Goal: Task Accomplishment & Management: Complete application form

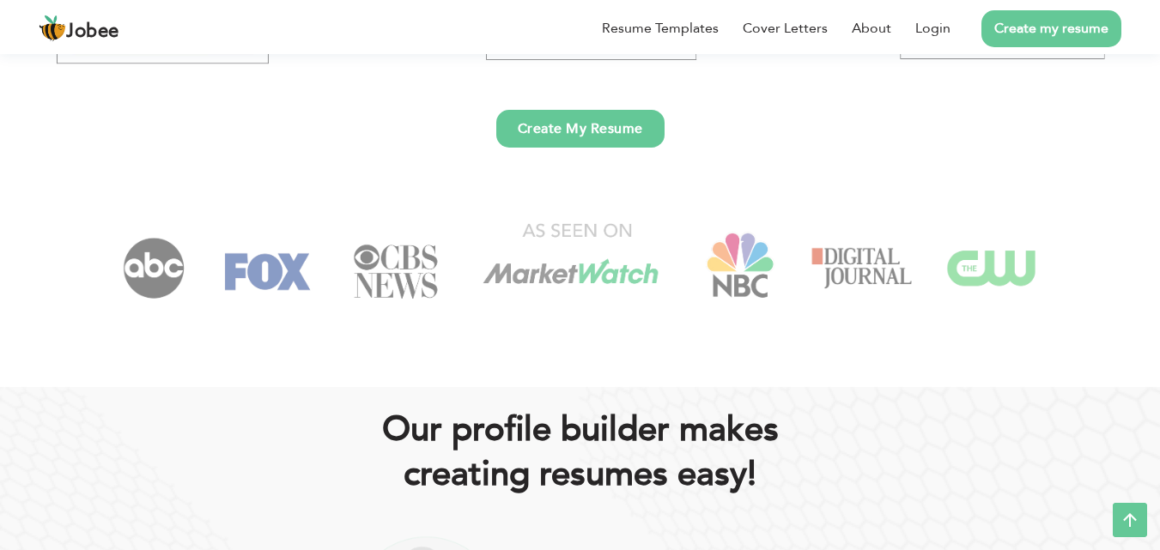
scroll to position [458, 0]
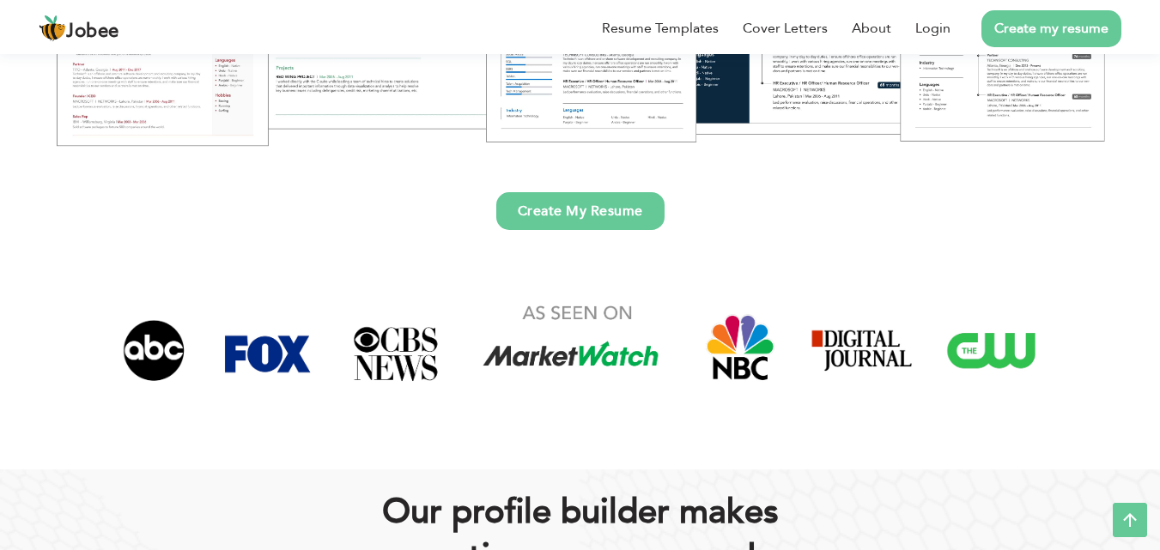
click at [635, 227] on link "Create My Resume" at bounding box center [580, 211] width 168 height 38
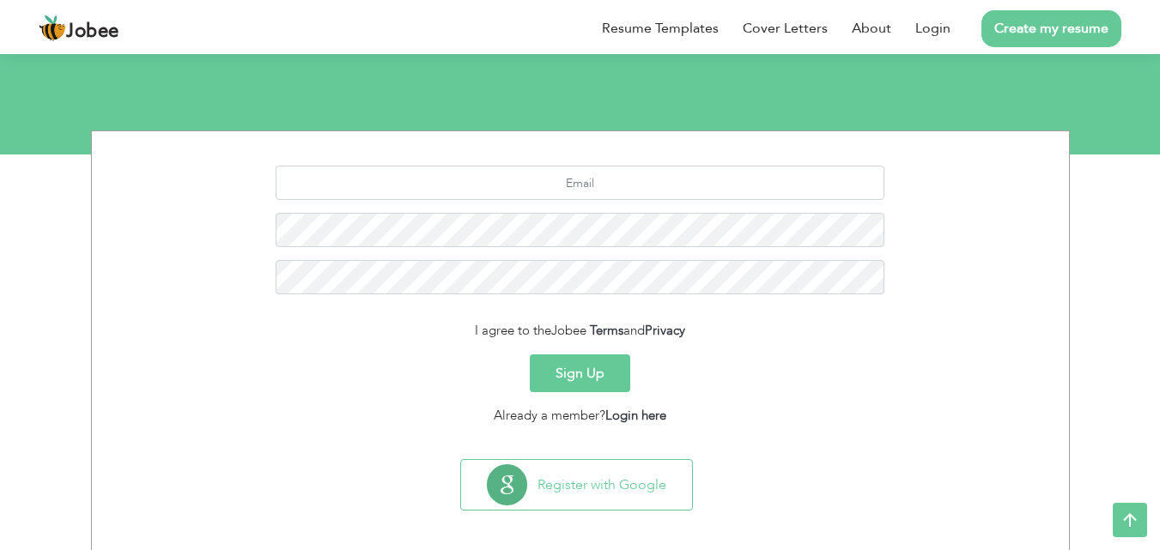
scroll to position [162, 0]
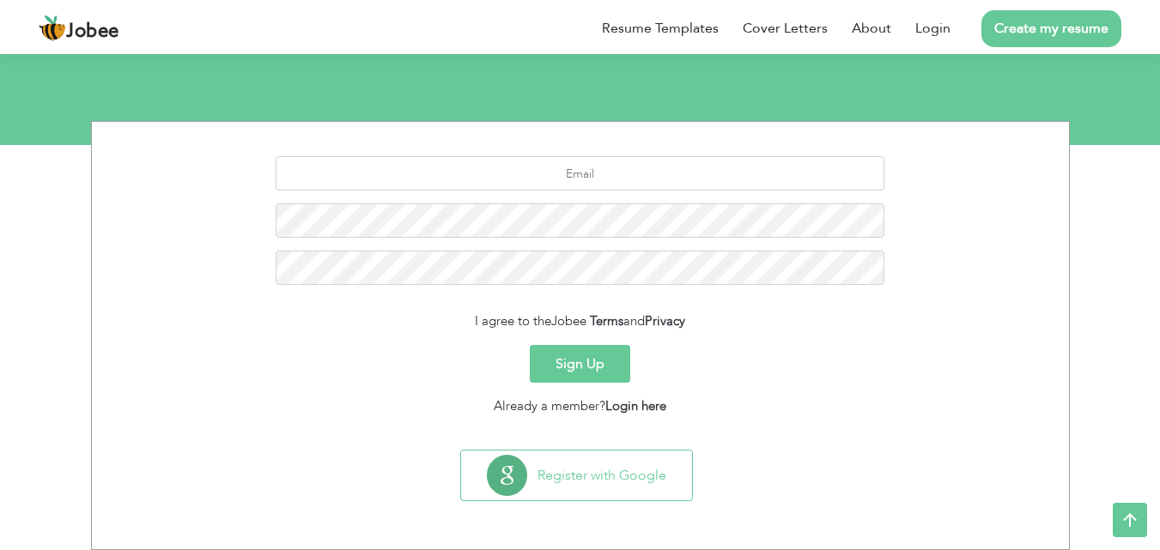
click at [580, 379] on button "Sign Up" at bounding box center [580, 364] width 100 height 38
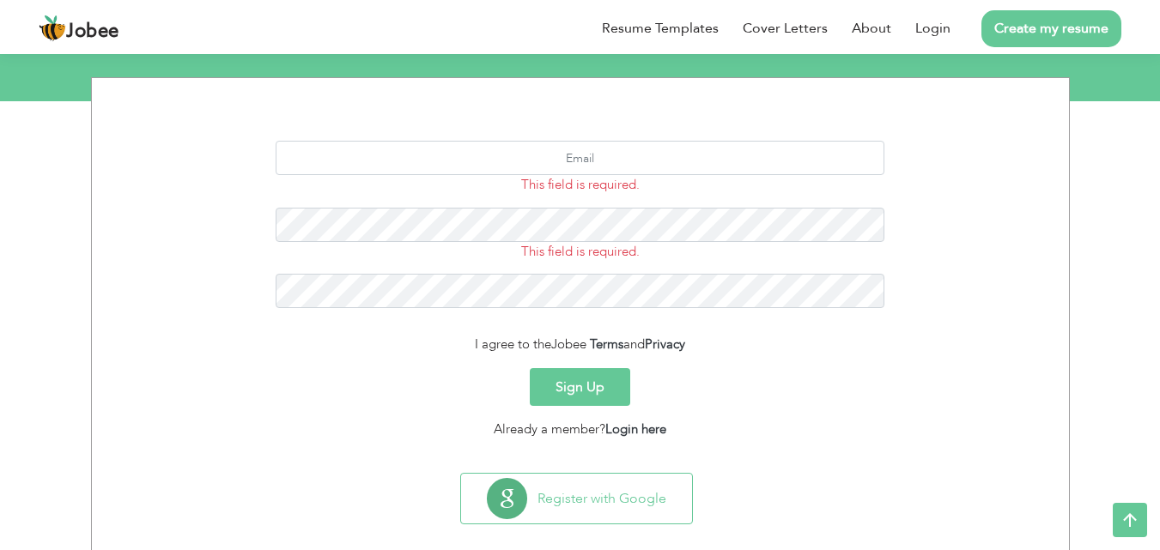
scroll to position [229, 0]
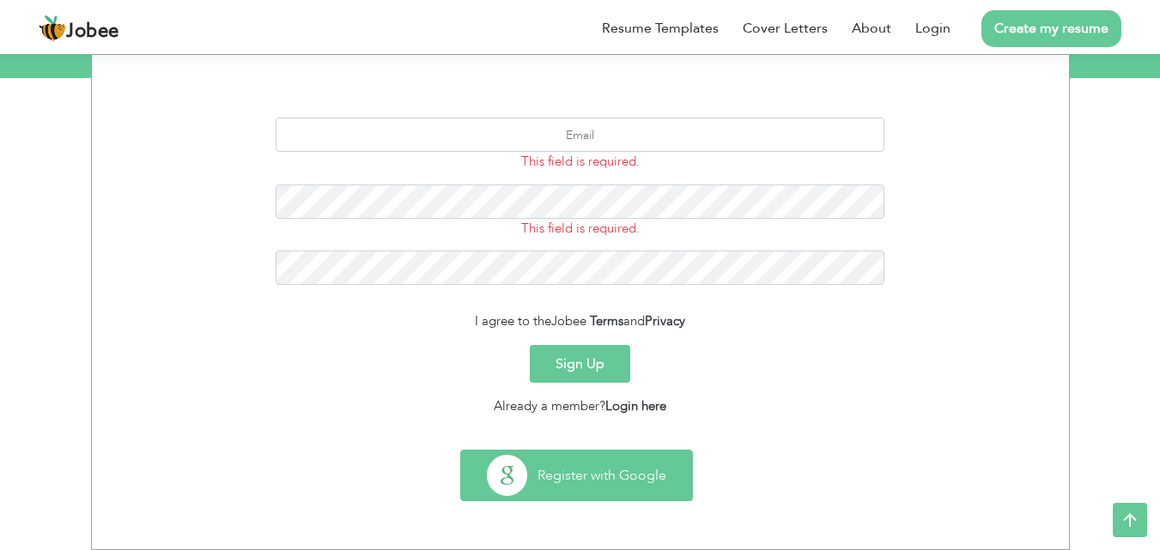
click at [528, 481] on button "Register with Google" at bounding box center [576, 476] width 231 height 50
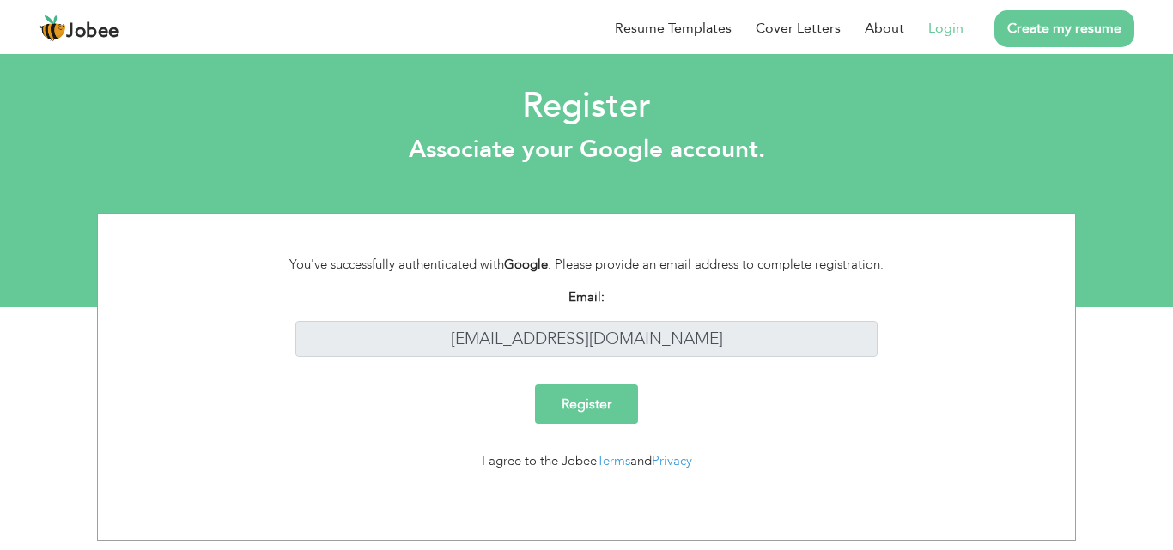
click at [587, 394] on input "Register" at bounding box center [586, 404] width 103 height 39
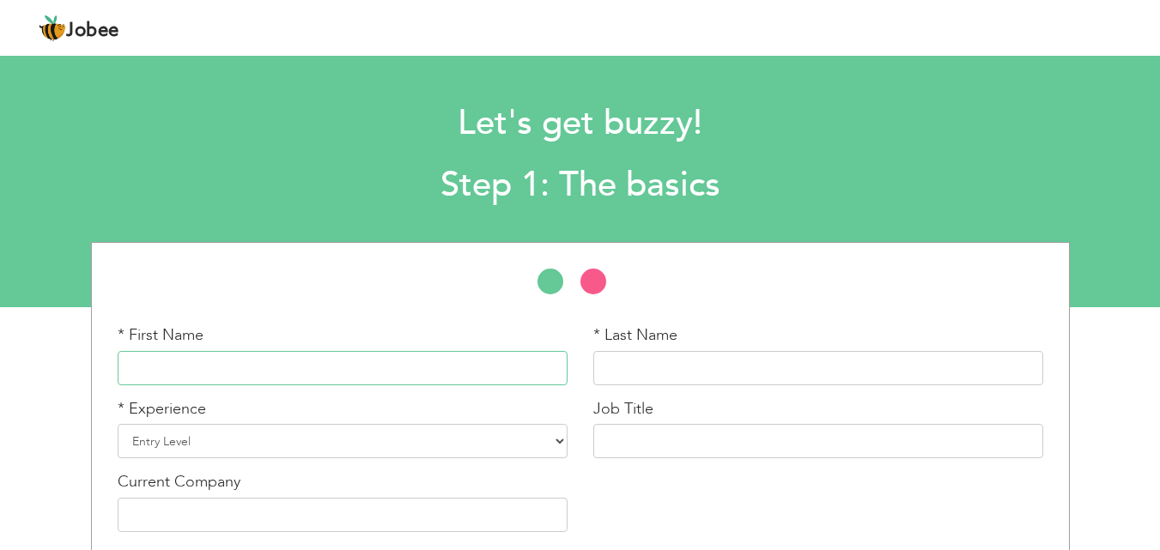
click at [427, 365] on input "text" at bounding box center [343, 368] width 450 height 34
type input "Feha"
type input "Afzal"
click at [270, 442] on select "Entry Level Less than 1 Year 1 Year 2 Years 3 Years 4 Years 5 Years 6 Years 7 Y…" at bounding box center [343, 441] width 450 height 34
click at [118, 424] on select "Entry Level Less than 1 Year 1 Year 2 Years 3 Years 4 Years 5 Years 6 Years 7 Y…" at bounding box center [343, 441] width 450 height 34
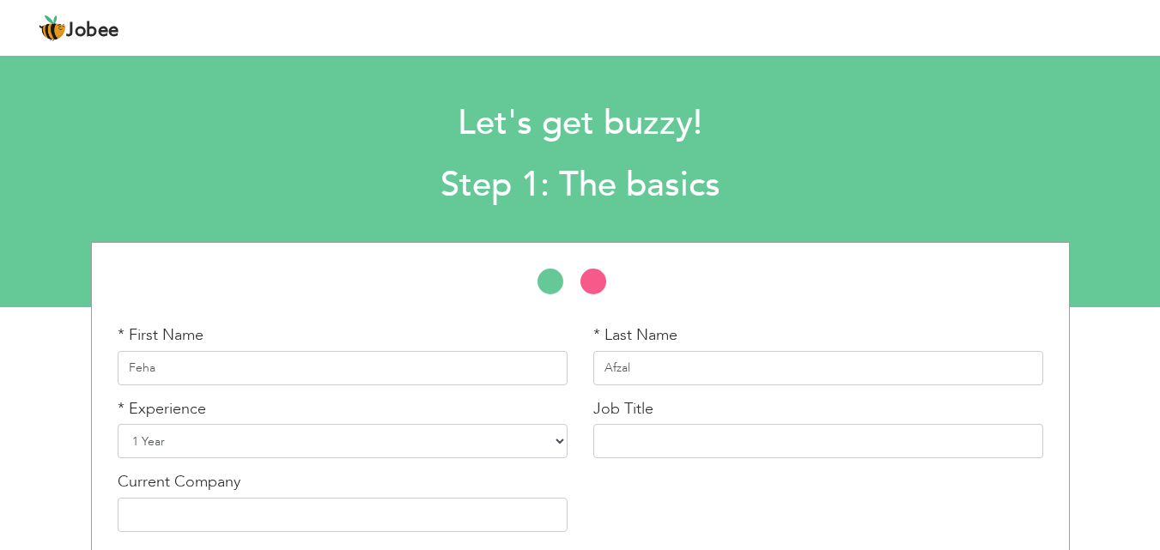
click at [435, 440] on select "Entry Level Less than 1 Year 1 Year 2 Years 3 Years 4 Years 5 Years 6 Years 7 Y…" at bounding box center [343, 441] width 450 height 34
select select "2"
click at [118, 424] on select "Entry Level Less than 1 Year 1 Year 2 Years 3 Years 4 Years 5 Years 6 Years 7 Y…" at bounding box center [343, 441] width 450 height 34
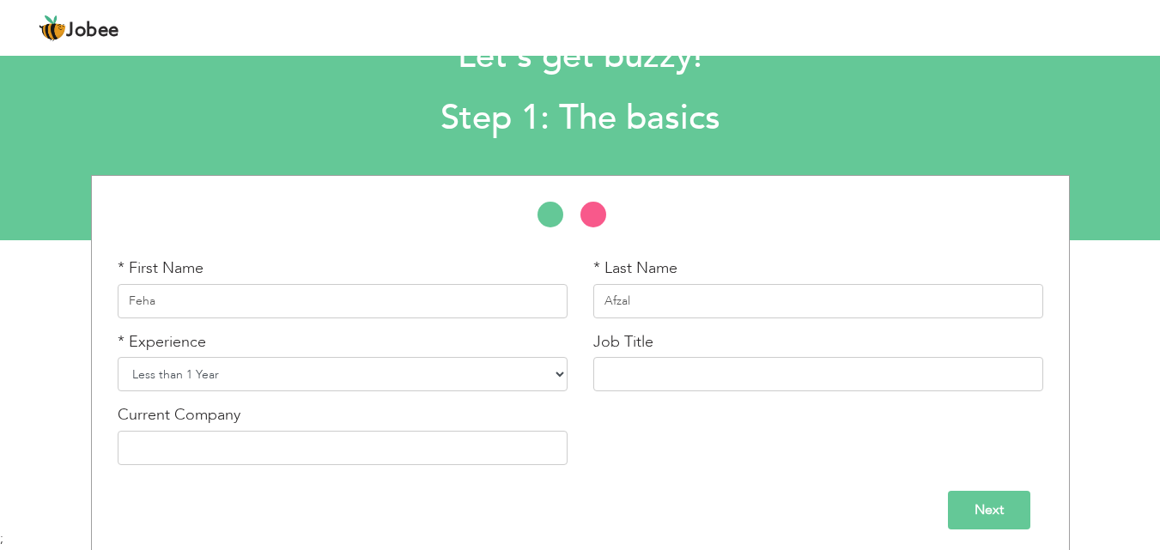
scroll to position [73, 0]
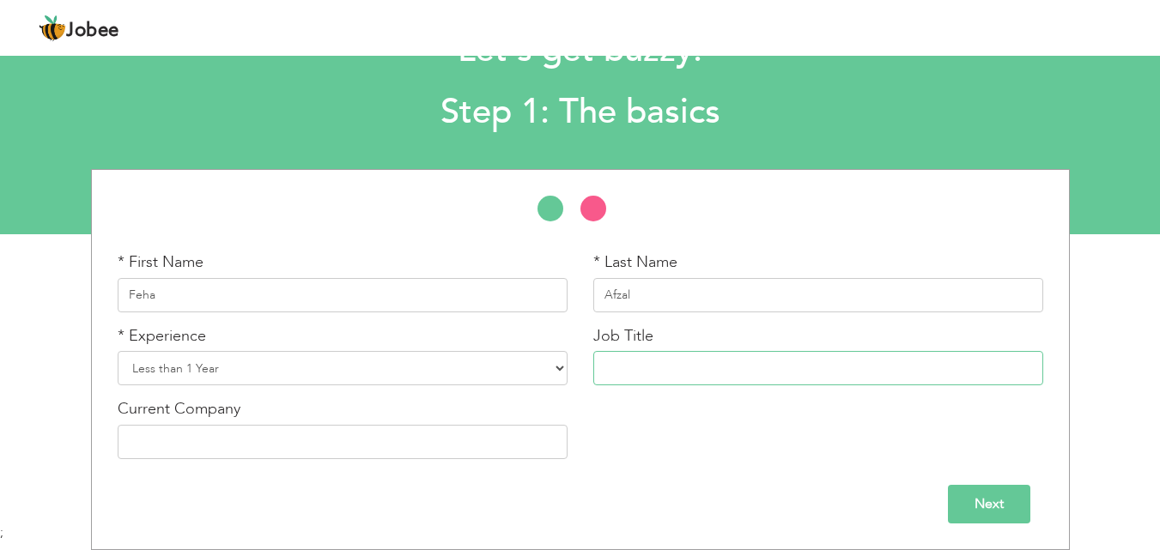
click at [779, 368] on input "text" at bounding box center [818, 368] width 450 height 34
type input "d"
type input "Digital Marketing"
click at [498, 439] on input "text" at bounding box center [343, 442] width 450 height 34
type input "p"
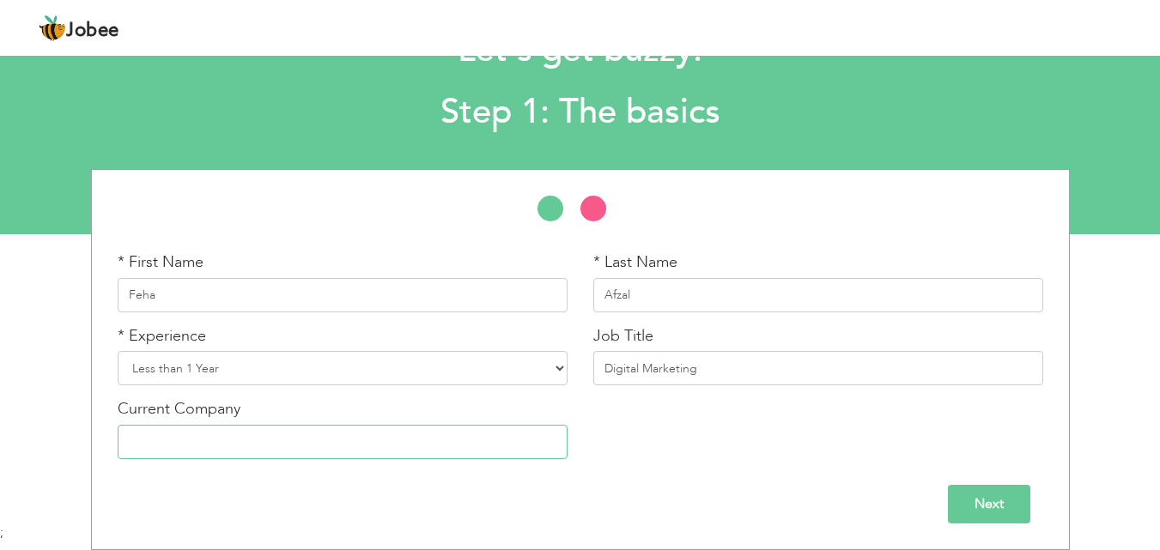
click at [445, 447] on input "text" at bounding box center [343, 442] width 450 height 34
type input "Peak Solutions"
click at [997, 519] on input "Next" at bounding box center [989, 504] width 82 height 39
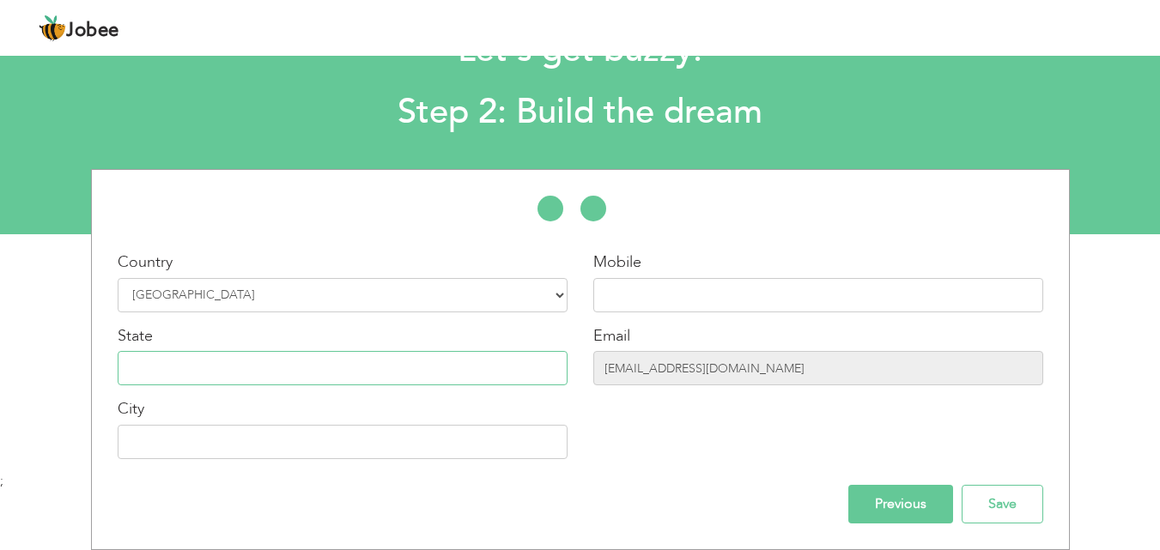
click at [384, 368] on input "text" at bounding box center [343, 368] width 450 height 34
type input "Punjab"
click at [339, 451] on input "text" at bounding box center [343, 442] width 450 height 34
type input "Lahore"
click at [682, 291] on input "text" at bounding box center [818, 295] width 450 height 34
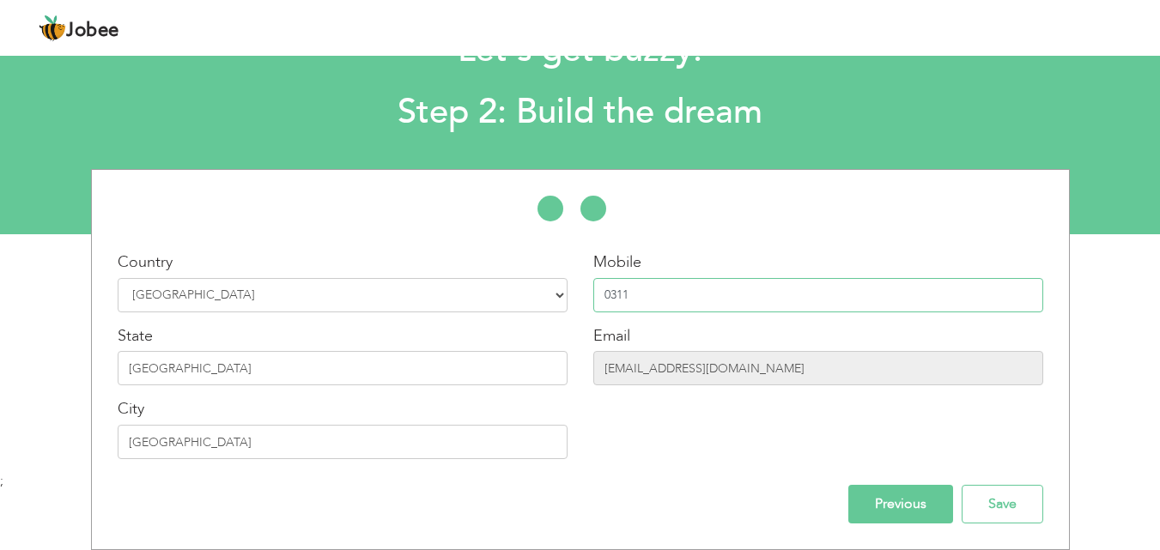
type input "03114824400"
click at [901, 510] on input "Previous" at bounding box center [900, 504] width 105 height 39
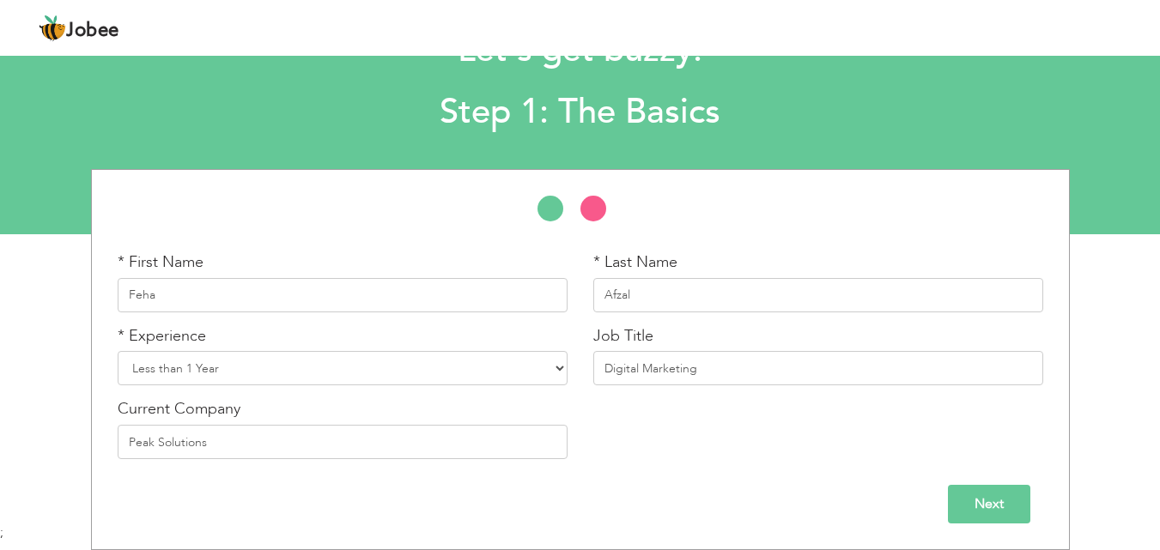
click at [992, 493] on input "Next" at bounding box center [989, 504] width 82 height 39
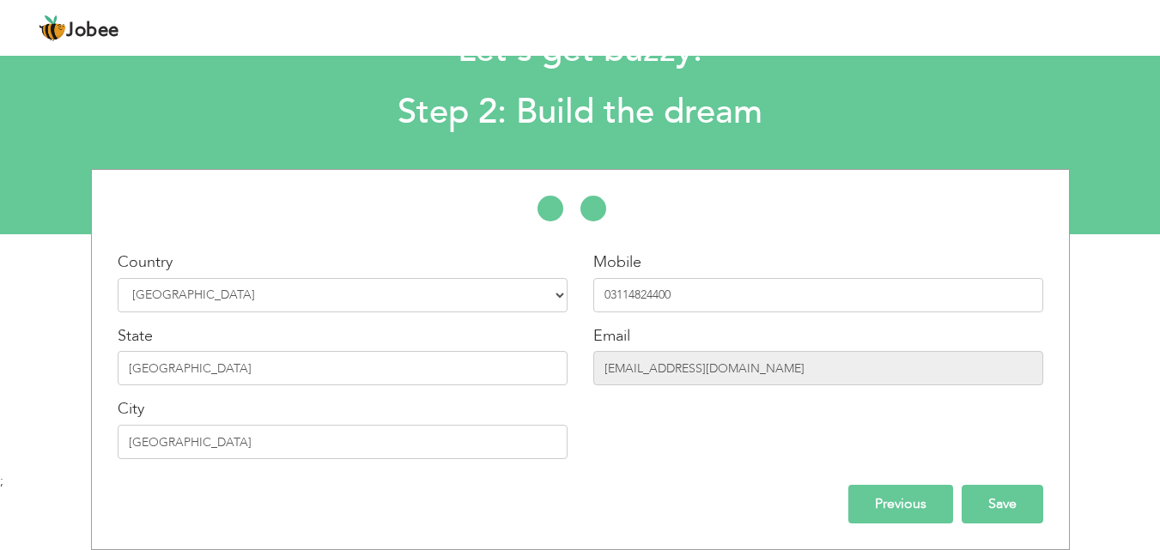
click at [1013, 495] on input "Save" at bounding box center [1003, 504] width 82 height 39
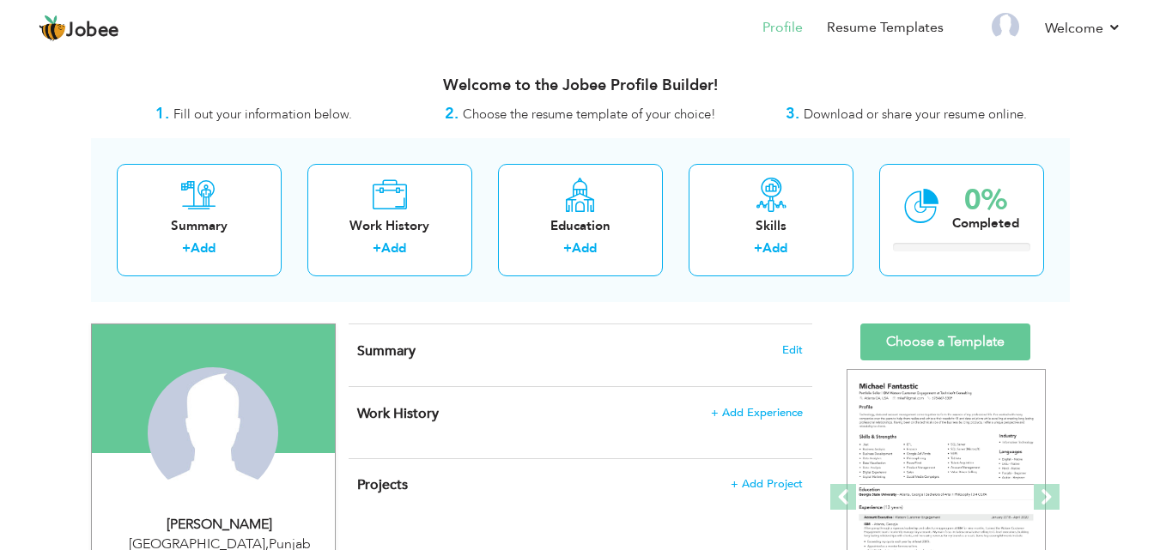
click at [392, 356] on span "Summary" at bounding box center [386, 351] width 58 height 19
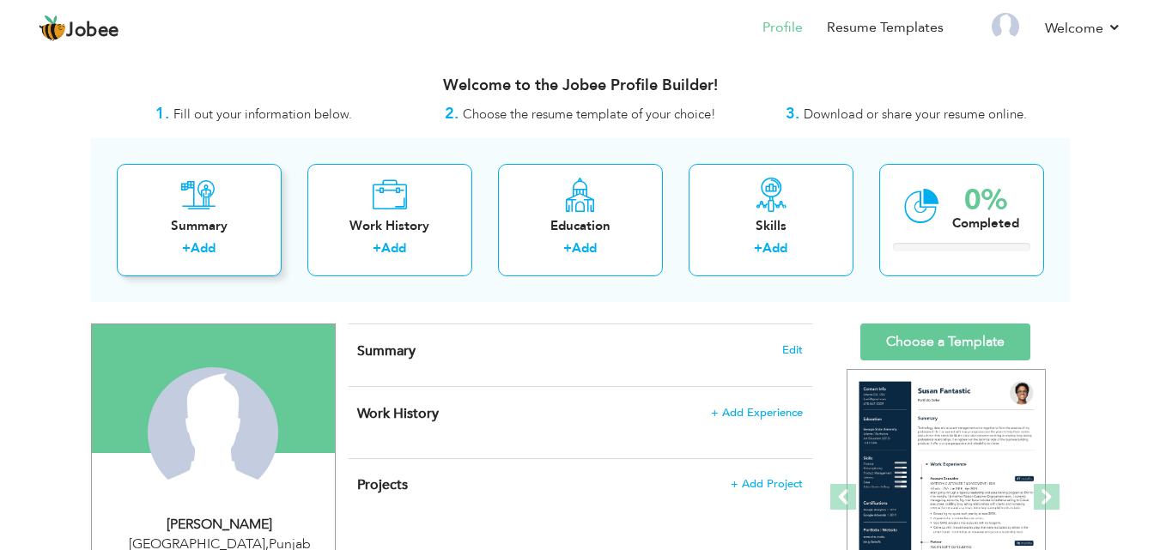
click at [215, 239] on div "Summary + Add" at bounding box center [199, 220] width 165 height 112
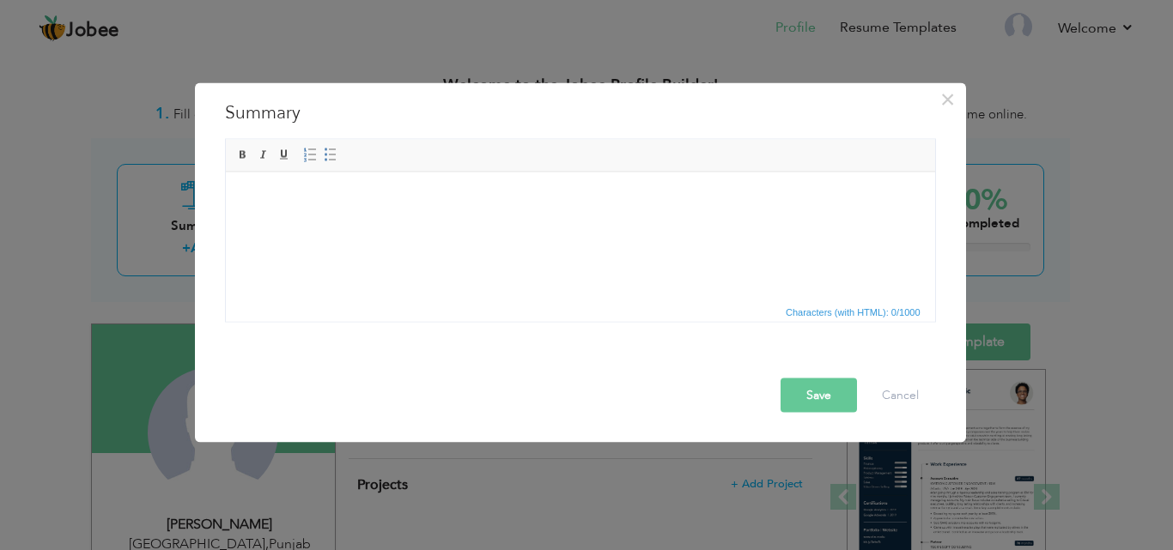
click at [487, 172] on html at bounding box center [579, 172] width 709 height 0
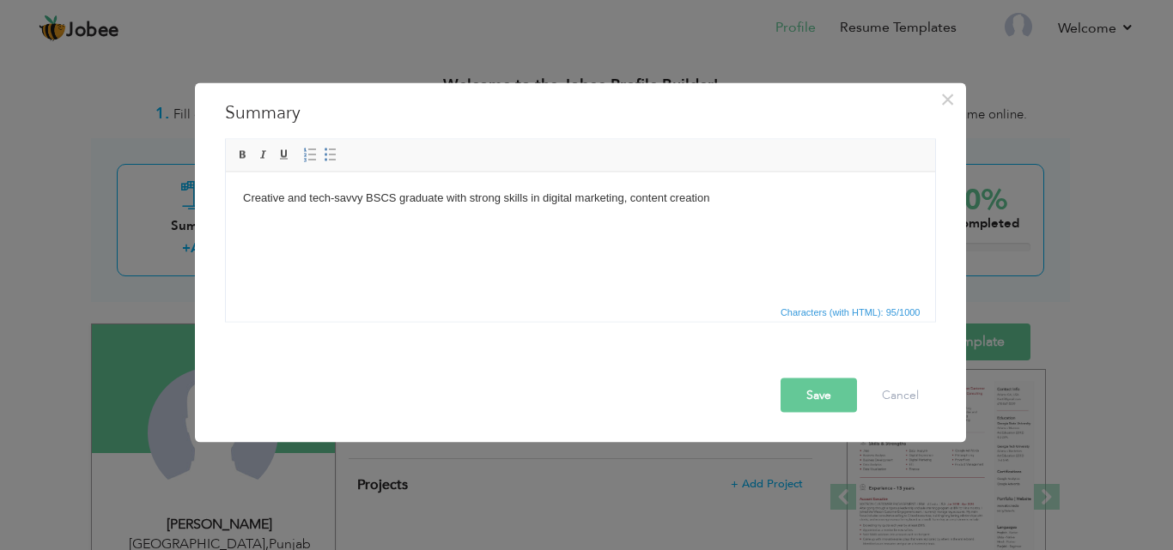
click at [244, 191] on body "Creative and tech-savvy BSCS graduate with strong skills in digital marketing, …" at bounding box center [579, 198] width 675 height 18
click at [771, 198] on body "I am Feha. I Creative and tech-savvy BSCS graduate with strong skills in digita…" at bounding box center [579, 198] width 675 height 18
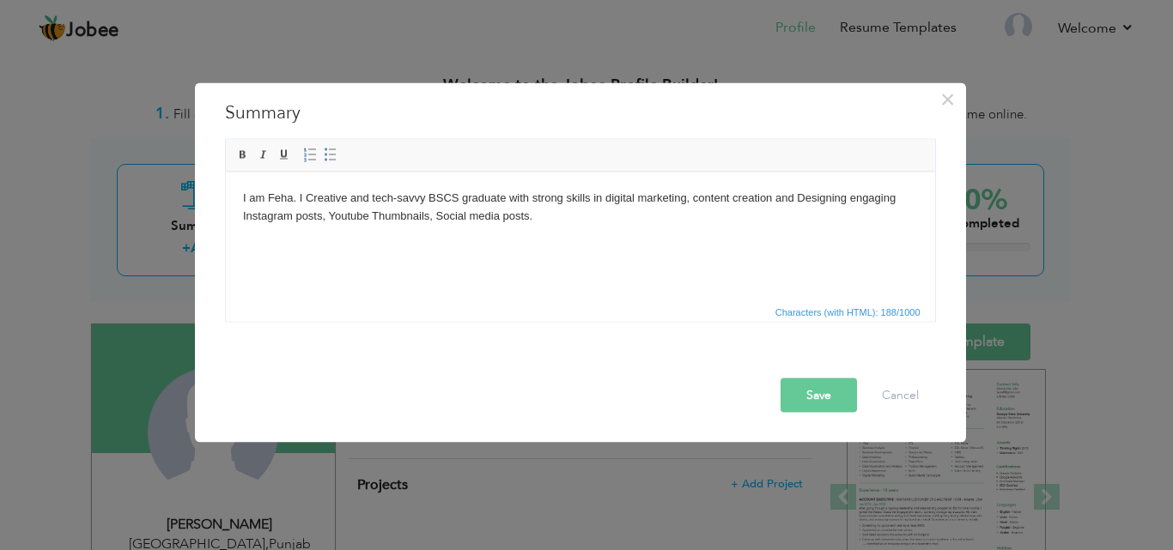
click at [436, 217] on body "I am Feha. I Creative and tech-savvy BSCS graduate with strong skills in digita…" at bounding box center [579, 207] width 675 height 36
click at [795, 198] on body "I am Feha. I Creative and tech-savvy BSCS graduate with strong skills in digita…" at bounding box center [579, 207] width 675 height 36
click at [739, 242] on html "I am Feha. I Creative and tech-savvy BSCS graduate with strong skills in digita…" at bounding box center [579, 207] width 709 height 70
click at [434, 221] on body "I am Feha. I Creative and tech-savvy BSCS graduate with strong skills in digita…" at bounding box center [579, 207] width 675 height 36
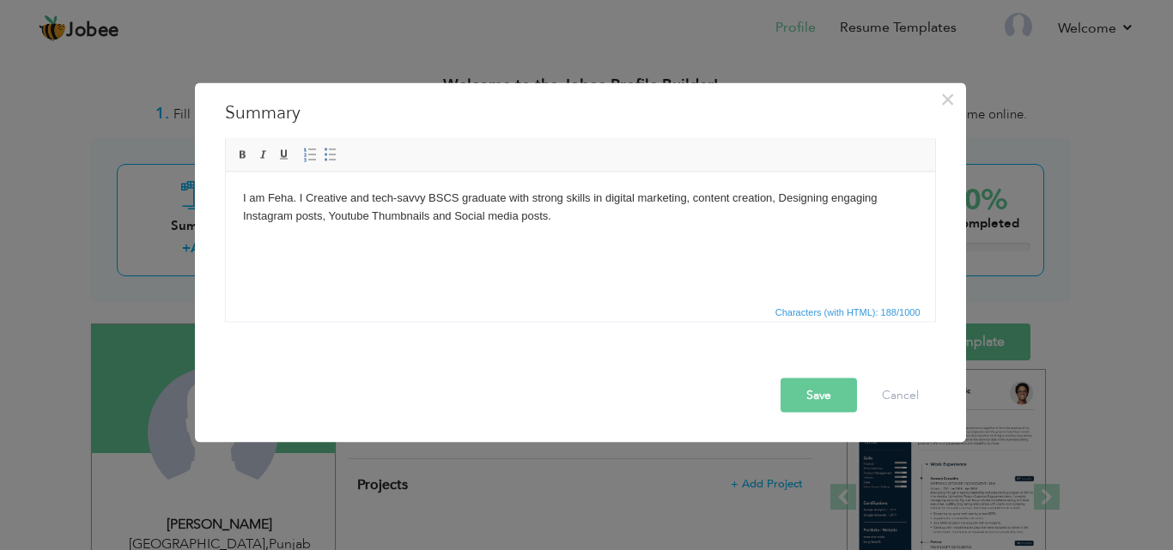
click at [555, 222] on body "I am Feha. I Creative and tech-savvy BSCS graduate with strong skills in digita…" at bounding box center [579, 207] width 675 height 36
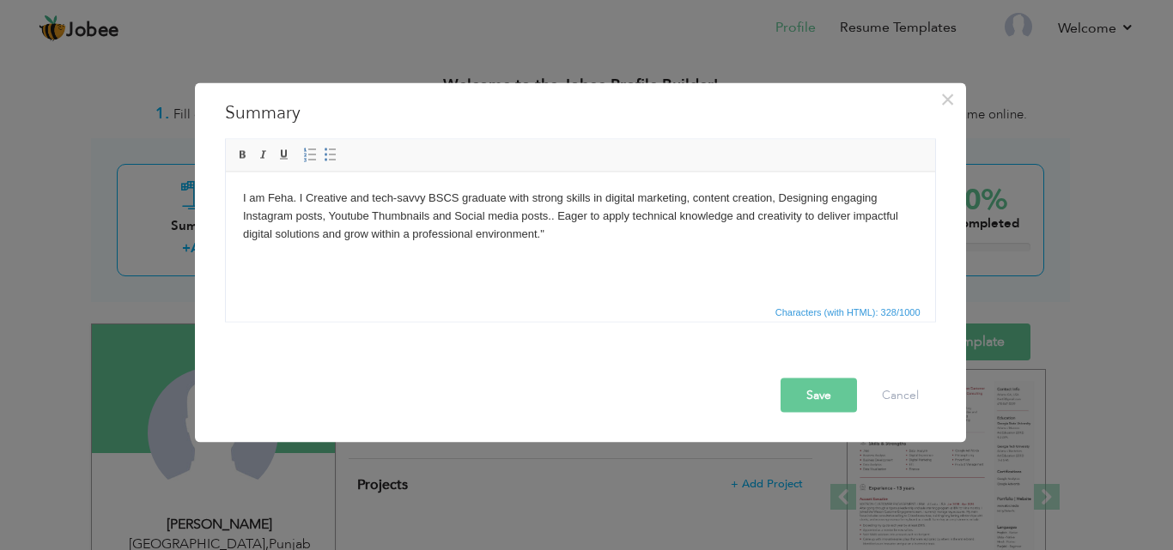
click at [562, 240] on body "I am Feha. I Creative and tech-savvy BSCS graduate with strong skills in digita…" at bounding box center [579, 215] width 675 height 53
click at [560, 215] on body "I am Feha. I Creative and tech-savvy BSCS graduate with strong skills in digita…" at bounding box center [579, 215] width 675 height 53
click at [551, 259] on html "I am Feha. I Creative and tech-savvy BSCS graduate with strong skills in digita…" at bounding box center [579, 216] width 709 height 88
click at [822, 388] on button "Save" at bounding box center [818, 395] width 76 height 34
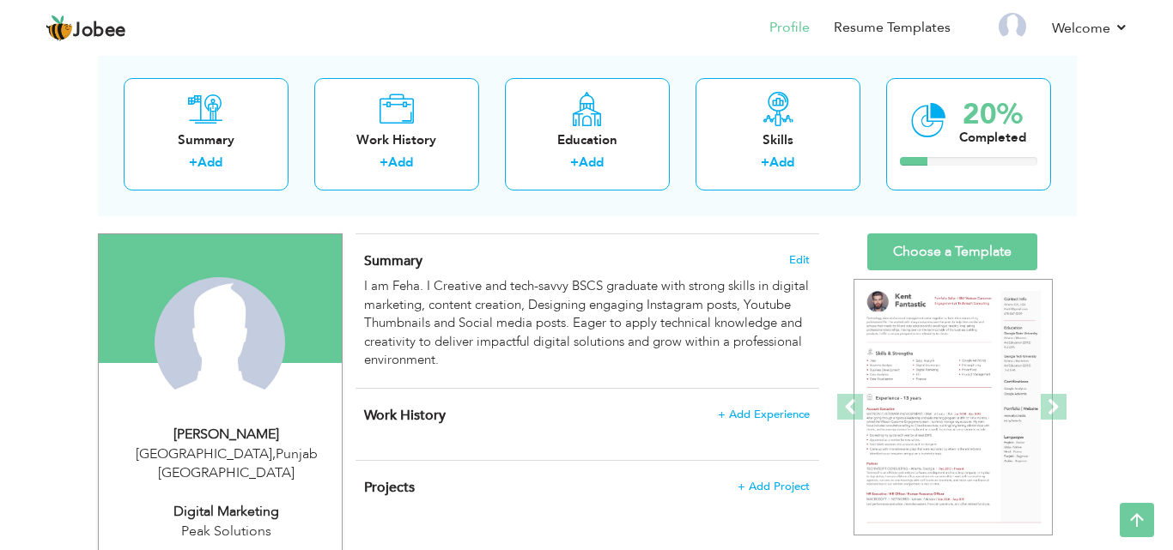
scroll to position [38, 0]
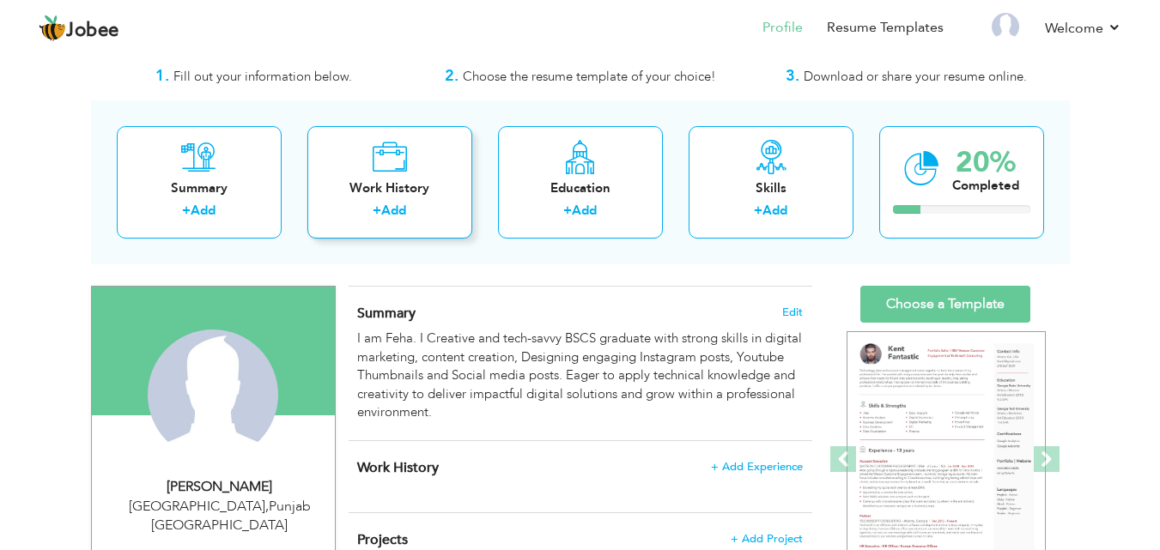
click at [391, 210] on link "Add" at bounding box center [393, 210] width 25 height 17
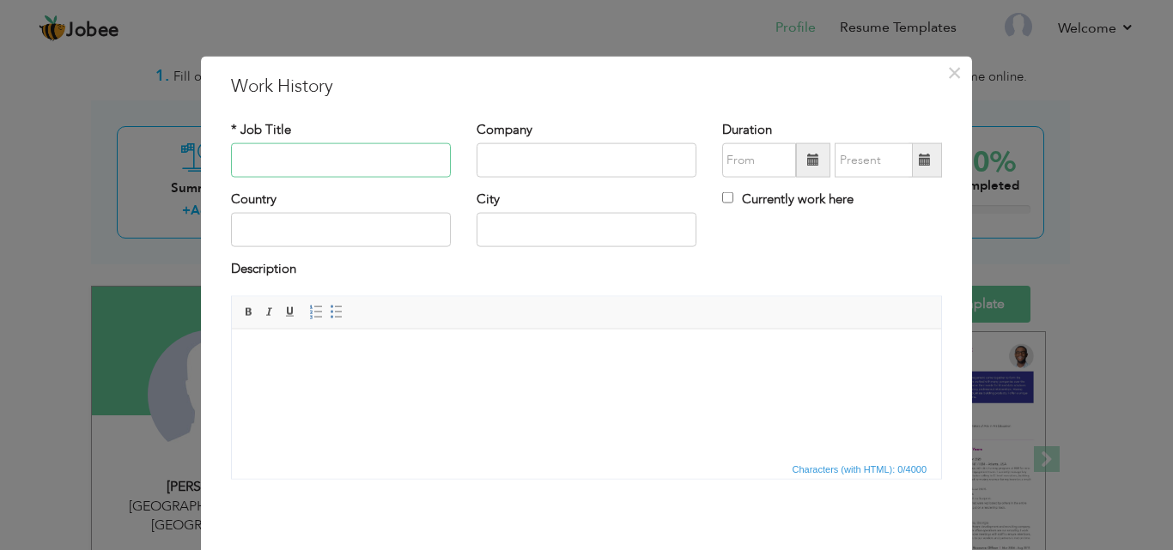
click at [395, 161] on input "text" at bounding box center [341, 160] width 220 height 34
type input "Digital Marketing"
click at [498, 155] on input "text" at bounding box center [586, 160] width 220 height 34
type input "Peak Solutions"
type input "09/2025"
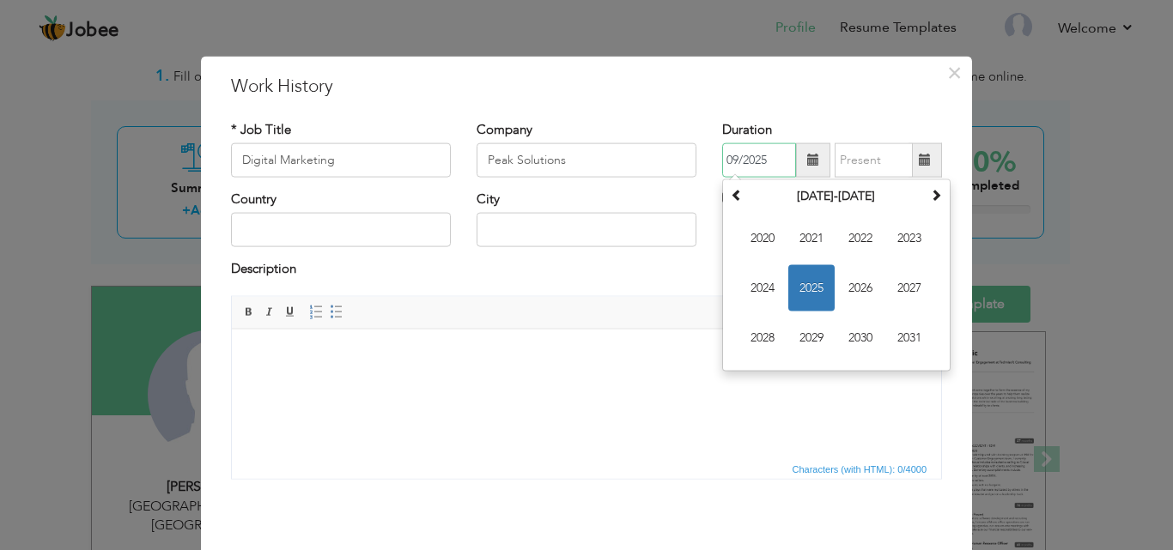
click at [749, 167] on input "09/2025" at bounding box center [759, 160] width 74 height 34
click at [768, 284] on span "2024" at bounding box center [762, 288] width 46 height 46
type input "09/2025"
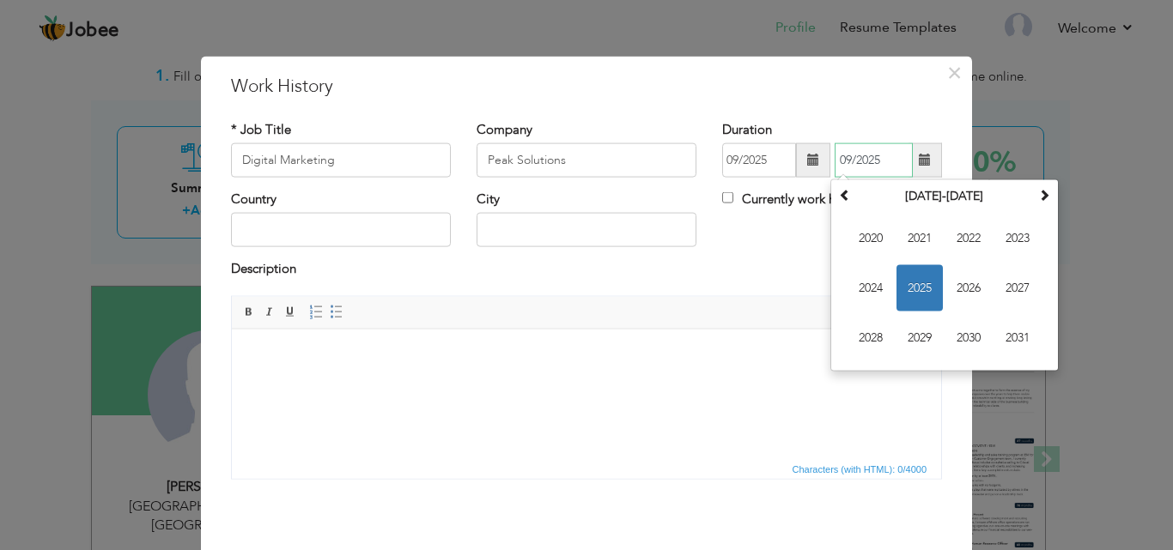
click at [872, 166] on input "09/2025" at bounding box center [873, 160] width 78 height 34
click at [902, 279] on span "2025" at bounding box center [919, 288] width 46 height 46
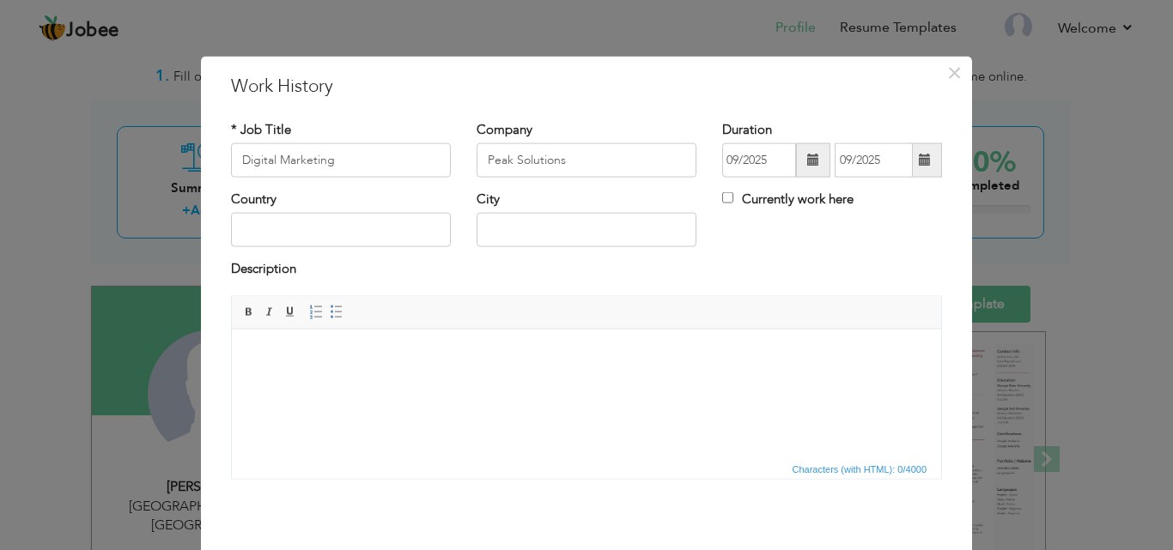
click at [1113, 318] on div "× Work History * Job Title Digital Marketing Company Peak Solutions City" at bounding box center [586, 275] width 1173 height 550
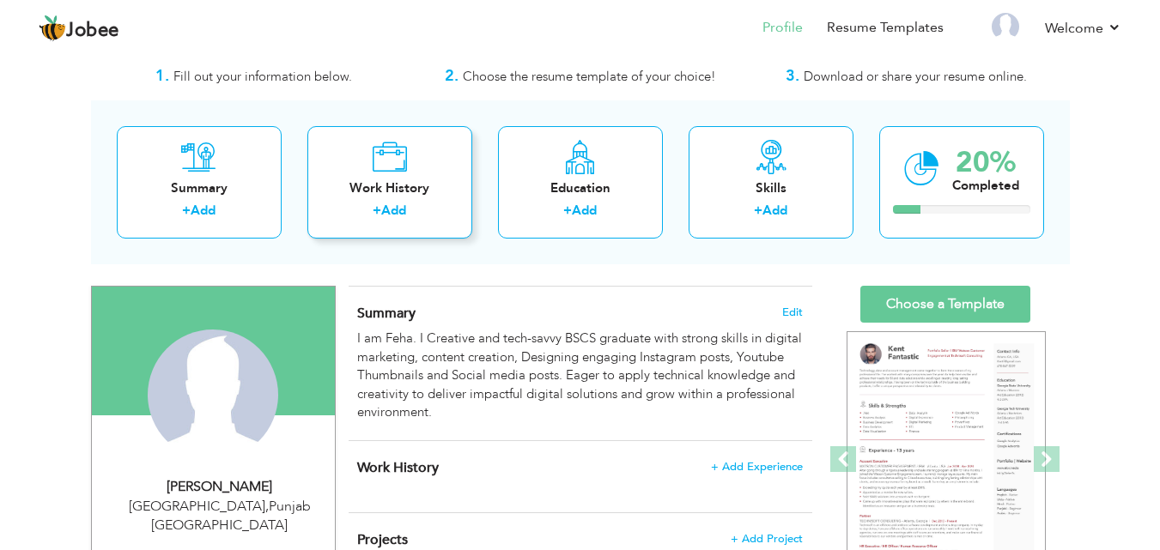
click at [404, 211] on link "Add" at bounding box center [393, 210] width 25 height 17
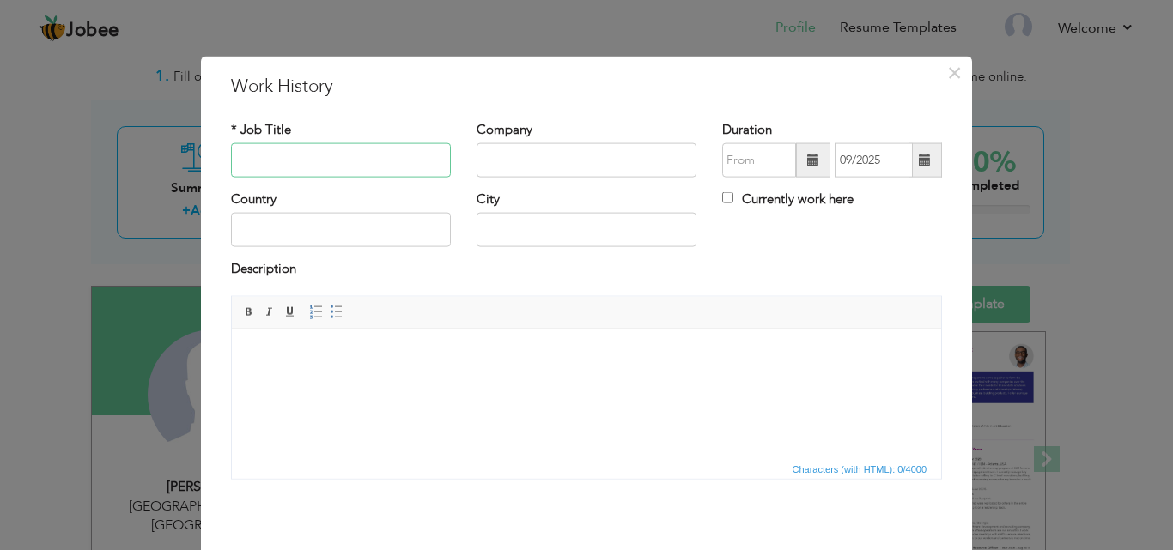
click at [403, 159] on input "text" at bounding box center [341, 160] width 220 height 34
type input "Designer"
click at [476, 171] on input "text" at bounding box center [586, 160] width 220 height 34
type input "Peak Solution"
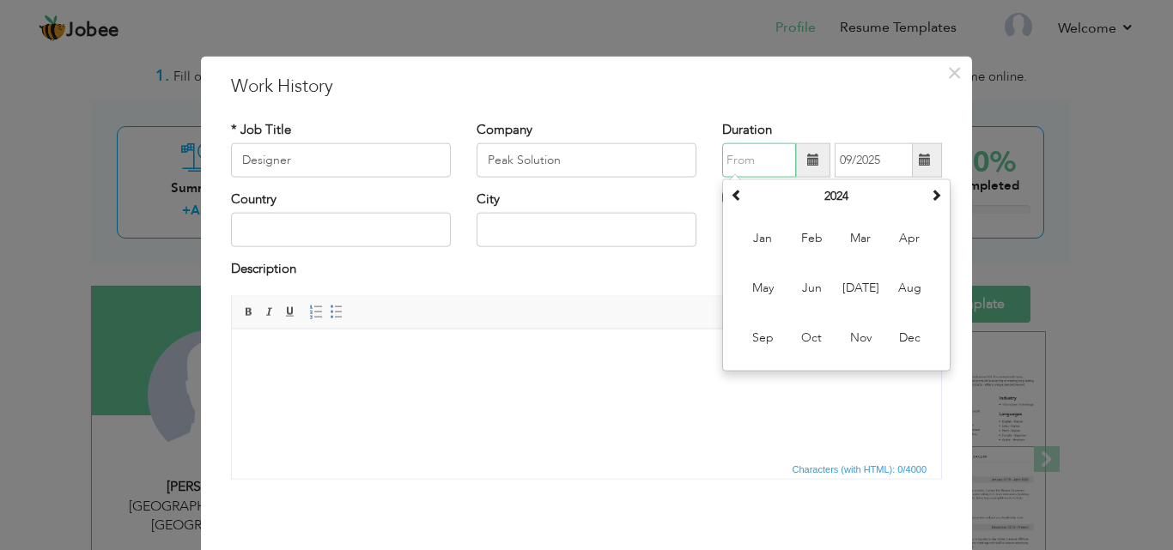
click at [768, 157] on input "text" at bounding box center [759, 160] width 74 height 34
click at [772, 172] on input "text" at bounding box center [759, 160] width 74 height 34
click at [731, 191] on span at bounding box center [737, 195] width 12 height 12
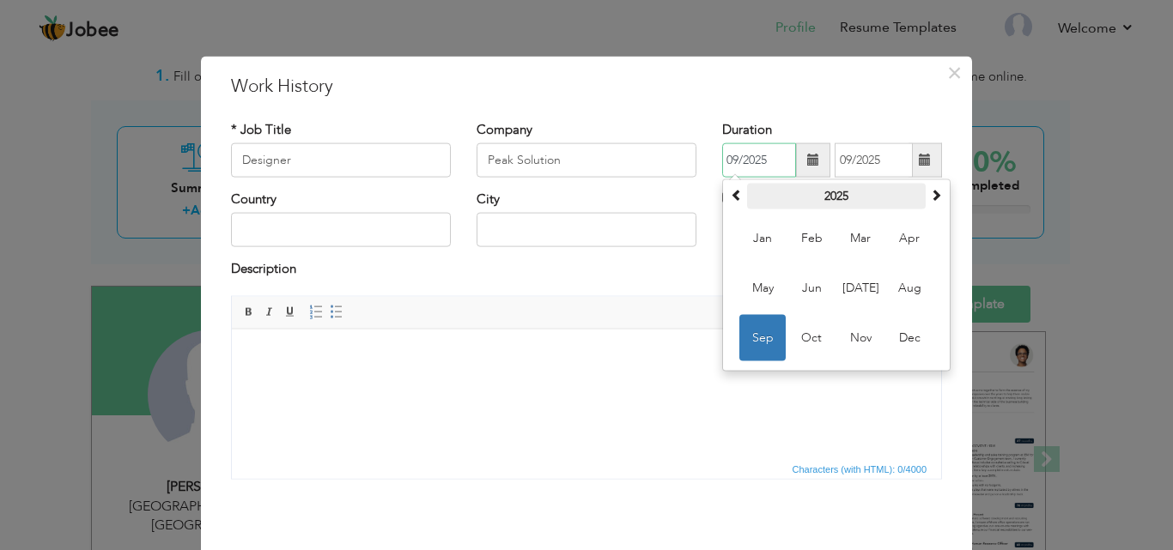
click at [836, 187] on th "2025" at bounding box center [836, 197] width 179 height 26
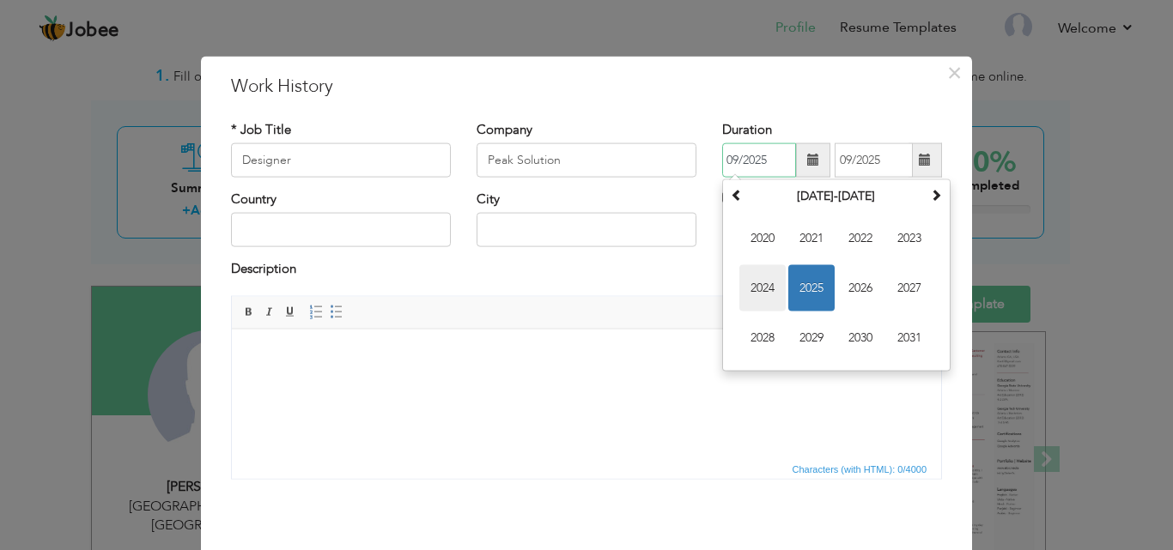
click at [757, 288] on span "2024" at bounding box center [762, 288] width 46 height 46
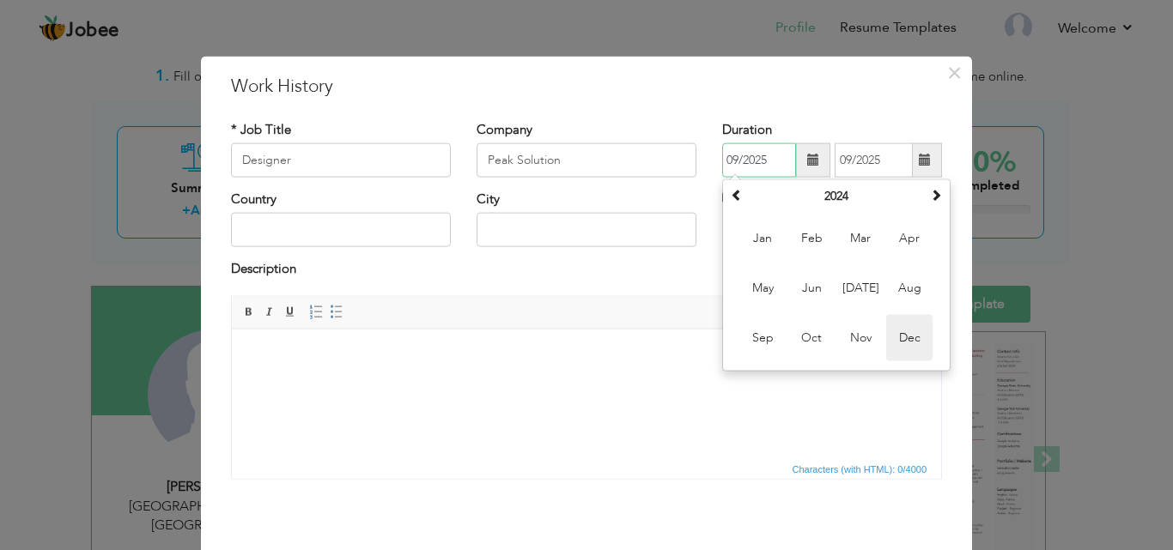
click at [901, 342] on span "Dec" at bounding box center [909, 338] width 46 height 46
type input "12/2024"
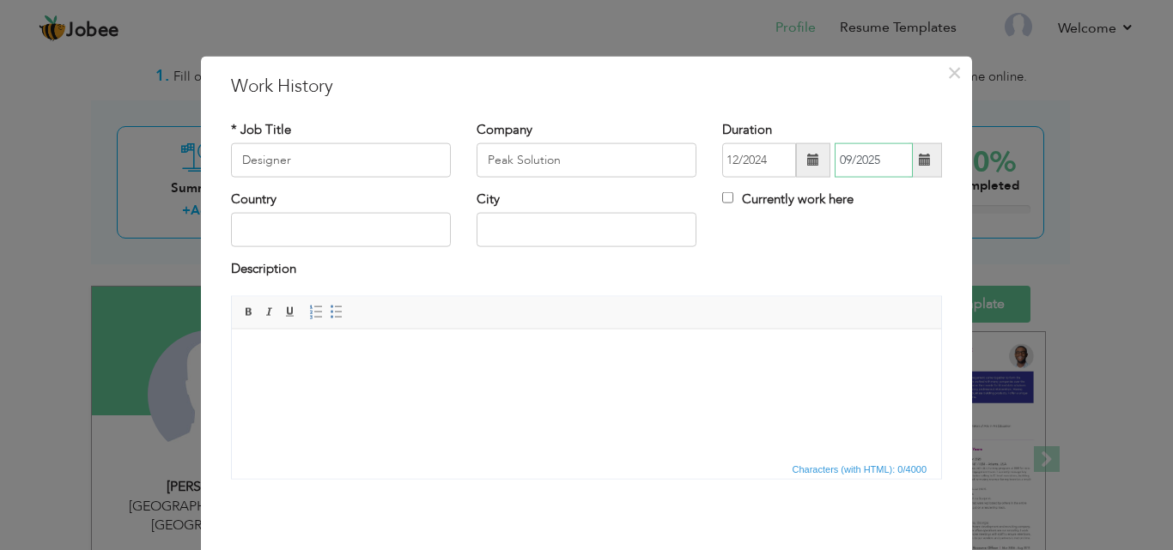
click at [873, 167] on input "09/2025" at bounding box center [873, 160] width 78 height 34
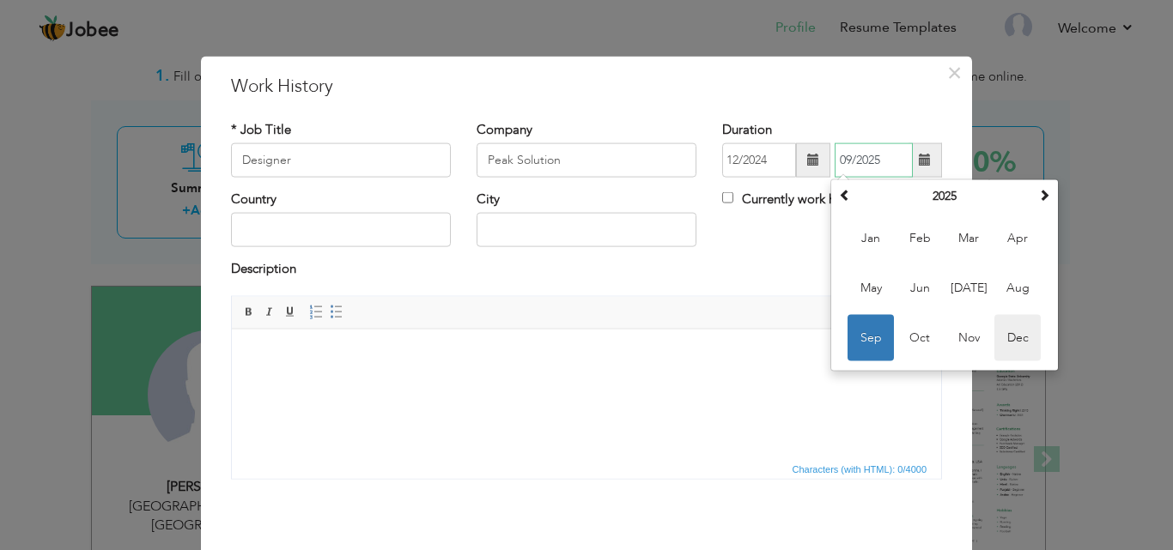
click at [1011, 327] on span "Dec" at bounding box center [1017, 338] width 46 height 46
type input "12/2025"
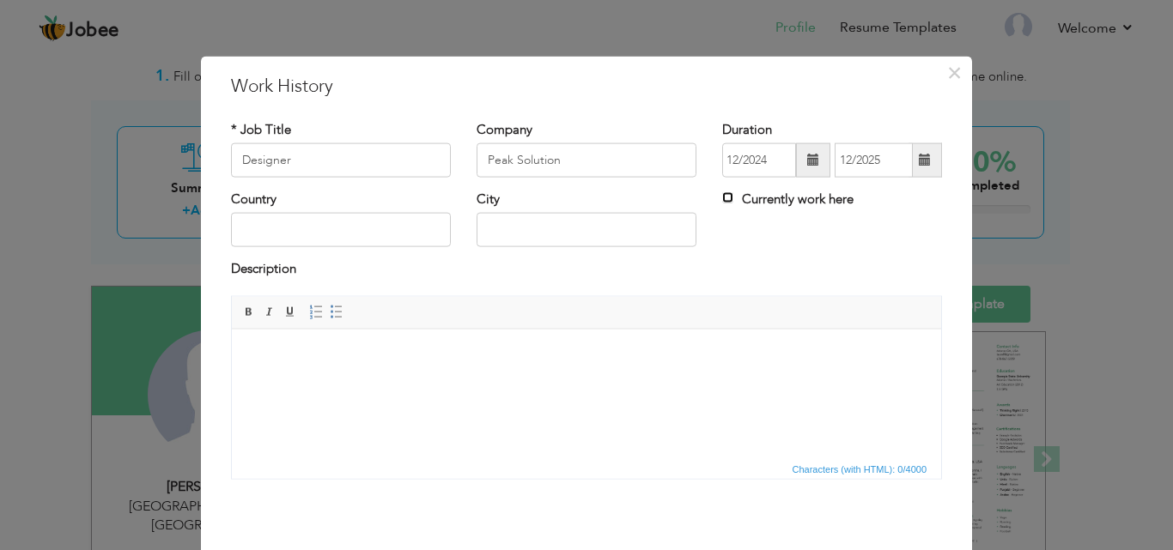
click at [722, 203] on input "Currently work here" at bounding box center [727, 197] width 11 height 11
checkbox input "true"
click at [355, 224] on input "text" at bounding box center [341, 230] width 220 height 34
type input "Pakistan"
type input "Lahore"
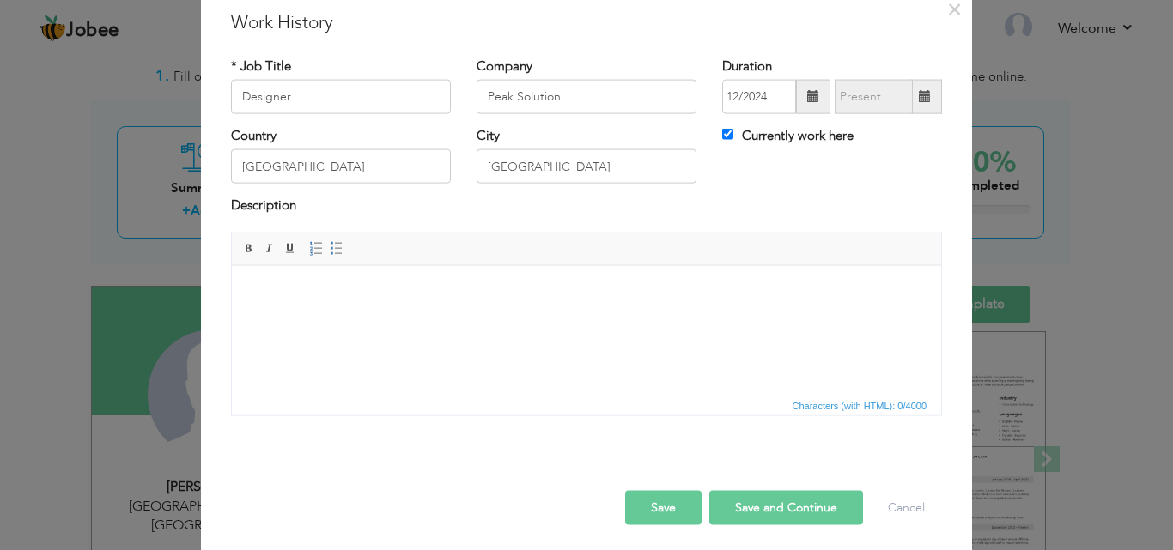
scroll to position [68, 0]
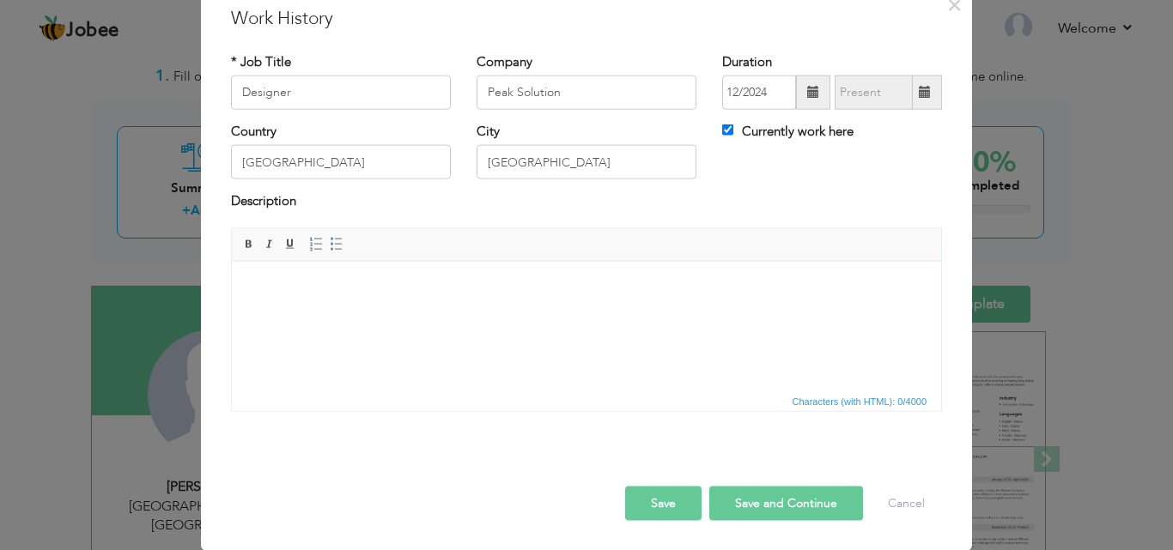
click at [398, 291] on body at bounding box center [586, 287] width 675 height 18
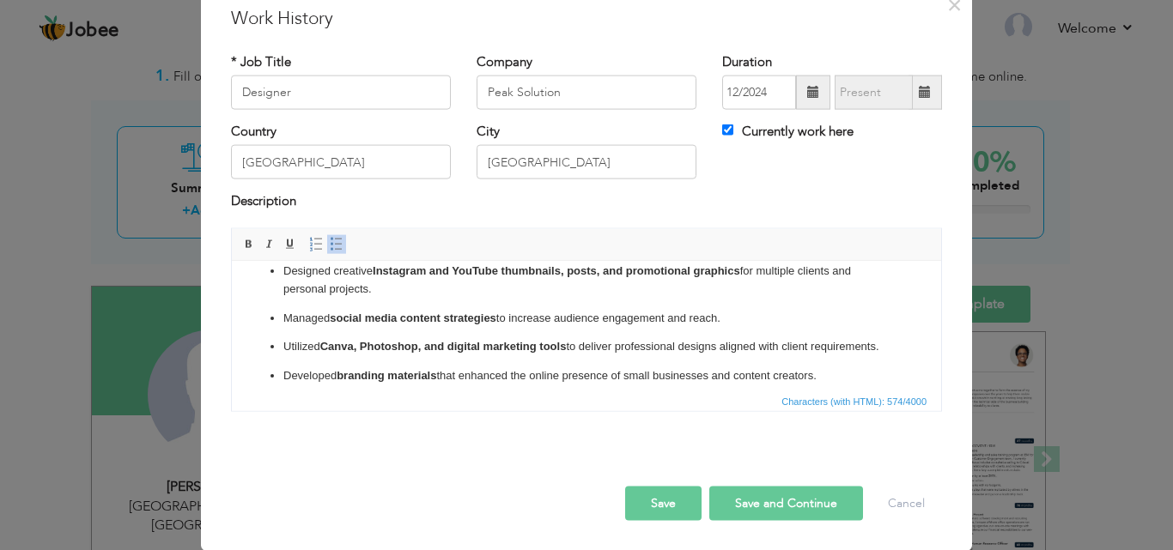
scroll to position [46, 0]
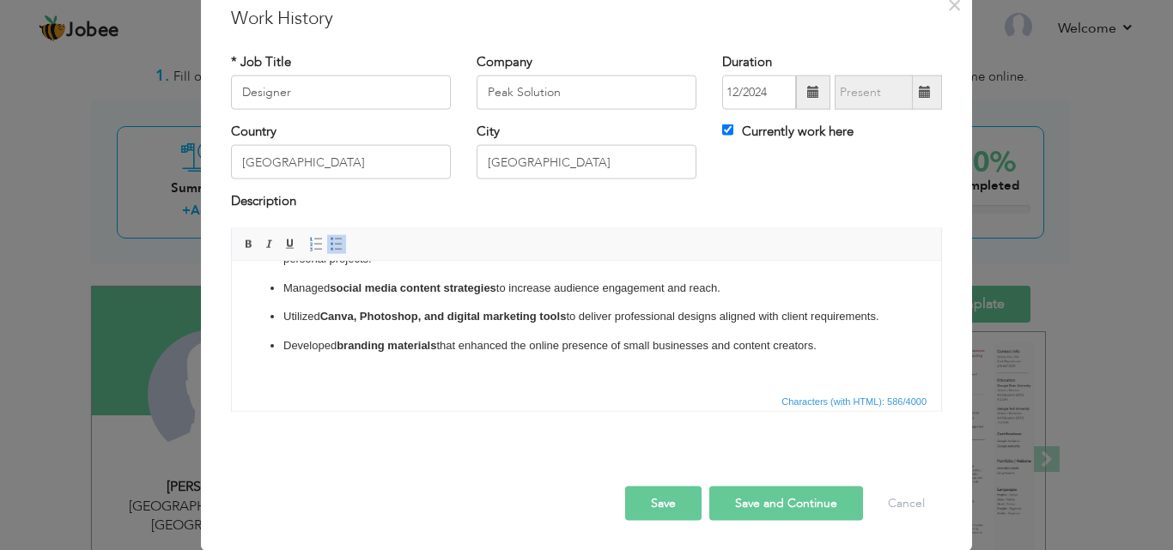
click at [731, 508] on button "Save and Continue" at bounding box center [786, 503] width 154 height 34
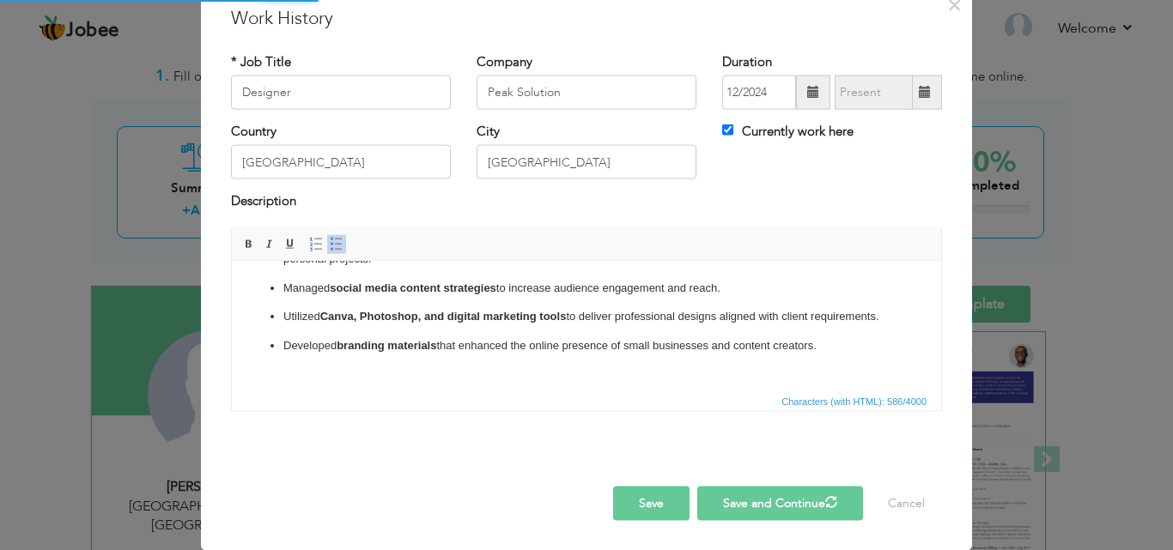
checkbox input "false"
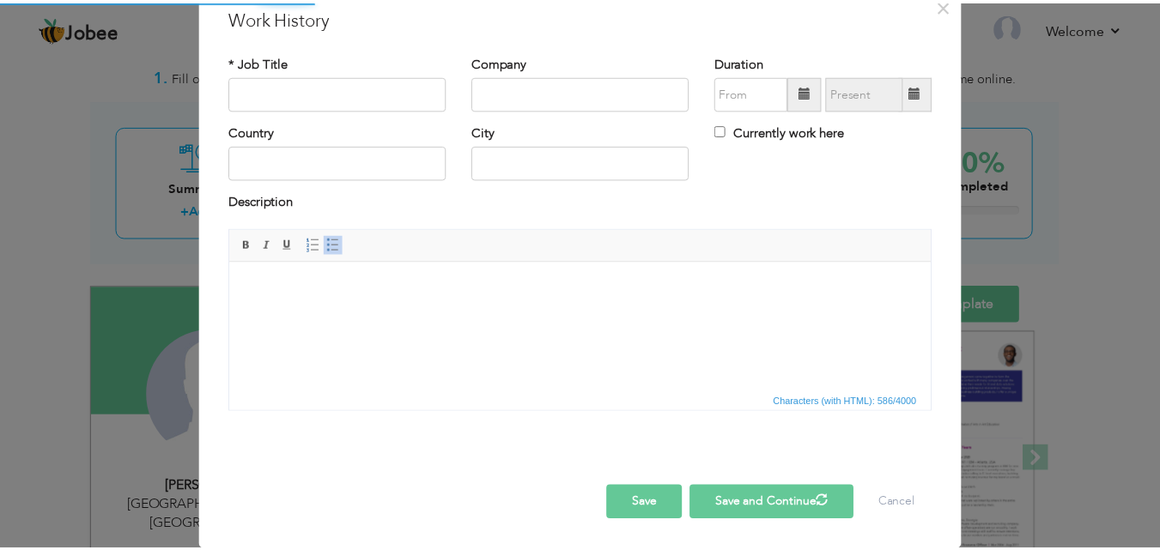
scroll to position [0, 0]
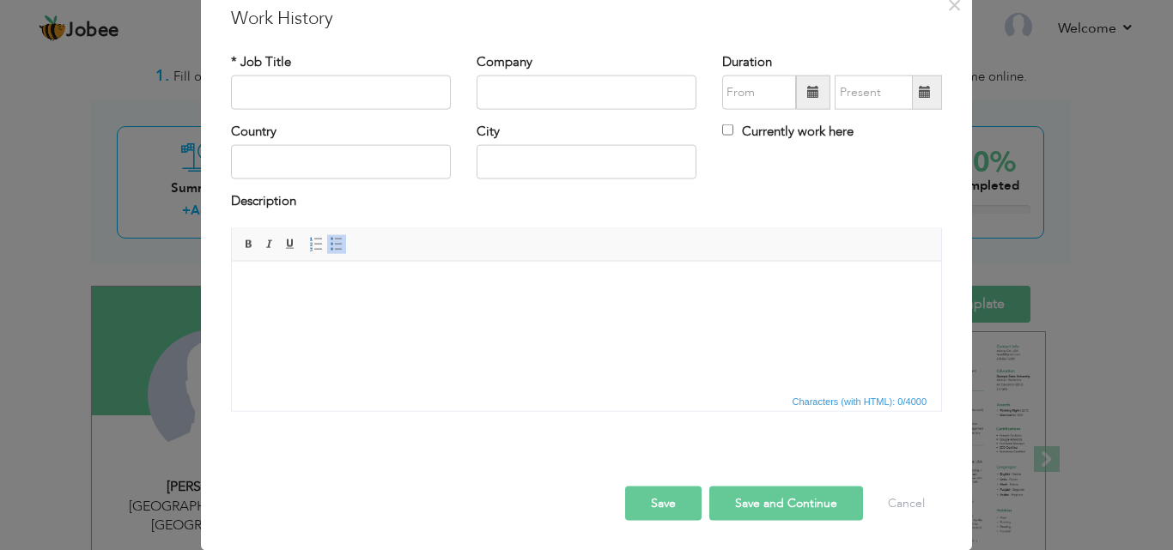
click at [636, 501] on button "Save" at bounding box center [663, 503] width 76 height 34
click at [678, 517] on button "Save" at bounding box center [663, 503] width 76 height 34
click at [826, 507] on button "Save and Continue" at bounding box center [786, 503] width 154 height 34
click at [810, 503] on button "Save and Continue" at bounding box center [786, 503] width 154 height 34
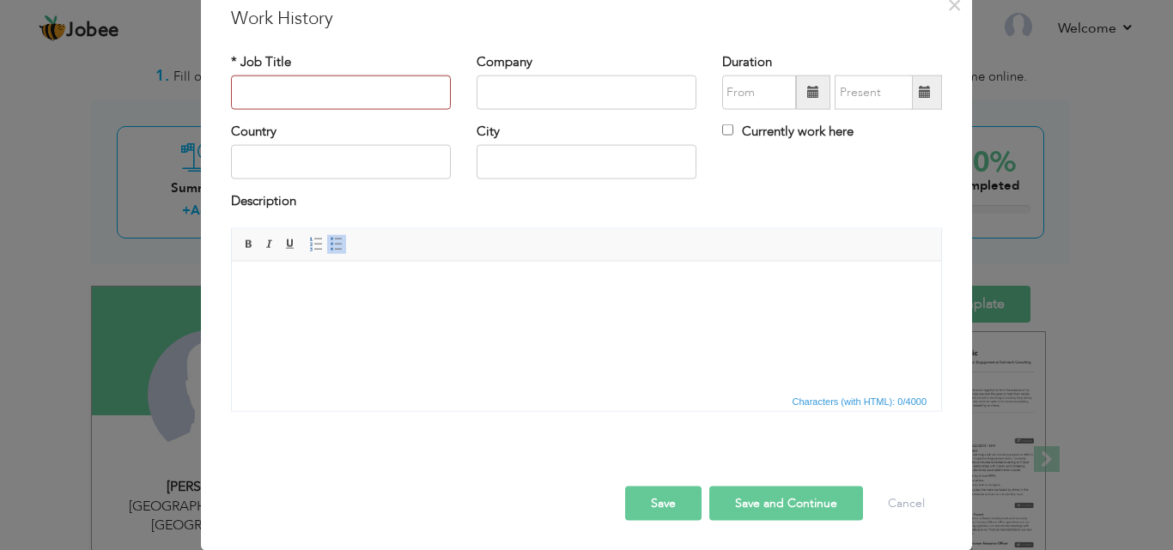
click at [810, 503] on button "Save and Continue" at bounding box center [786, 503] width 154 height 34
click at [895, 499] on button "Cancel" at bounding box center [906, 503] width 71 height 34
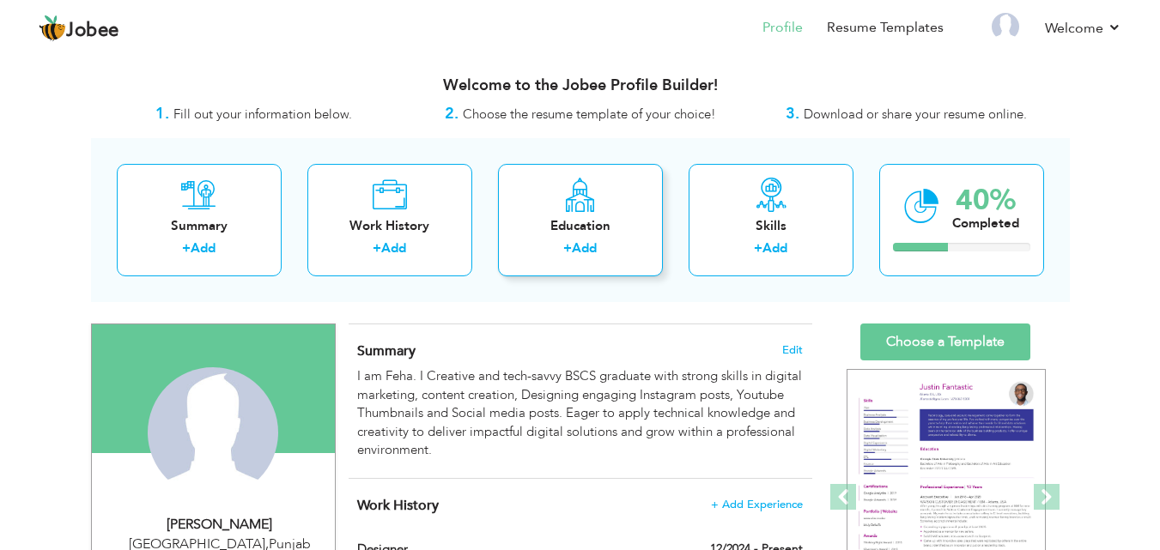
click at [581, 255] on link "Add" at bounding box center [584, 248] width 25 height 17
radio input "true"
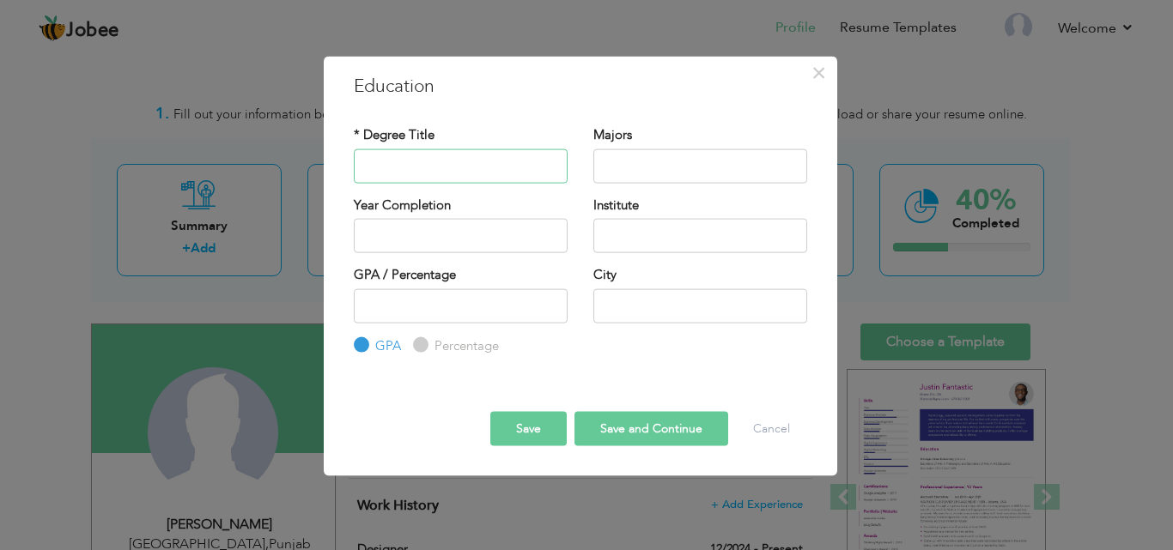
click at [490, 160] on input "text" at bounding box center [461, 166] width 214 height 34
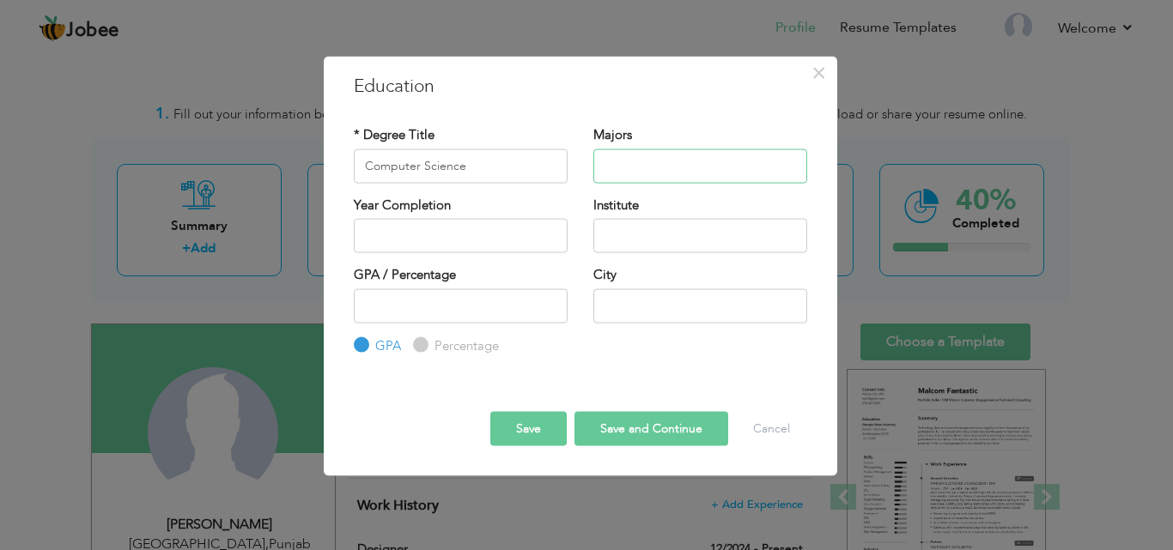
click at [617, 173] on input "text" at bounding box center [700, 166] width 214 height 34
click at [498, 159] on input "Computer Science" at bounding box center [461, 166] width 214 height 34
type input "C"
type input "BSCS"
click at [672, 154] on input "text" at bounding box center [700, 166] width 214 height 34
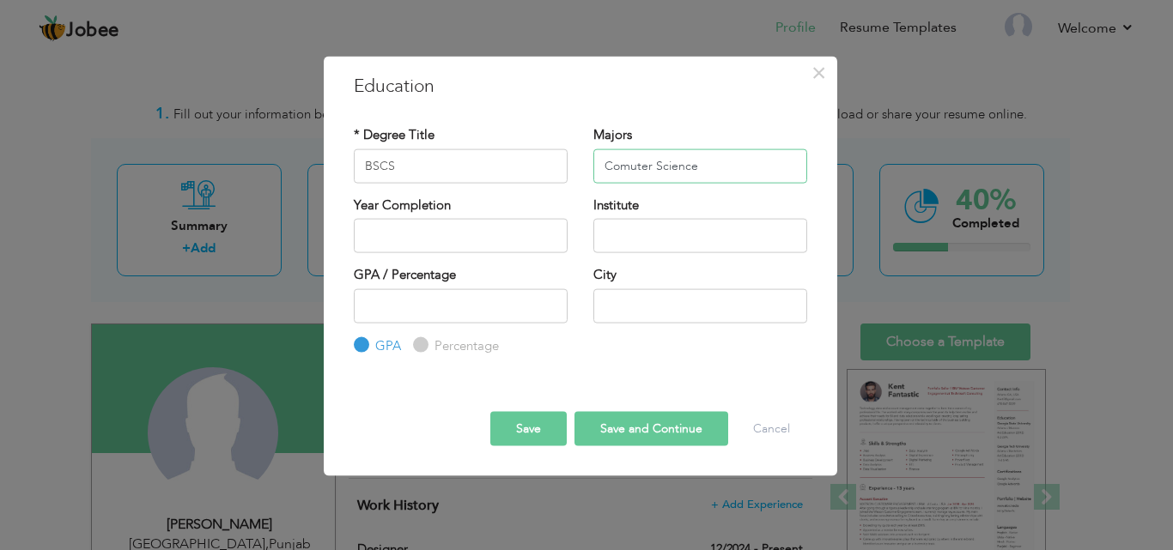
click at [631, 167] on input "Comuter Science" at bounding box center [700, 166] width 214 height 34
type input "Computer Science"
type input "2025"
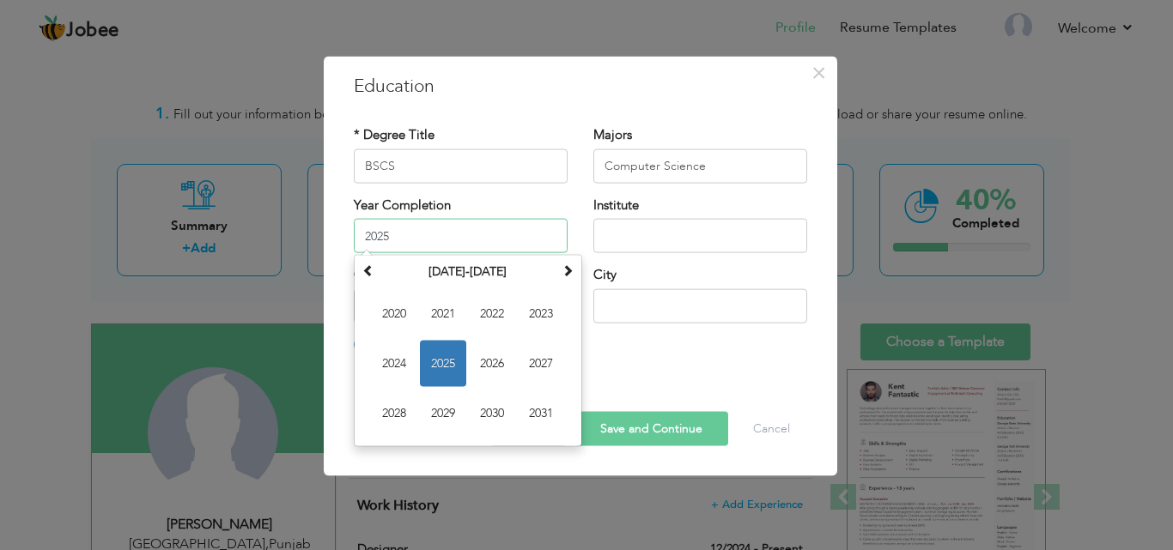
click at [484, 245] on input "2025" at bounding box center [461, 236] width 214 height 34
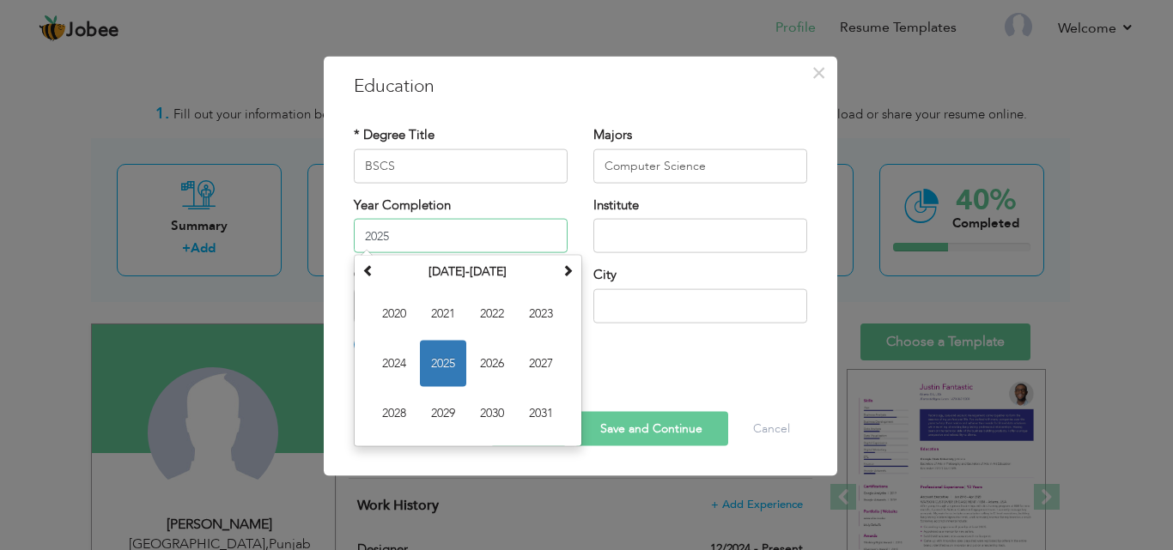
click at [447, 344] on span "2025" at bounding box center [443, 364] width 46 height 46
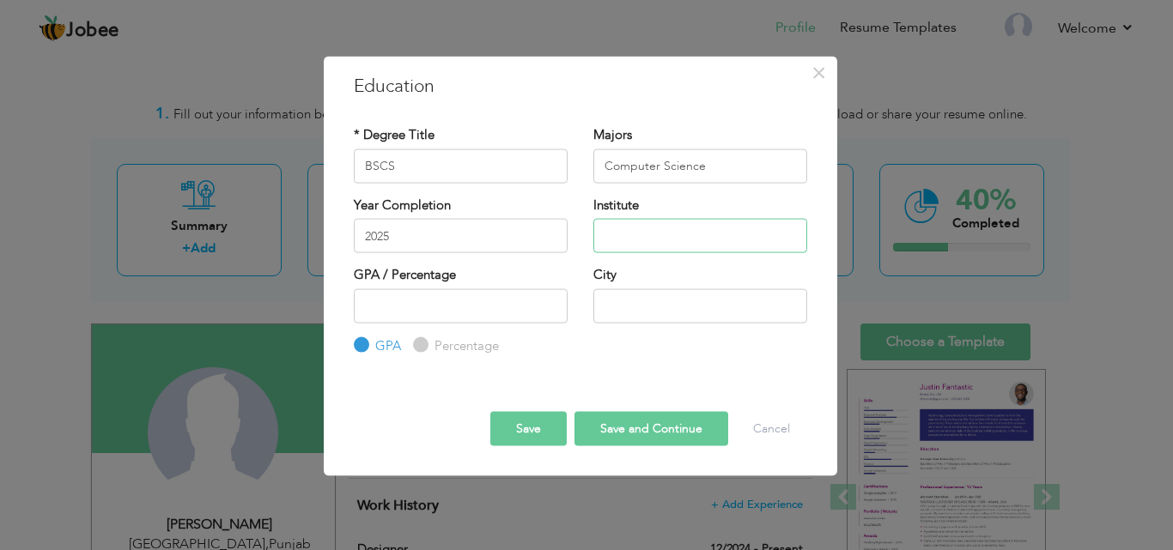
click at [630, 229] on input "text" at bounding box center [700, 236] width 214 height 34
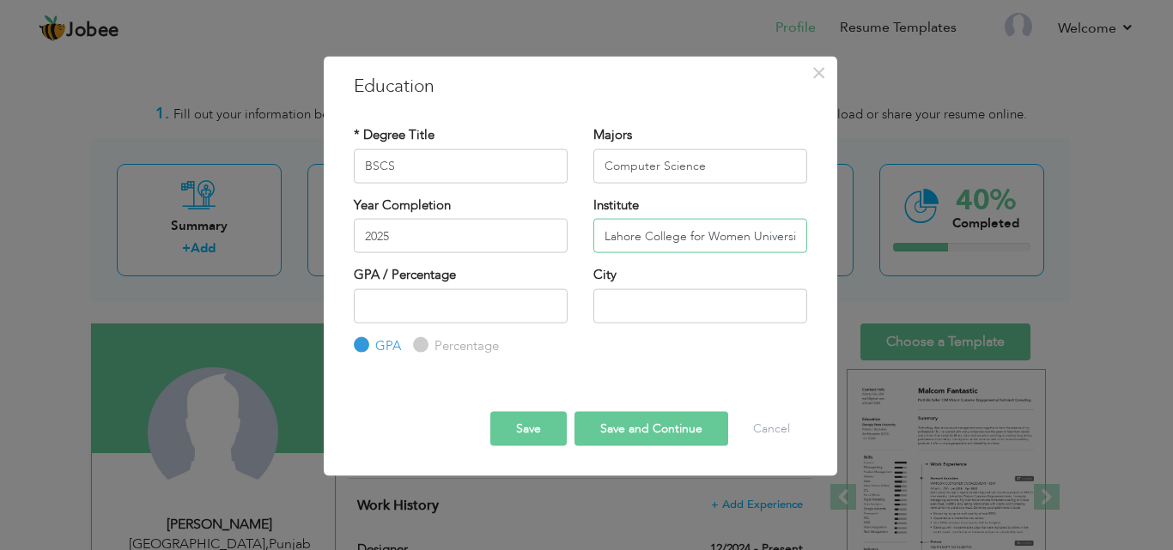
scroll to position [0, 8]
type input "Lahore College for Women University"
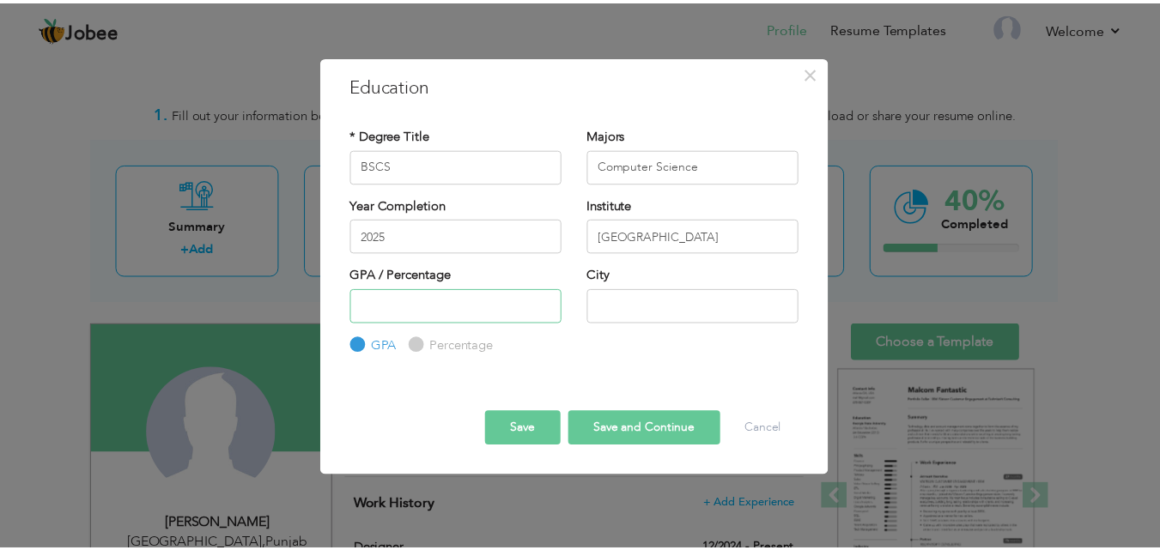
scroll to position [0, 0]
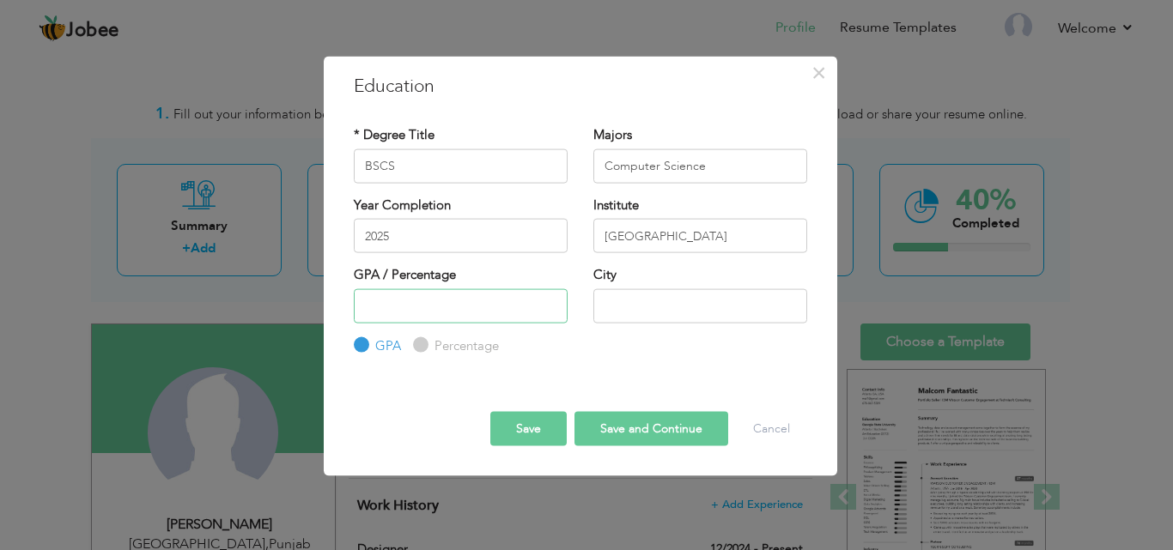
click at [516, 307] on input "number" at bounding box center [461, 305] width 214 height 34
type input "3.45"
click at [639, 310] on input "text" at bounding box center [700, 305] width 214 height 34
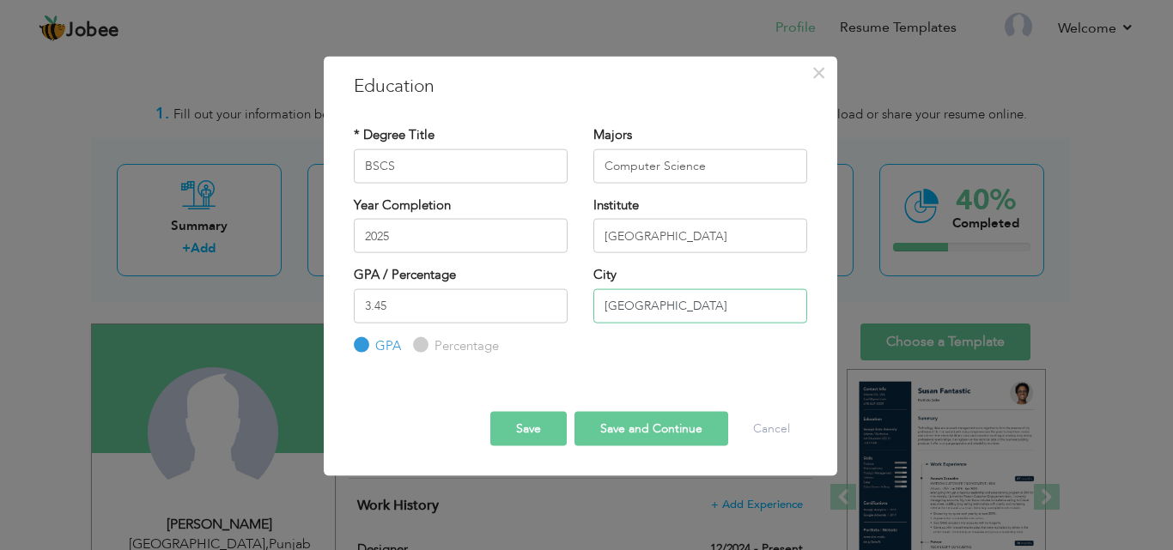
type input "Lahore"
click at [554, 428] on button "Save" at bounding box center [528, 429] width 76 height 34
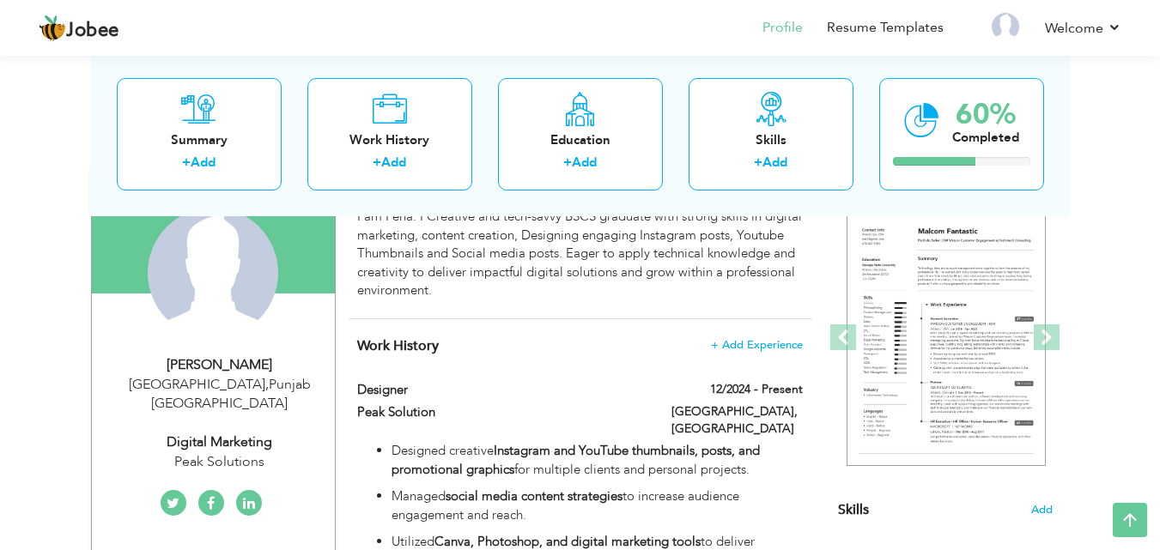
scroll to position [152, 0]
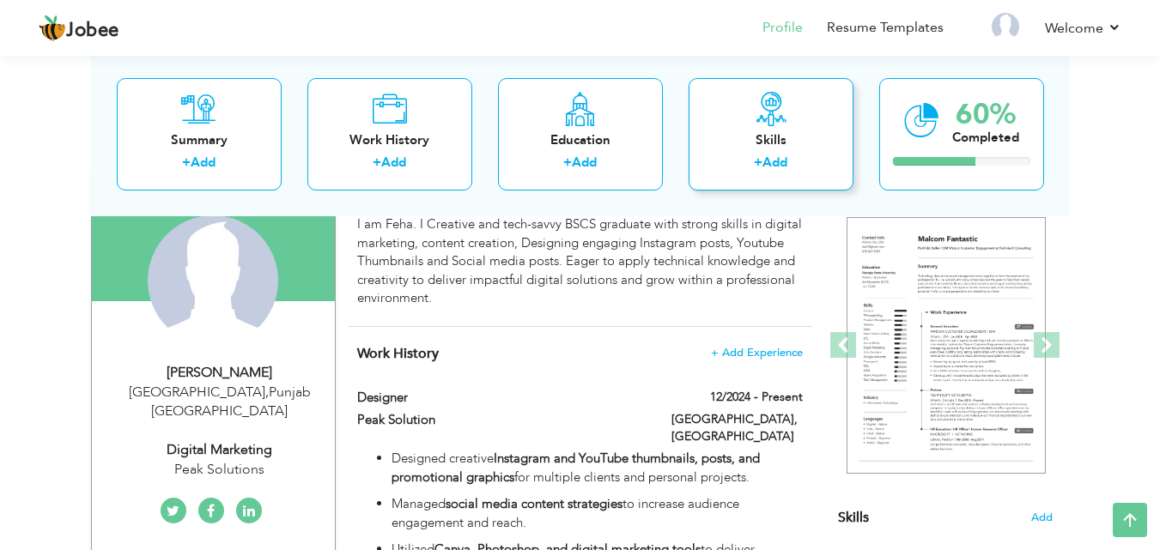
click at [779, 164] on link "Add" at bounding box center [774, 162] width 25 height 17
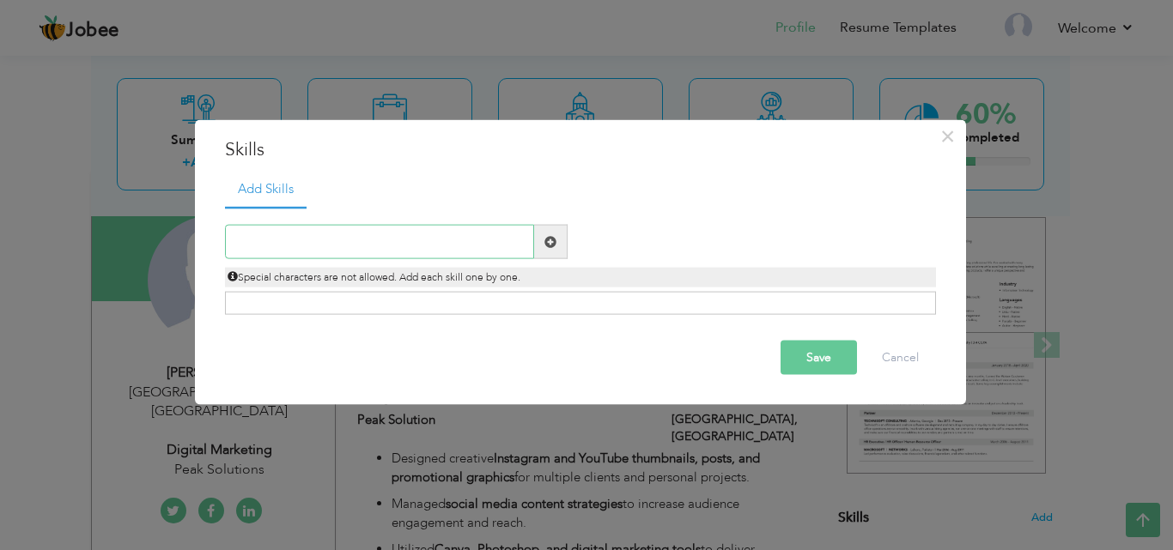
click at [465, 248] on input "text" at bounding box center [379, 242] width 309 height 34
click at [422, 304] on div "Click on , to mark skill as primary." at bounding box center [580, 303] width 711 height 23
click at [509, 251] on input "digi" at bounding box center [379, 242] width 309 height 34
type input "d"
click at [552, 244] on span at bounding box center [550, 241] width 12 height 12
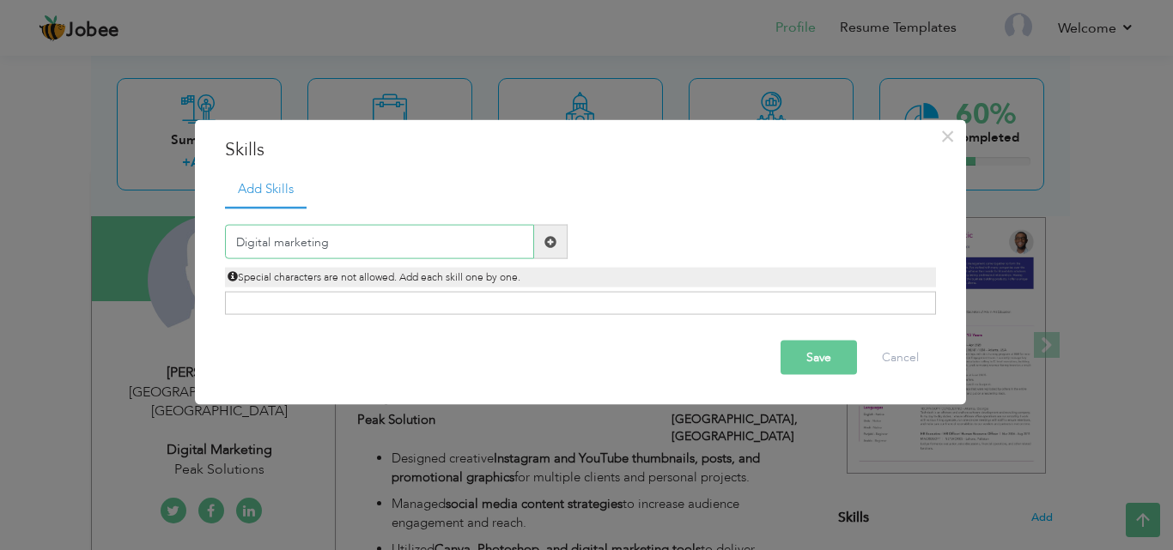
type input "Digital marketing"
click at [528, 305] on div "Click on , to mark skill as primary." at bounding box center [580, 303] width 711 height 23
click at [591, 309] on div "Click on , to mark skill as primary." at bounding box center [580, 303] width 711 height 23
click at [844, 355] on button "Save" at bounding box center [818, 358] width 76 height 34
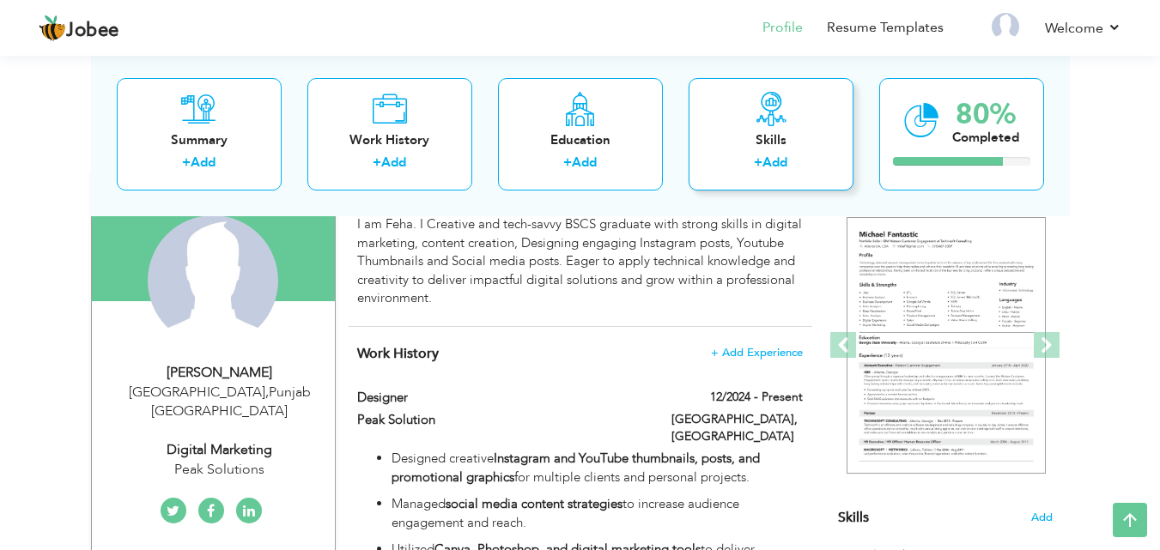
click at [778, 165] on link "Add" at bounding box center [774, 162] width 25 height 17
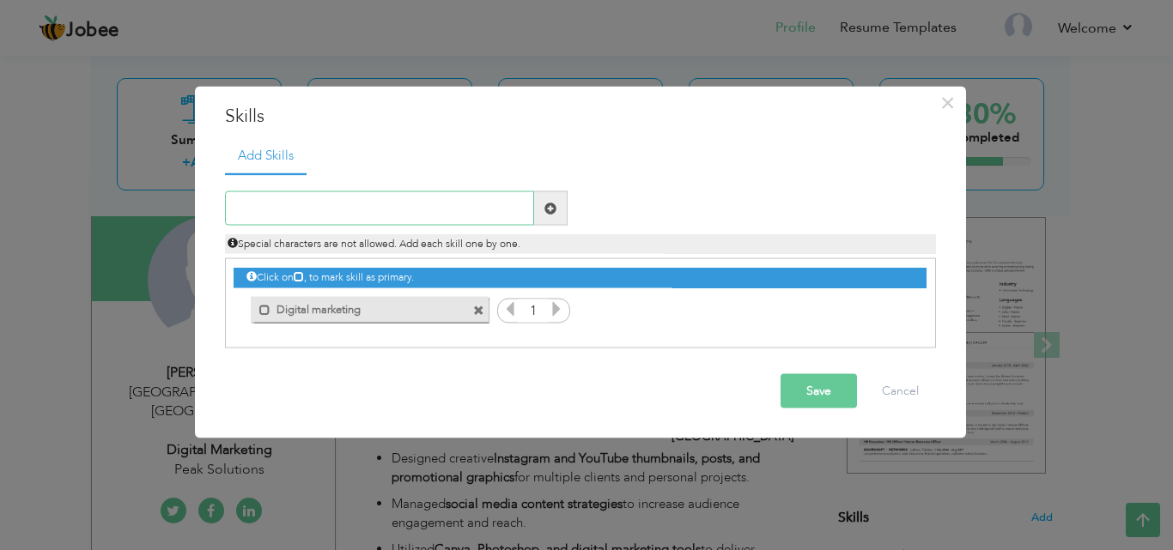
click at [501, 207] on input "text" at bounding box center [379, 208] width 309 height 34
type input "Designer"
click at [825, 397] on button "Save" at bounding box center [818, 391] width 76 height 34
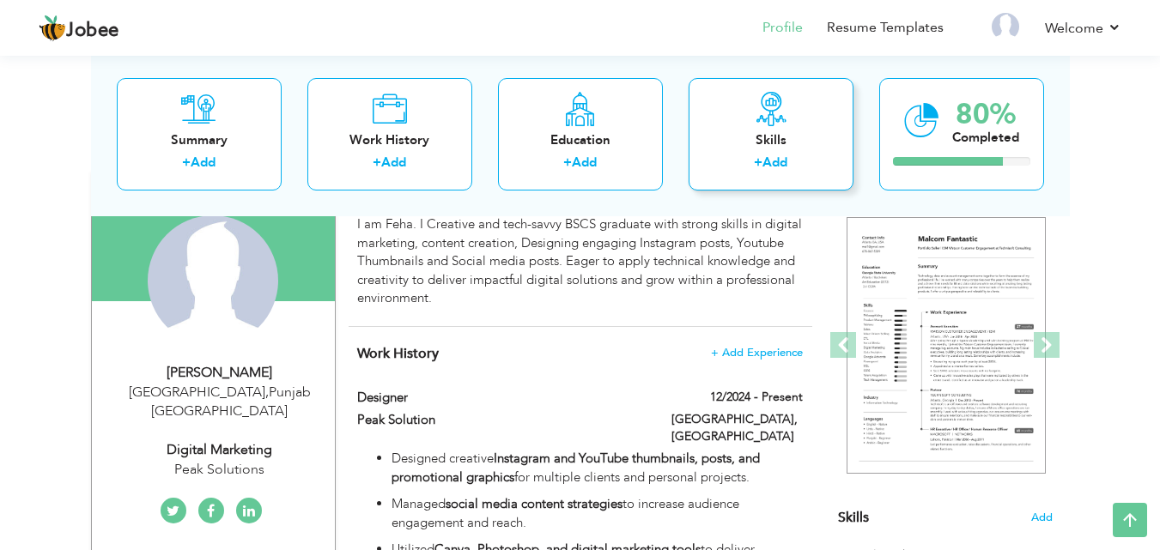
click at [772, 166] on link "Add" at bounding box center [774, 162] width 25 height 17
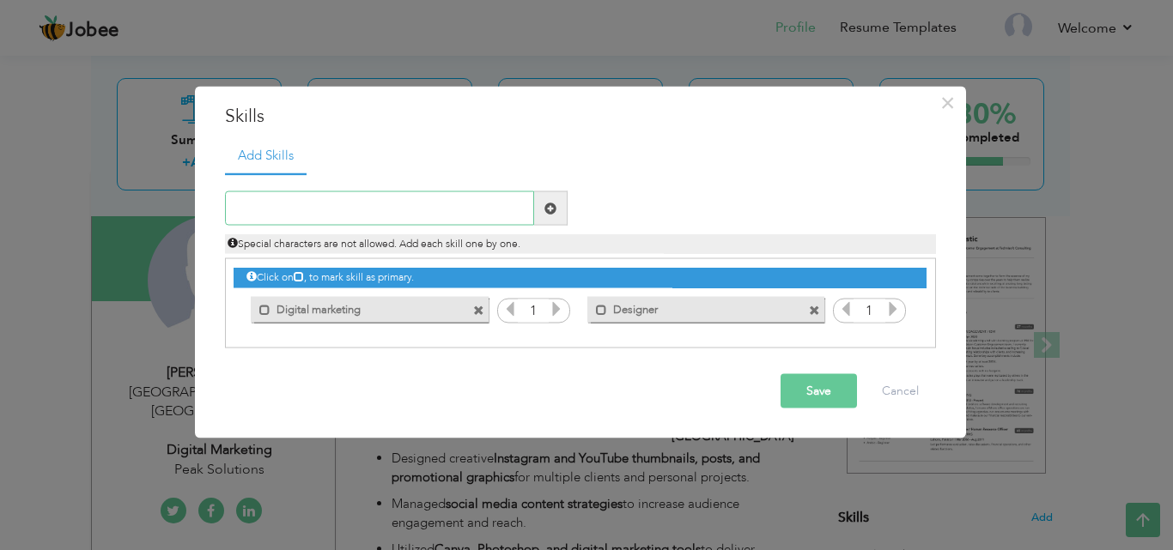
click at [359, 202] on input "text" at bounding box center [379, 208] width 309 height 34
type input "Freelancing"
click at [797, 392] on button "Save" at bounding box center [818, 391] width 76 height 34
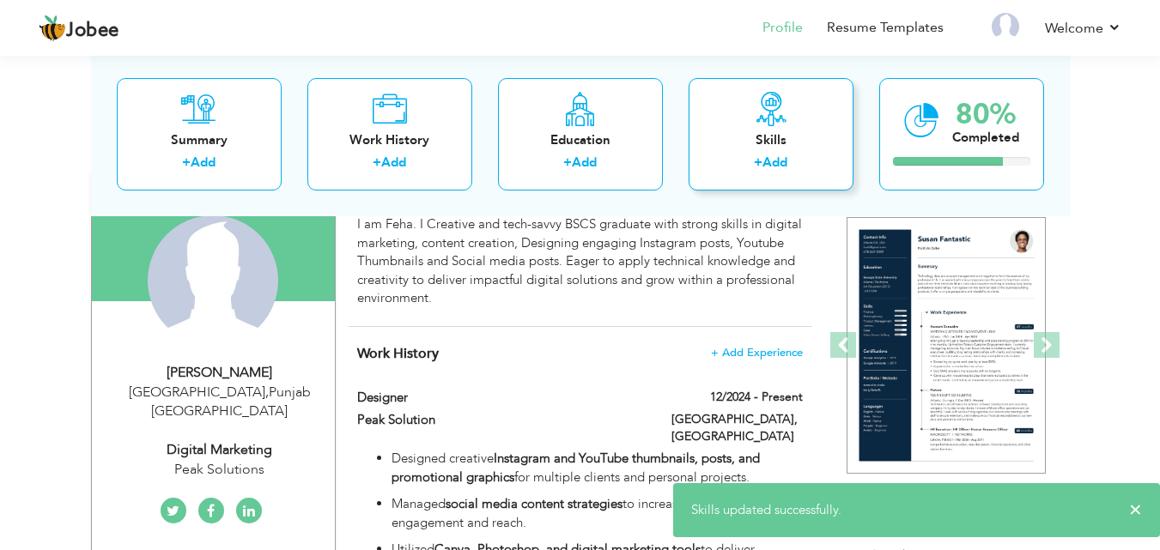
click at [766, 156] on link "Add" at bounding box center [774, 162] width 25 height 17
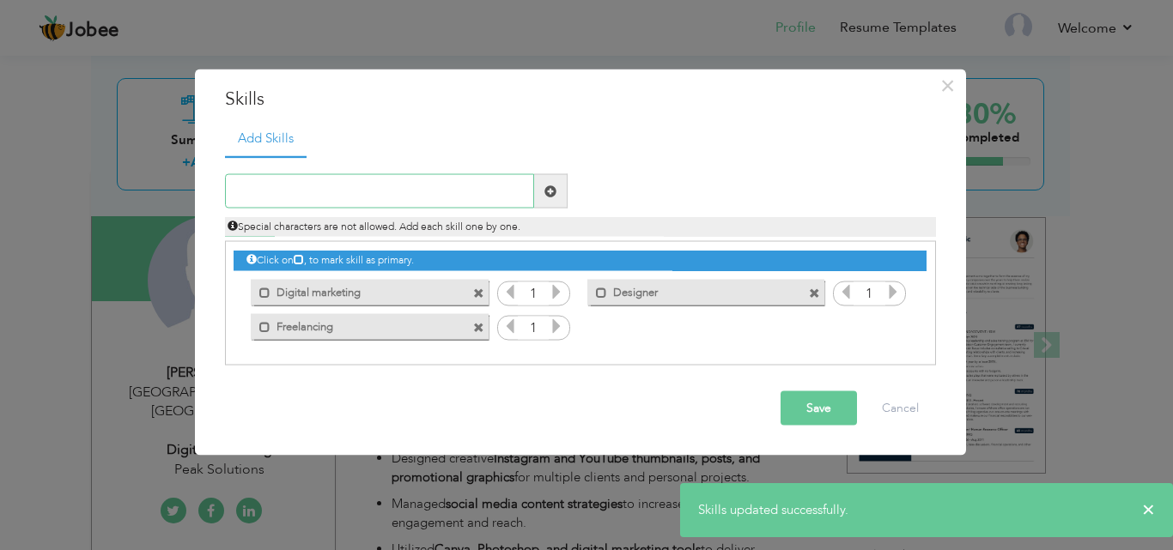
click at [365, 194] on input "text" at bounding box center [379, 191] width 309 height 34
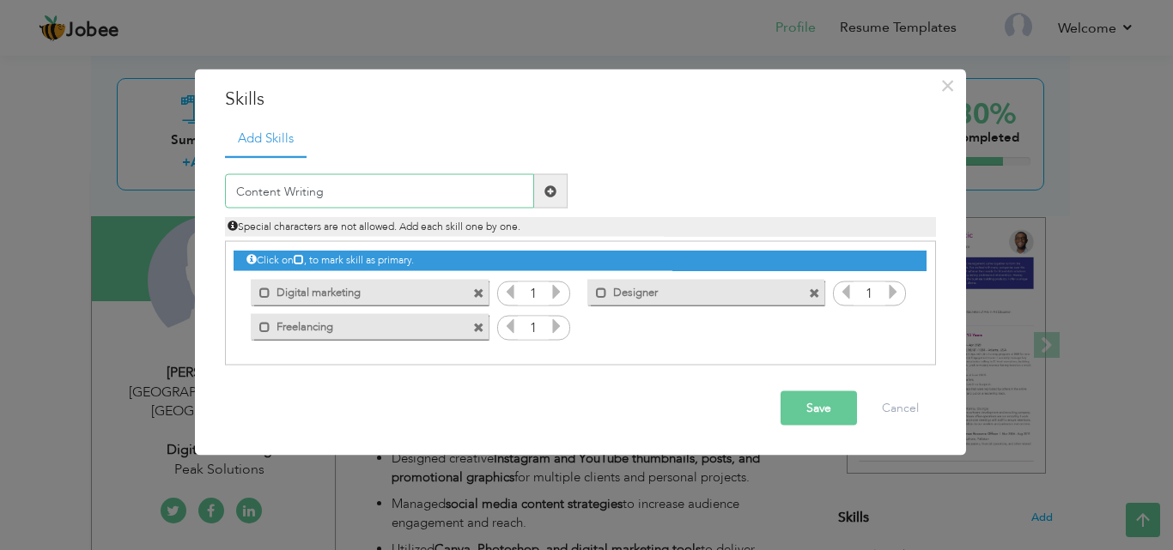
type input "Content Writing"
click at [821, 407] on button "Save" at bounding box center [818, 408] width 76 height 34
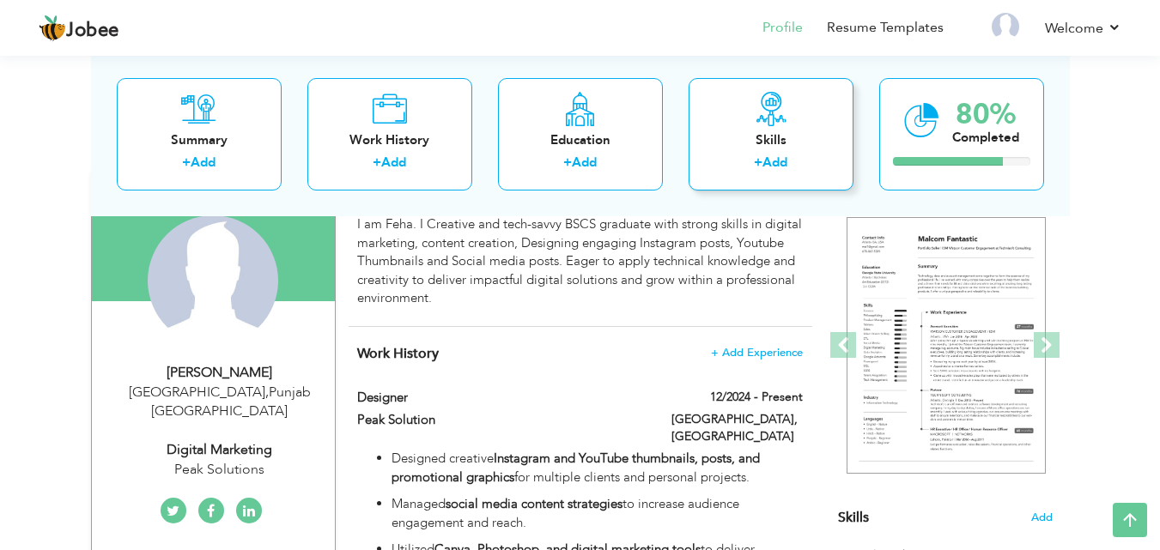
click at [774, 167] on link "Add" at bounding box center [774, 162] width 25 height 17
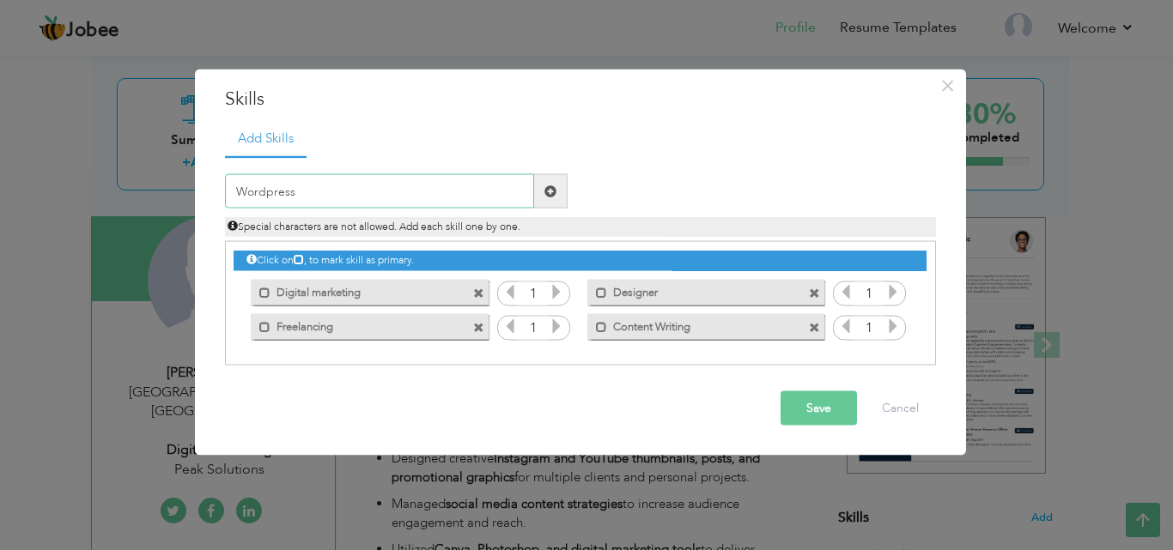
type input "Wordpress"
click at [794, 423] on button "Save" at bounding box center [818, 408] width 76 height 34
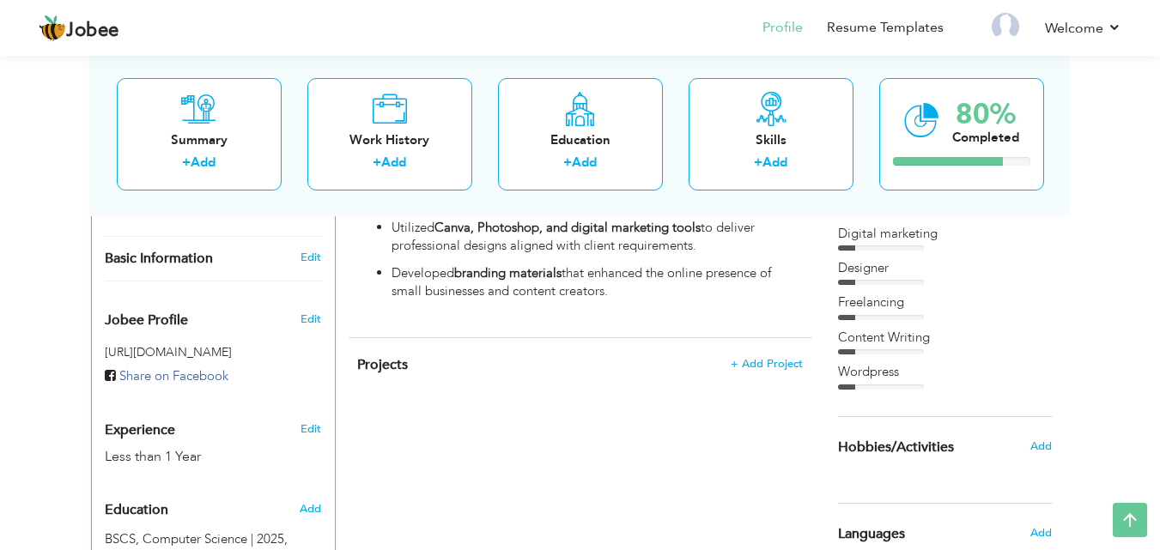
scroll to position [478, 0]
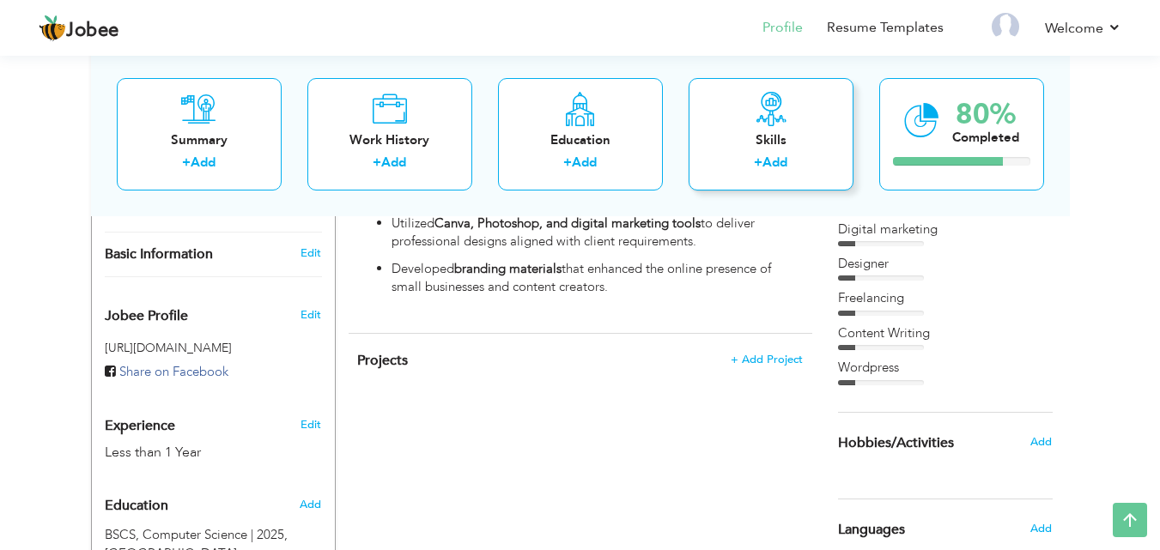
click at [761, 164] on label "+" at bounding box center [758, 163] width 9 height 18
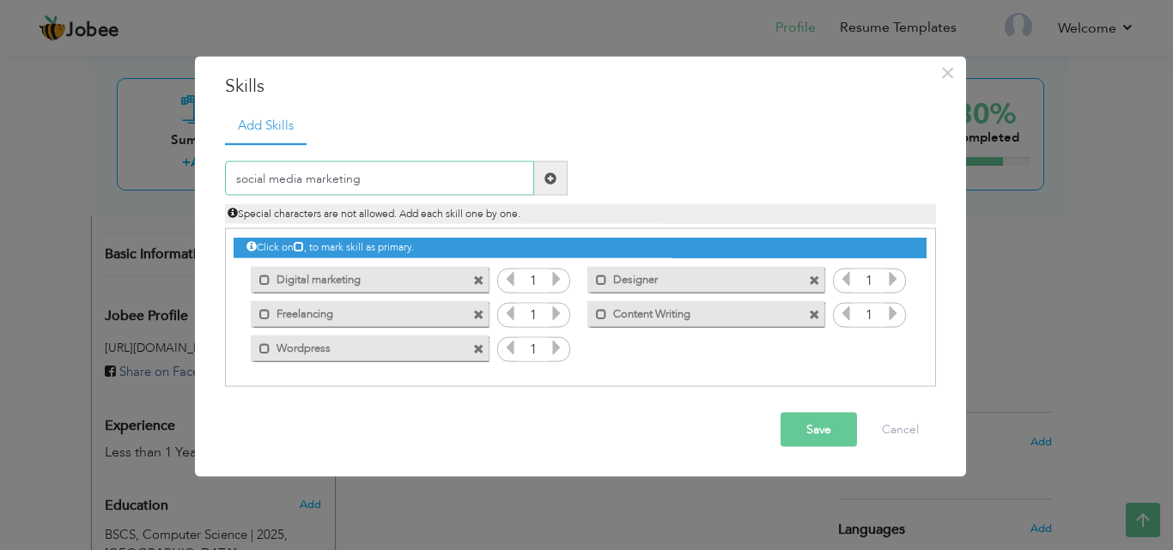
type input "social media marketing"
click at [834, 435] on button "Save" at bounding box center [818, 430] width 76 height 34
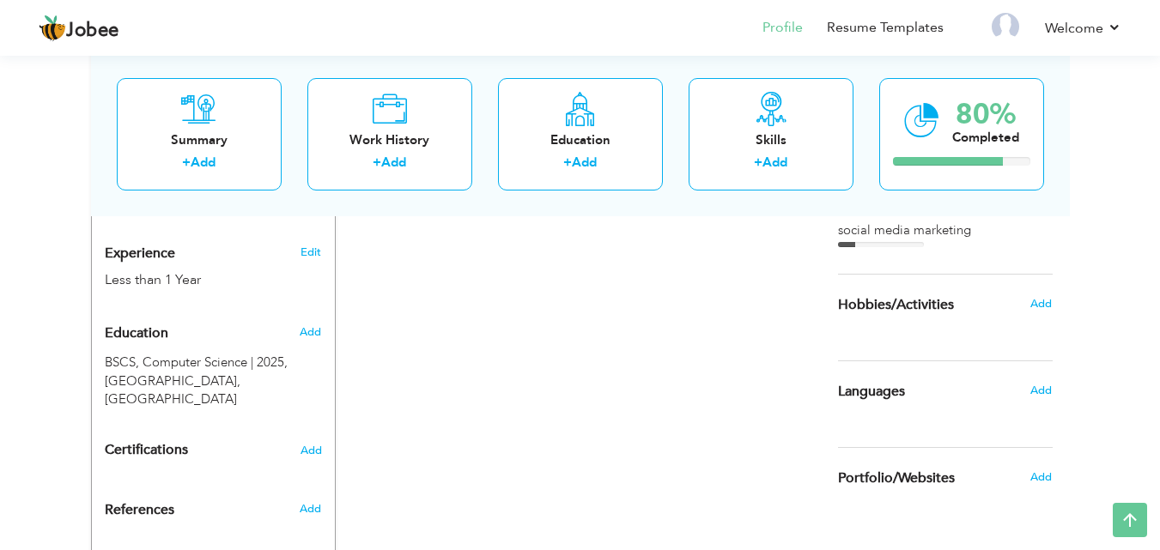
scroll to position [652, 0]
click at [1043, 392] on span "Add" at bounding box center [1040, 388] width 22 height 15
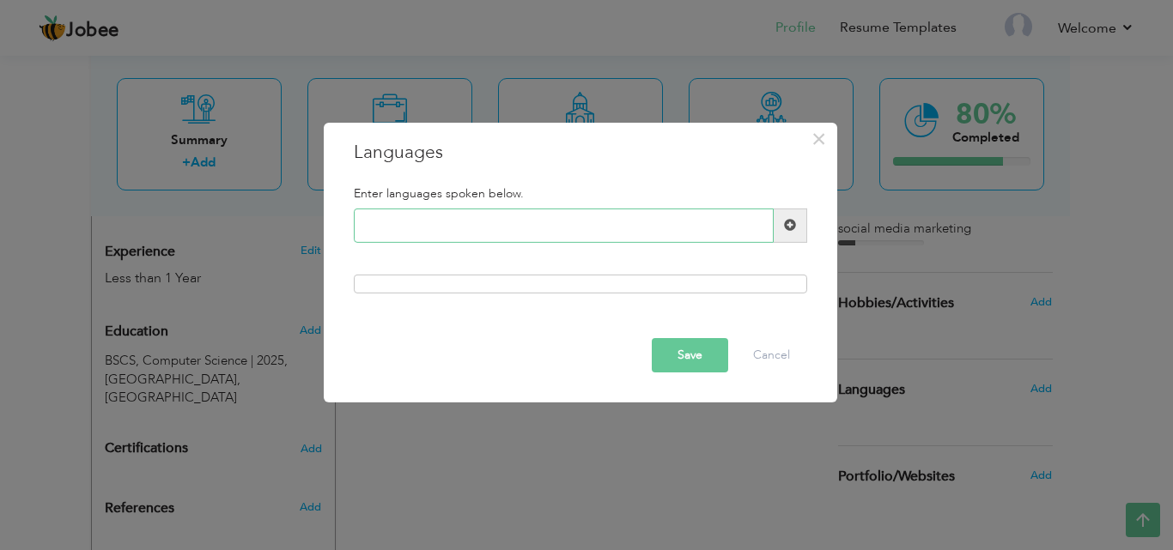
type input "e"
type input "English"
click at [683, 353] on button "Save" at bounding box center [690, 355] width 76 height 34
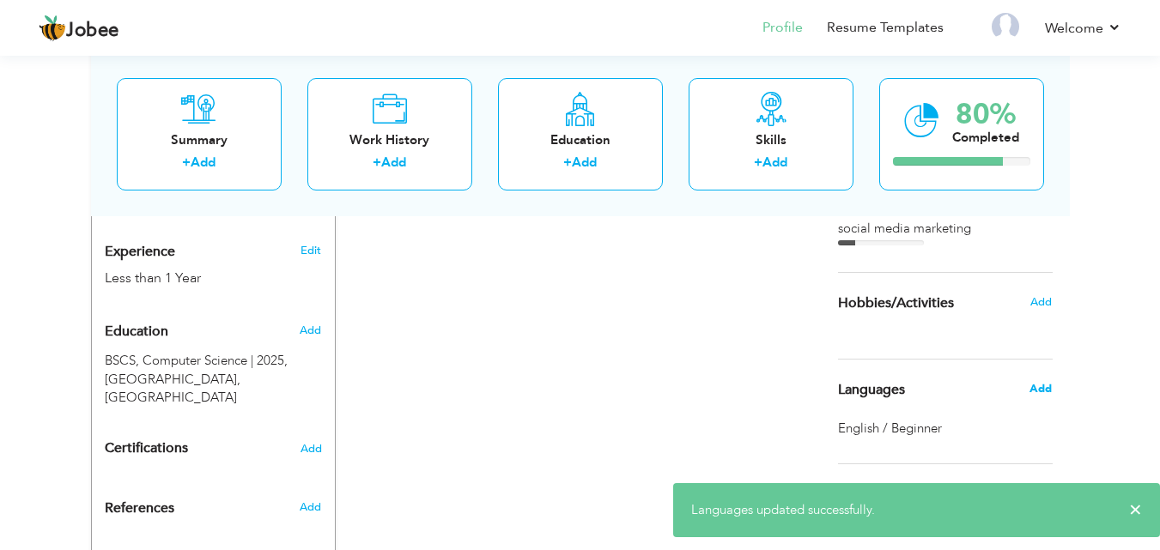
click at [1038, 391] on span "Add" at bounding box center [1040, 388] width 22 height 15
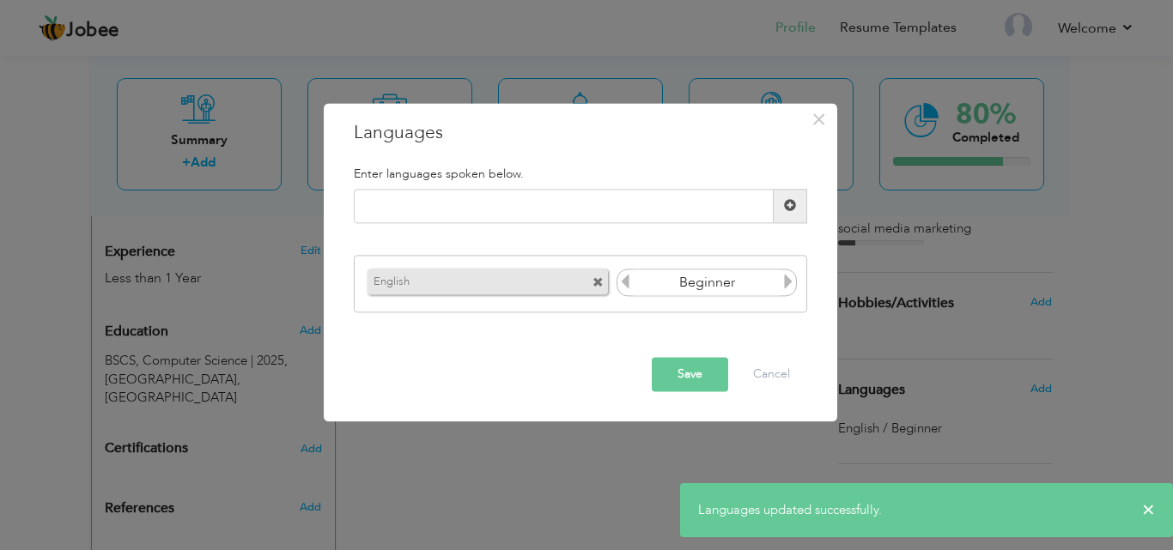
click at [702, 283] on input "Beginner" at bounding box center [707, 283] width 149 height 26
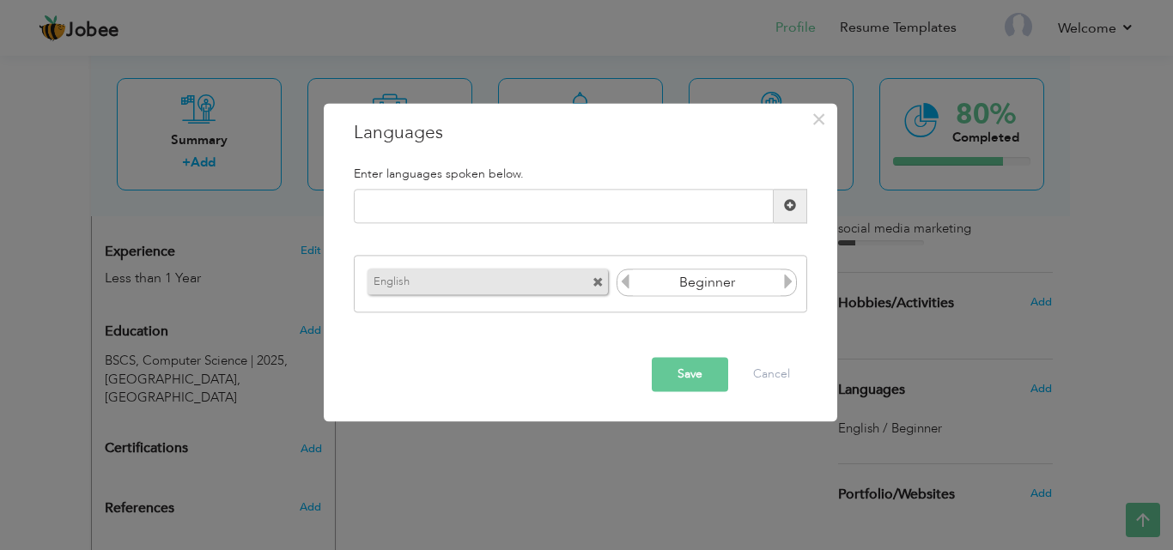
click at [792, 286] on icon at bounding box center [787, 282] width 15 height 15
click at [625, 275] on icon at bounding box center [624, 282] width 15 height 15
click at [690, 377] on button "Save" at bounding box center [690, 374] width 76 height 34
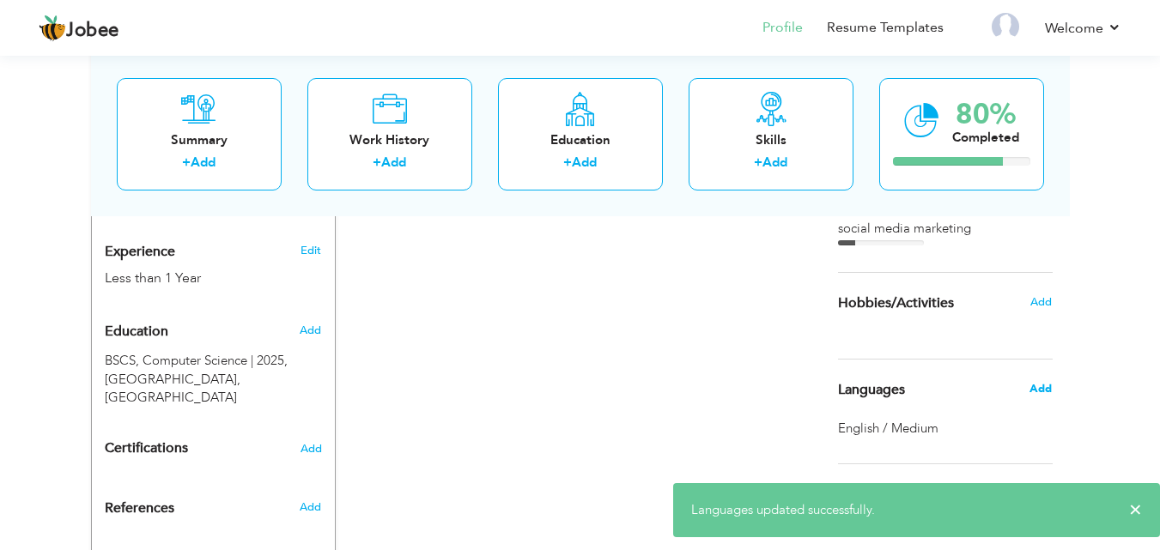
click at [1042, 383] on span "Add" at bounding box center [1040, 388] width 22 height 15
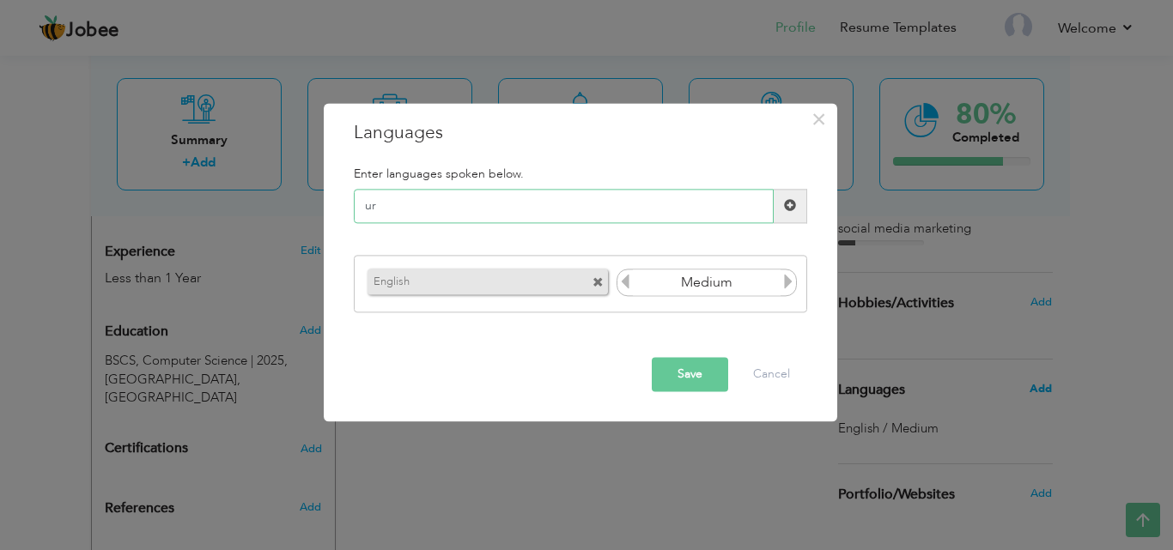
type input "u"
type input "Urdu"
click at [788, 286] on icon at bounding box center [787, 282] width 15 height 15
click at [689, 370] on button "Save" at bounding box center [690, 374] width 76 height 34
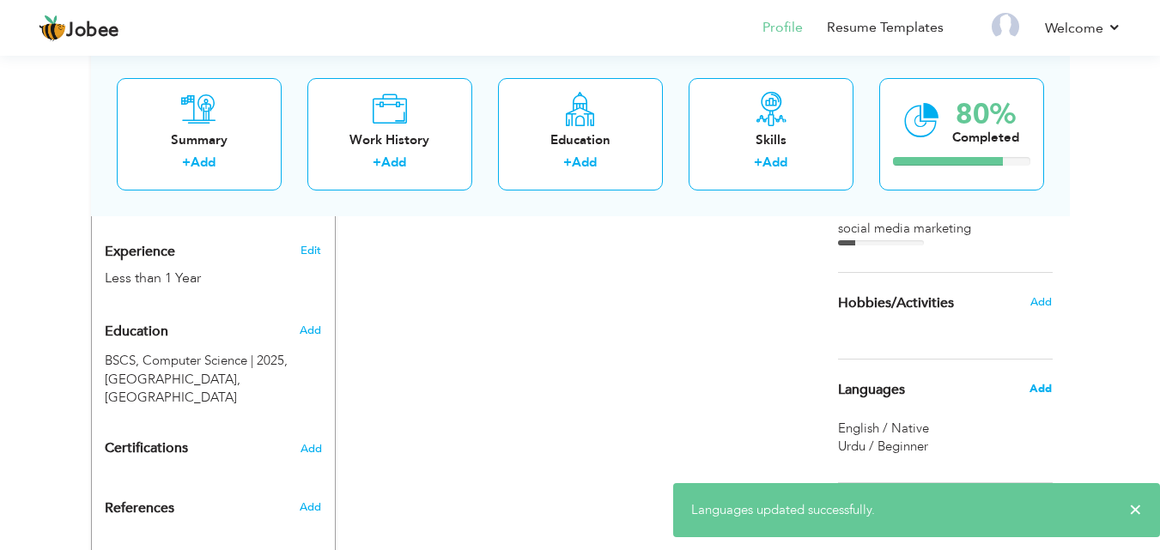
click at [1037, 382] on span "Add" at bounding box center [1040, 388] width 22 height 15
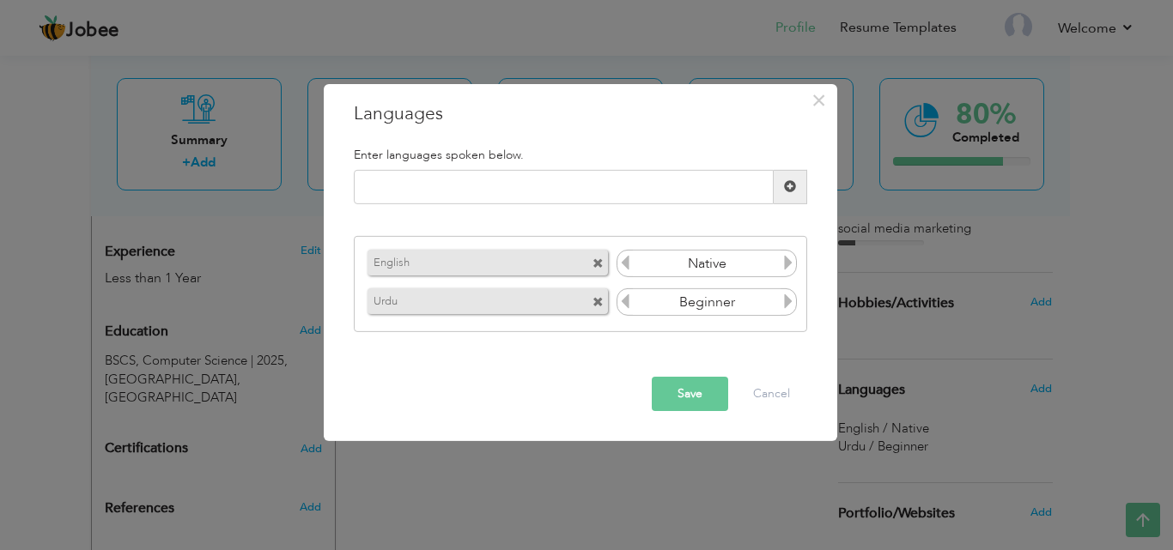
click at [783, 302] on icon at bounding box center [787, 301] width 15 height 15
click at [628, 264] on icon at bounding box center [624, 262] width 15 height 15
click at [680, 384] on button "Save" at bounding box center [690, 394] width 76 height 34
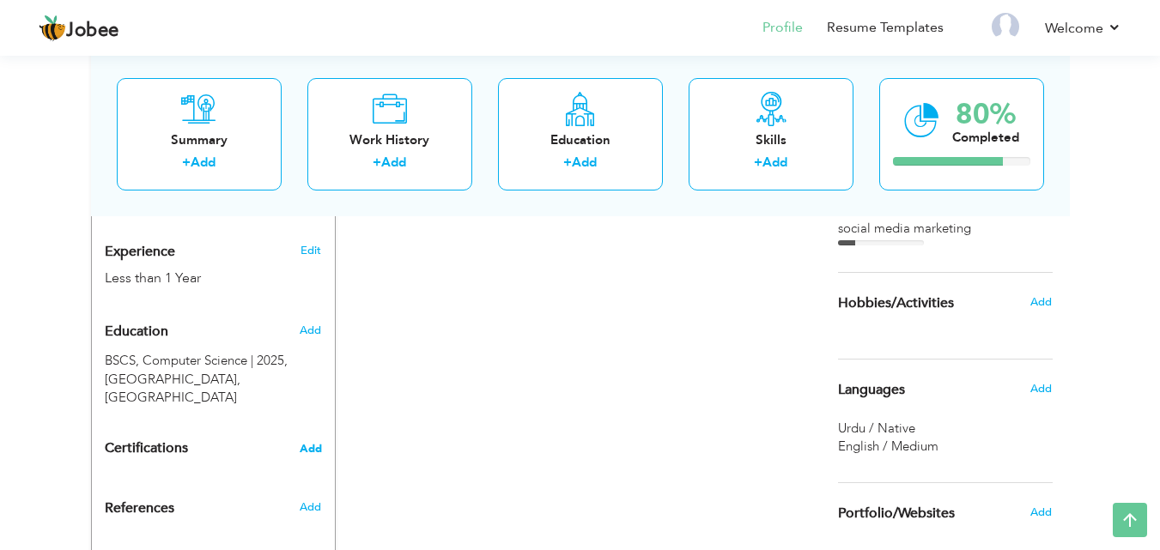
click at [318, 443] on span "Add" at bounding box center [311, 449] width 22 height 12
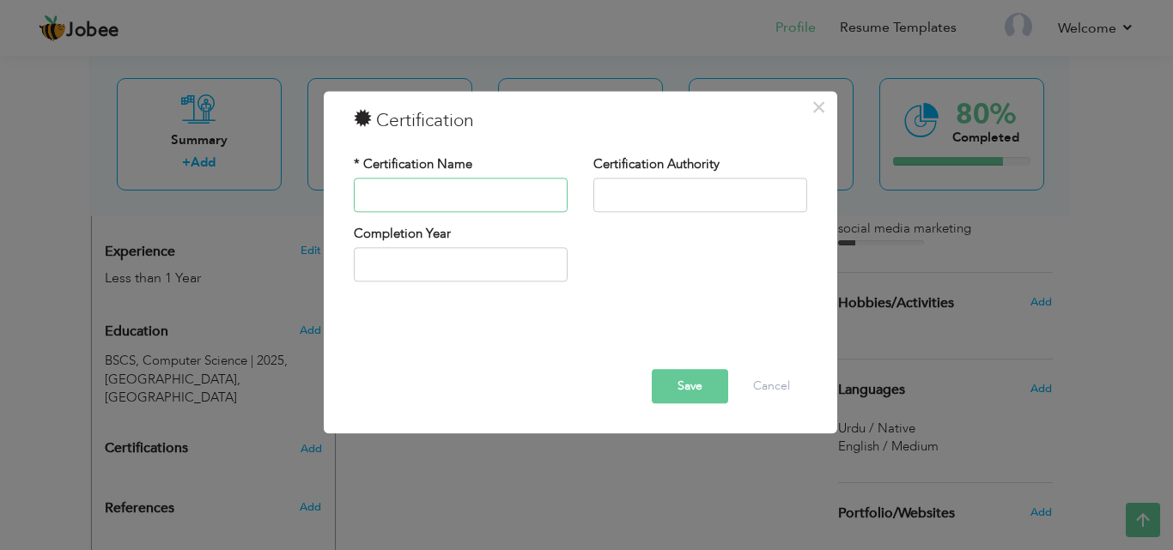
click at [520, 197] on input "text" at bounding box center [461, 195] width 214 height 34
type input "Freelancing"
click at [640, 199] on input "text" at bounding box center [700, 195] width 214 height 34
type input "Peak Solutions College"
type input "2025"
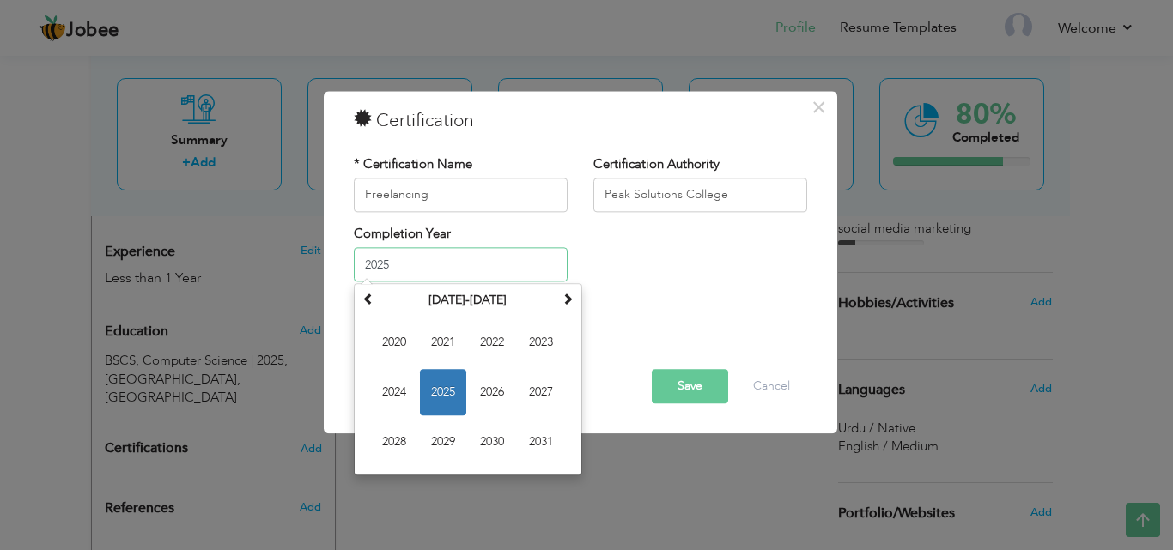
click at [507, 268] on input "2025" at bounding box center [461, 265] width 214 height 34
click at [446, 390] on span "2025" at bounding box center [443, 393] width 46 height 46
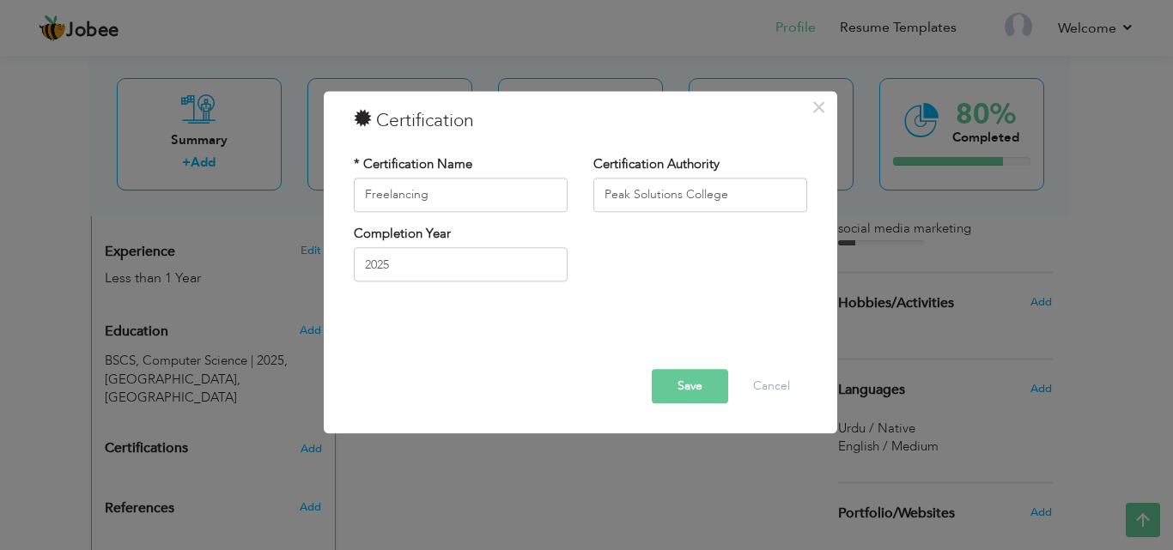
click at [675, 385] on button "Save" at bounding box center [690, 386] width 76 height 34
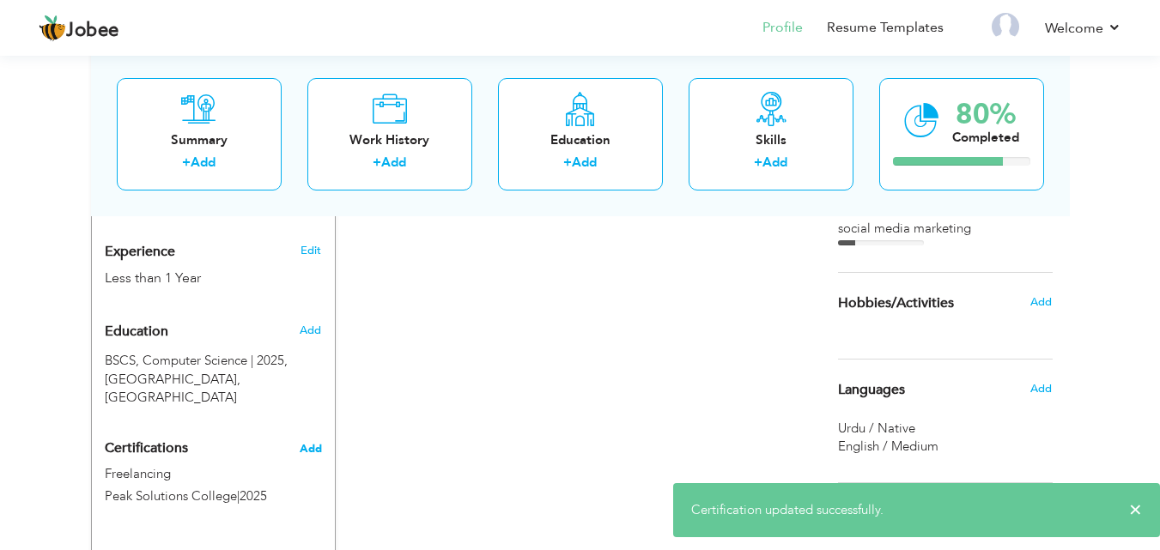
click at [311, 443] on span "Add" at bounding box center [311, 449] width 22 height 12
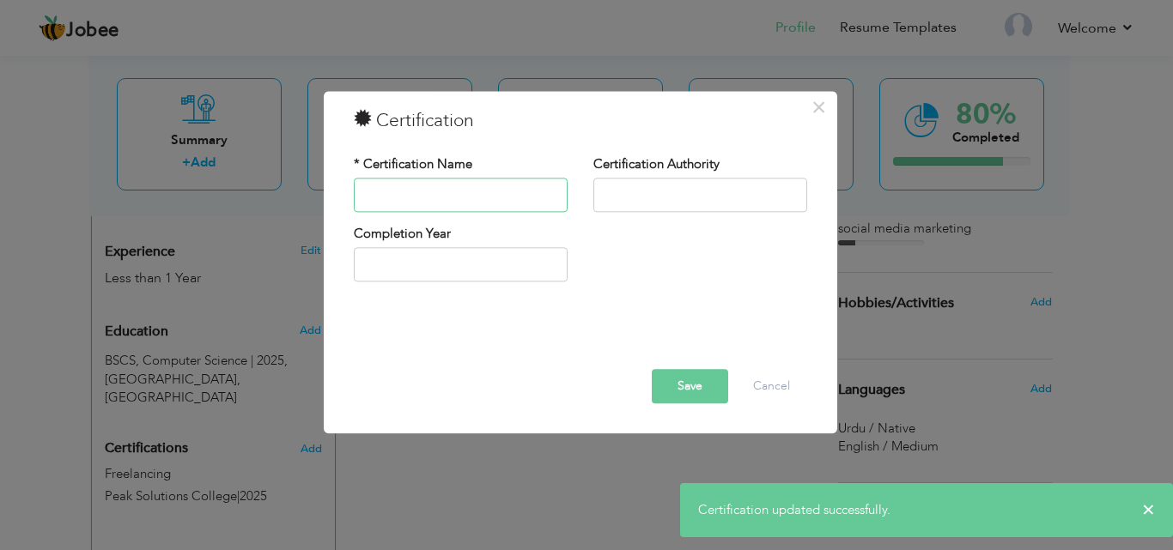
click at [458, 187] on input "text" at bounding box center [461, 195] width 214 height 34
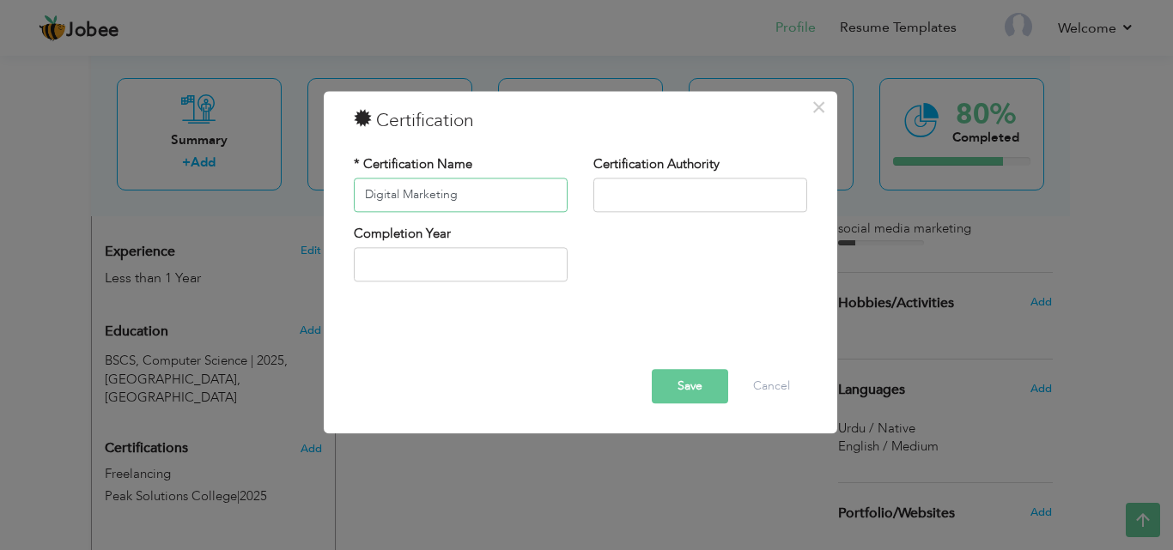
type input "Digital Marketing"
click at [613, 201] on input "text" at bounding box center [700, 195] width 214 height 34
type input "University of South Asia Lahore"
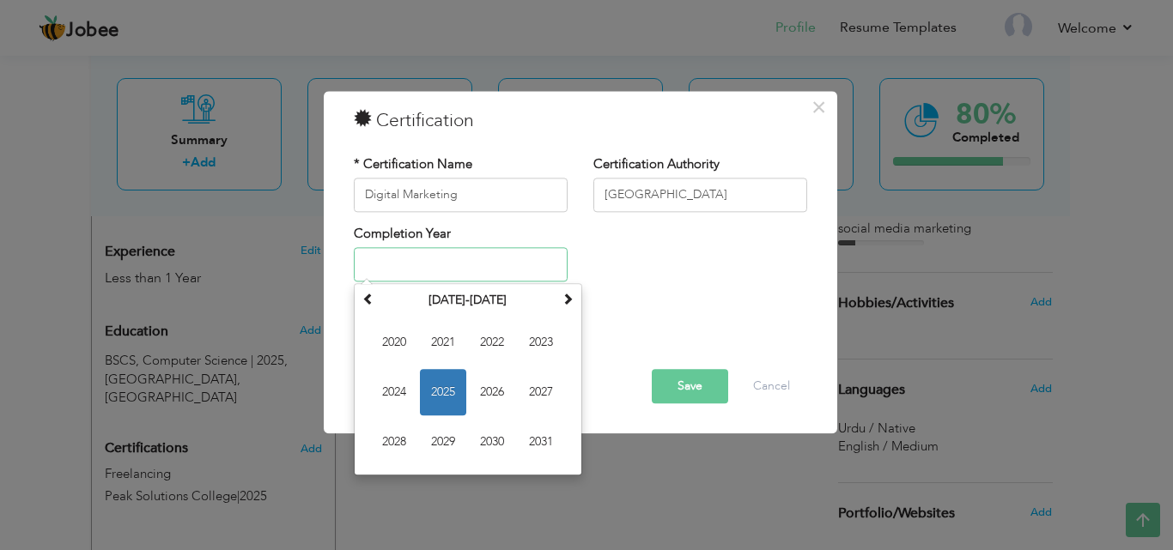
click at [525, 261] on input "text" at bounding box center [461, 265] width 214 height 34
click at [524, 349] on span "2023" at bounding box center [541, 343] width 46 height 46
type input "2023"
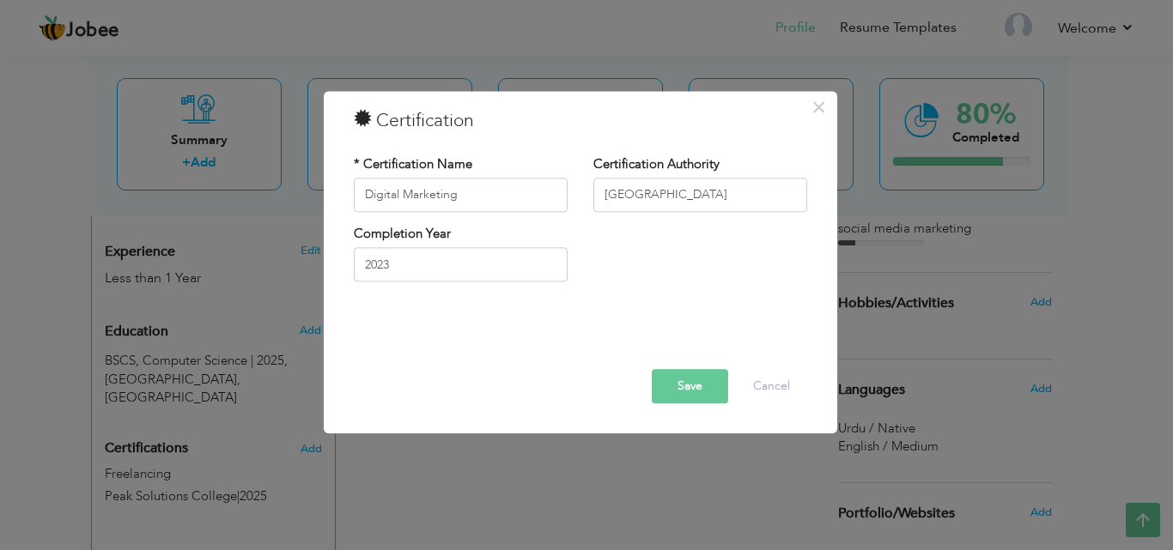
click at [682, 375] on button "Save" at bounding box center [690, 386] width 76 height 34
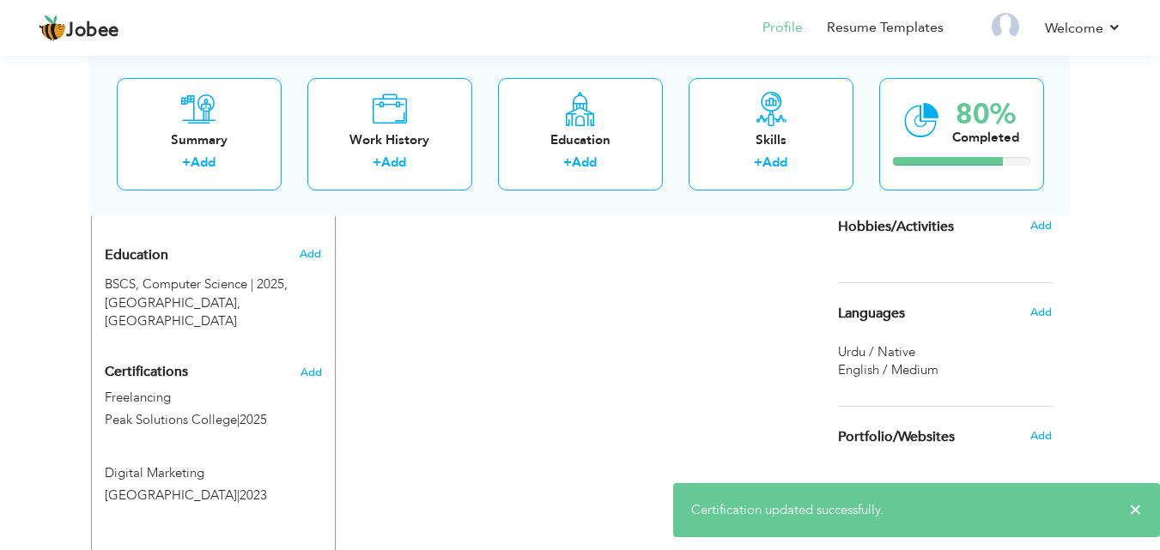
scroll to position [847, 0]
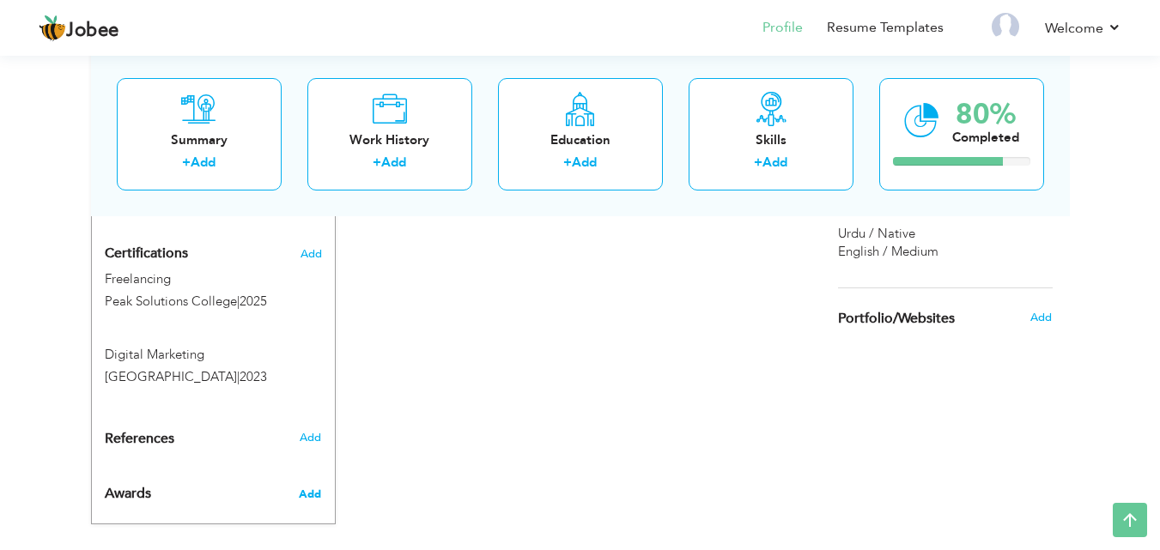
click at [311, 487] on span "Add" at bounding box center [310, 494] width 22 height 15
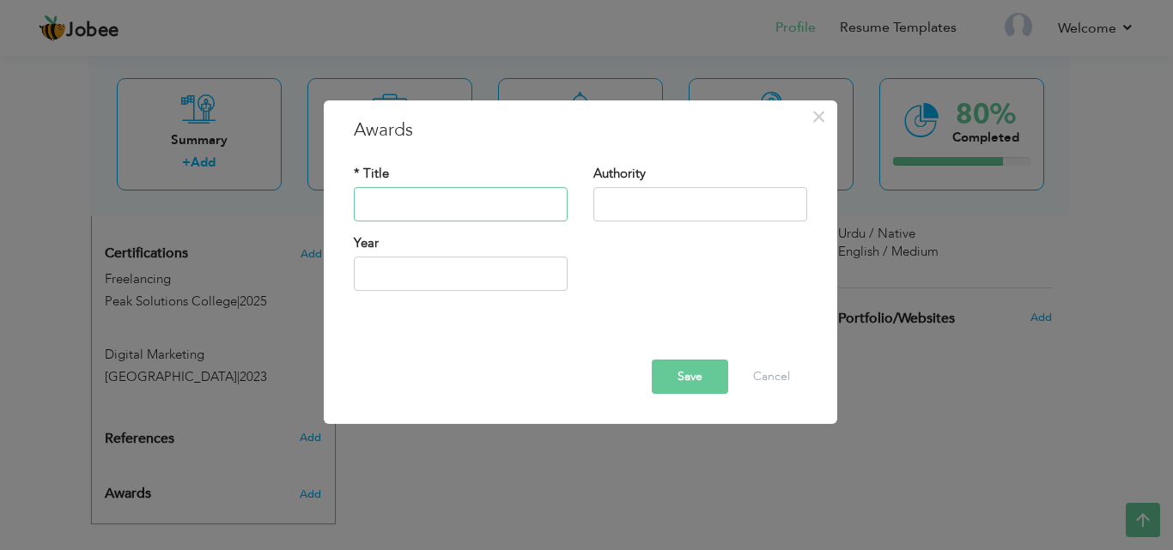
click at [484, 214] on input "text" at bounding box center [461, 204] width 214 height 34
type input "Digital Marketing"
click at [608, 205] on input "text" at bounding box center [700, 204] width 214 height 34
click at [649, 206] on input "USA, Lhr" at bounding box center [700, 204] width 214 height 34
click at [628, 209] on input "USA, LHR" at bounding box center [700, 204] width 214 height 34
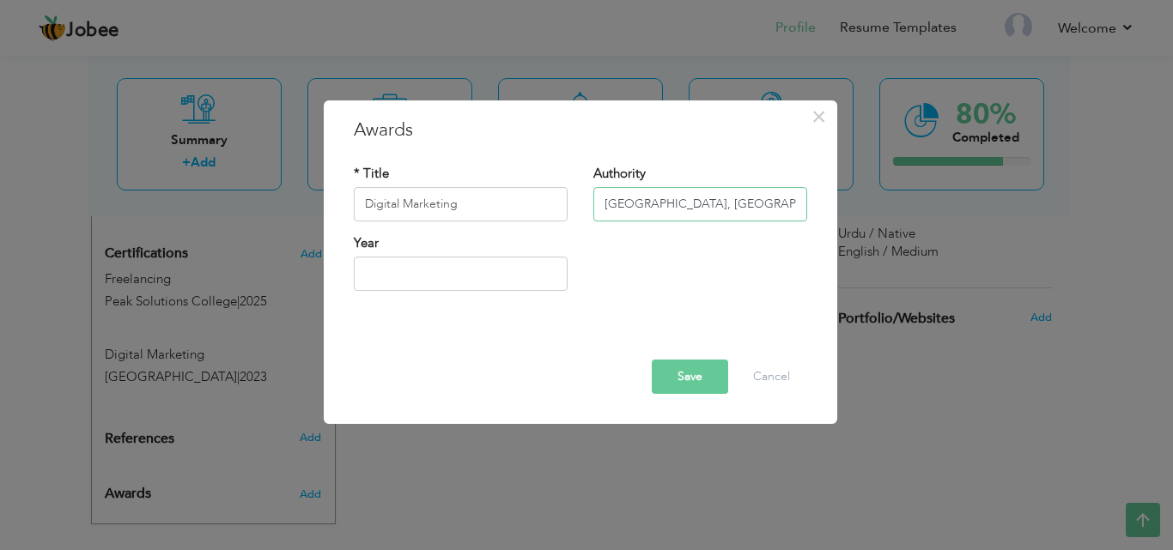
type input "University of South Asia, LHR"
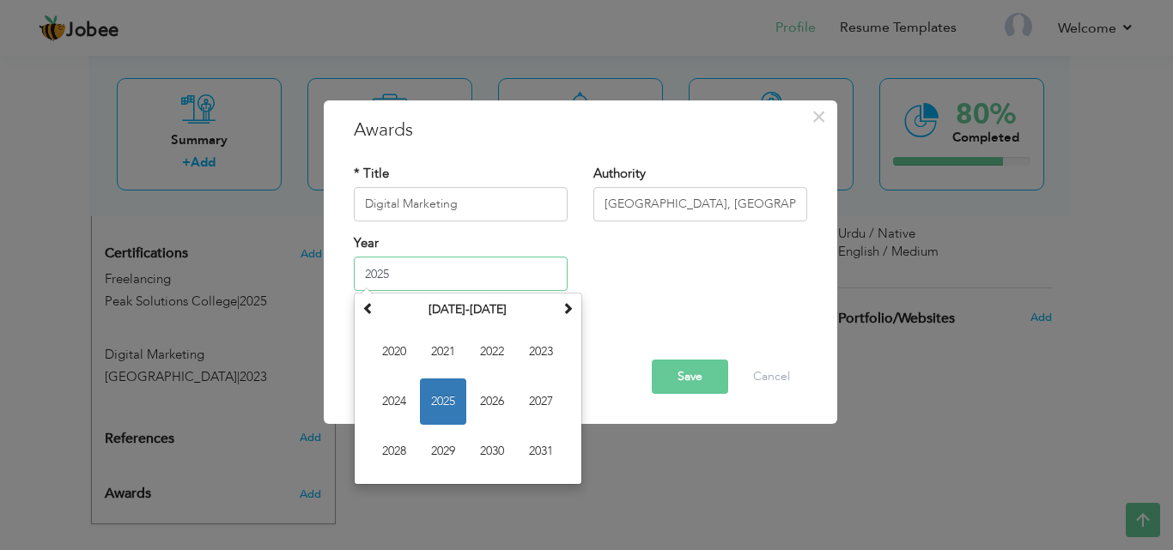
click at [479, 278] on input "2025" at bounding box center [461, 274] width 214 height 34
click at [560, 344] on span "2023" at bounding box center [541, 352] width 46 height 46
type input "2023"
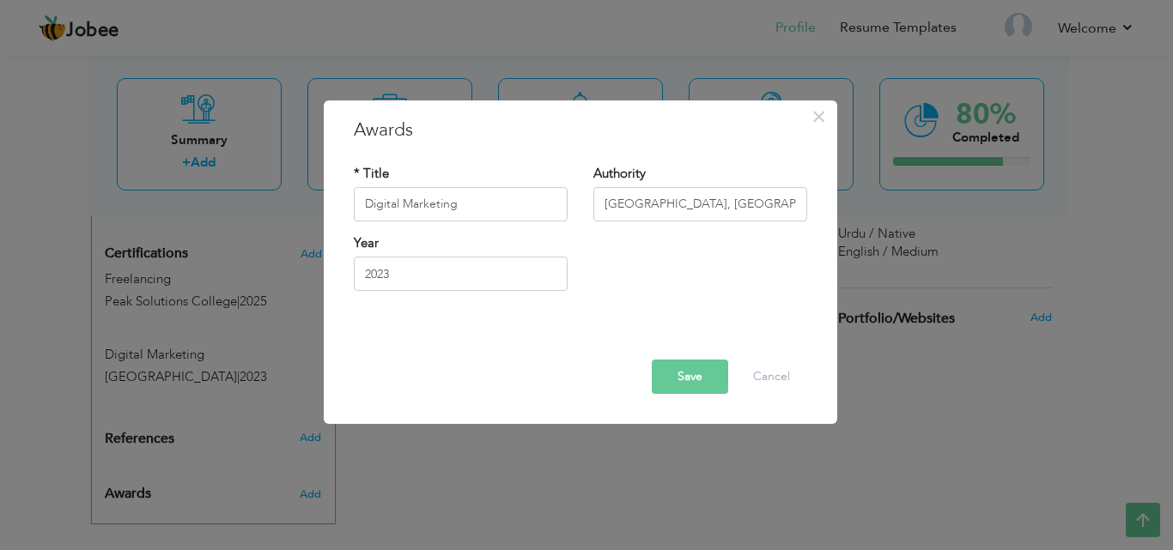
click at [674, 376] on button "Save" at bounding box center [690, 377] width 76 height 34
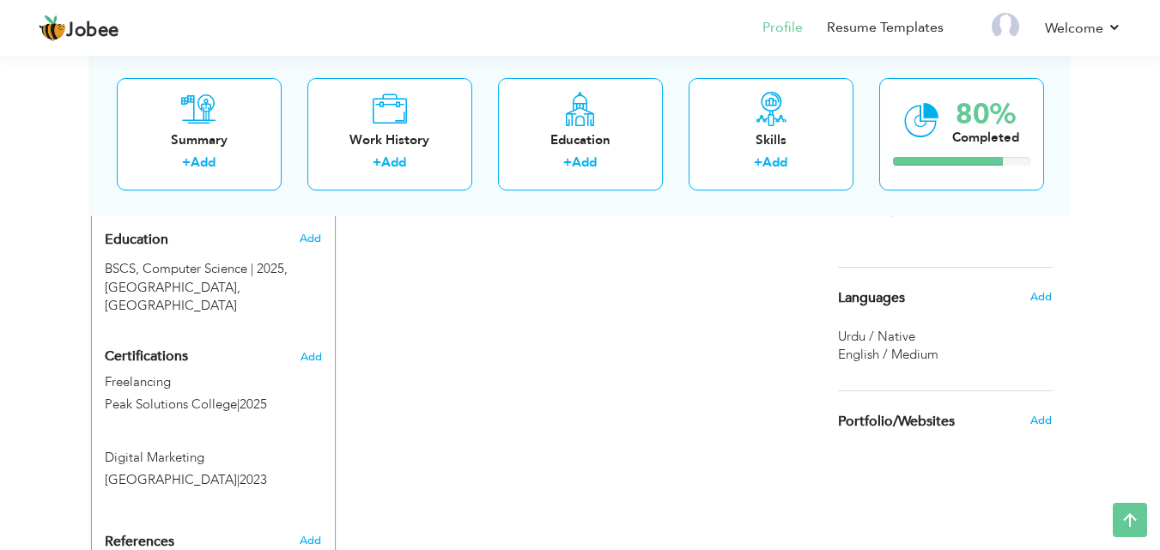
scroll to position [742, 0]
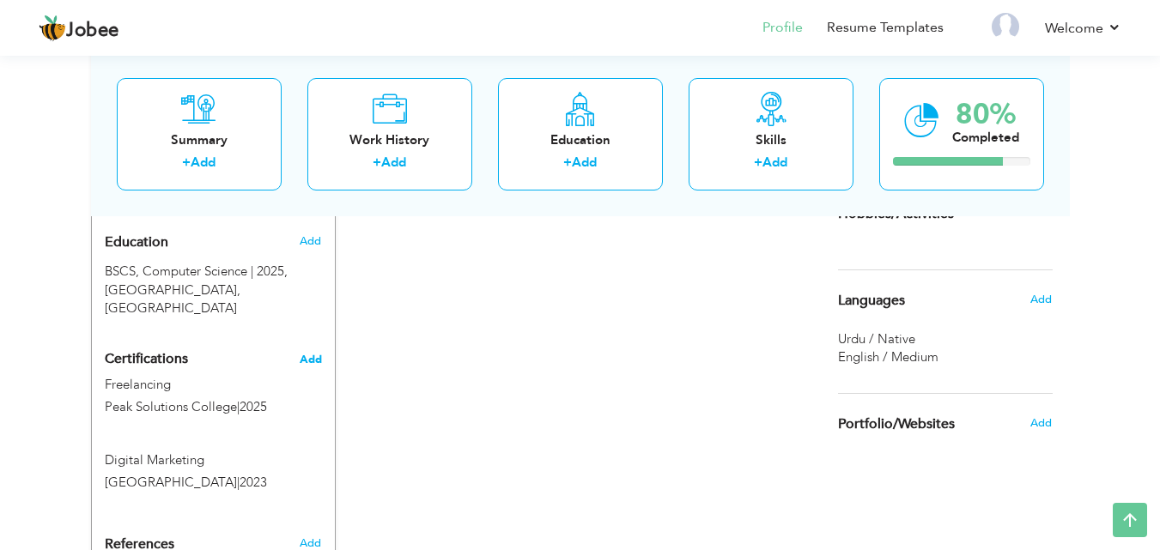
click at [308, 354] on span "Add" at bounding box center [311, 360] width 22 height 12
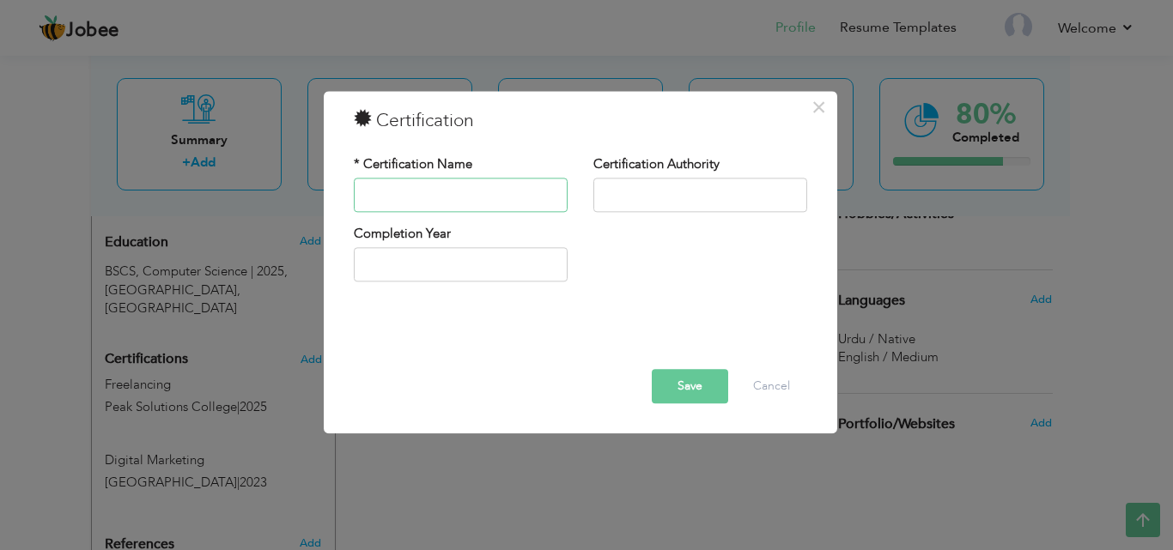
click at [483, 204] on input "text" at bounding box center [461, 195] width 214 height 34
type input "Spoken English"
click at [612, 206] on input "text" at bounding box center [700, 195] width 214 height 34
type input "Peak Solutions College"
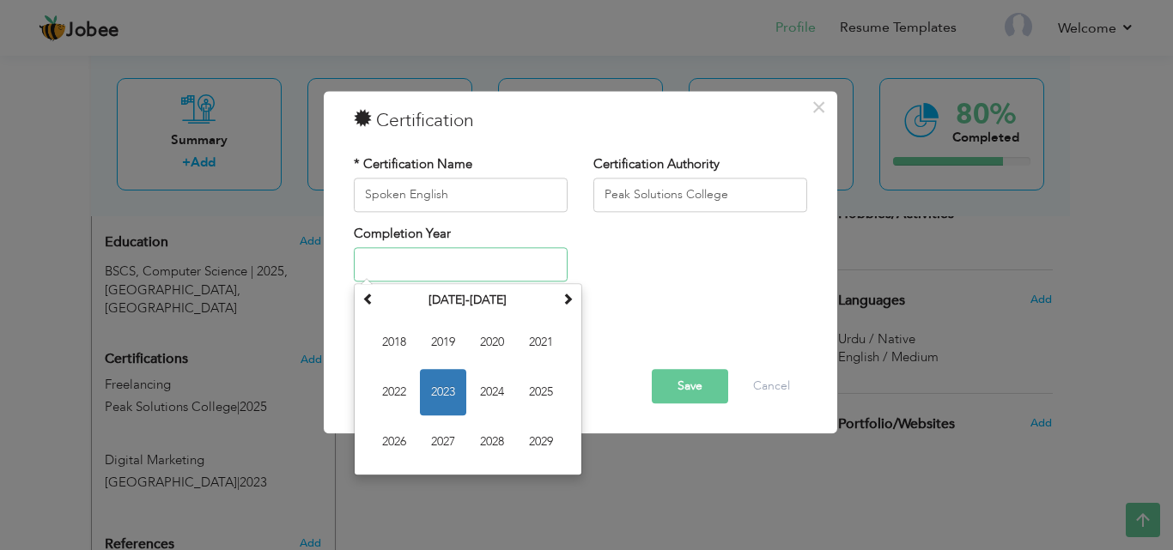
click at [513, 266] on input "text" at bounding box center [461, 265] width 214 height 34
click at [523, 387] on span "2025" at bounding box center [541, 393] width 46 height 46
type input "2025"
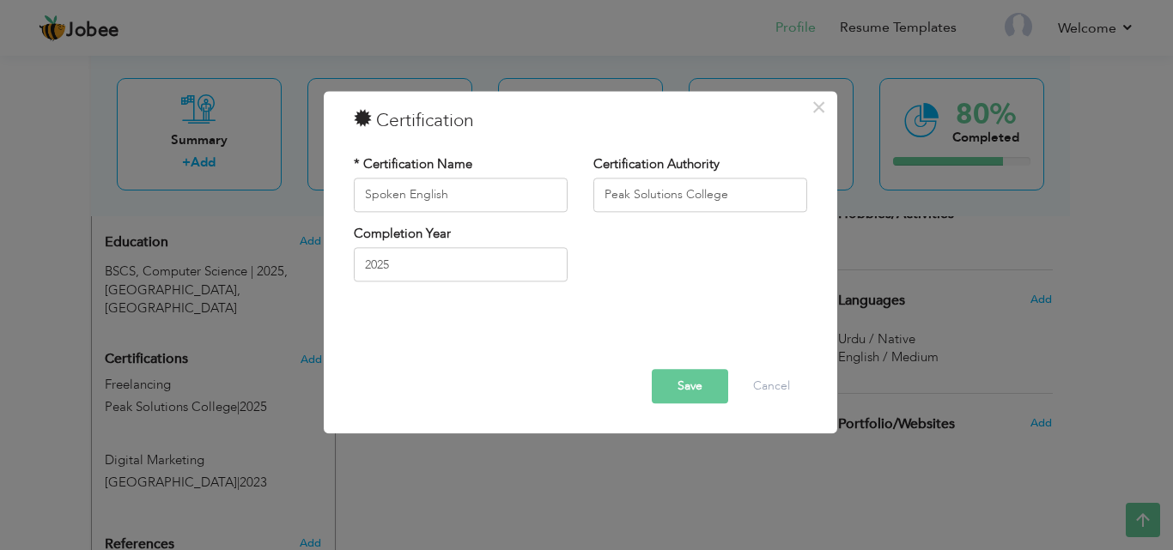
click at [674, 382] on button "Save" at bounding box center [690, 386] width 76 height 34
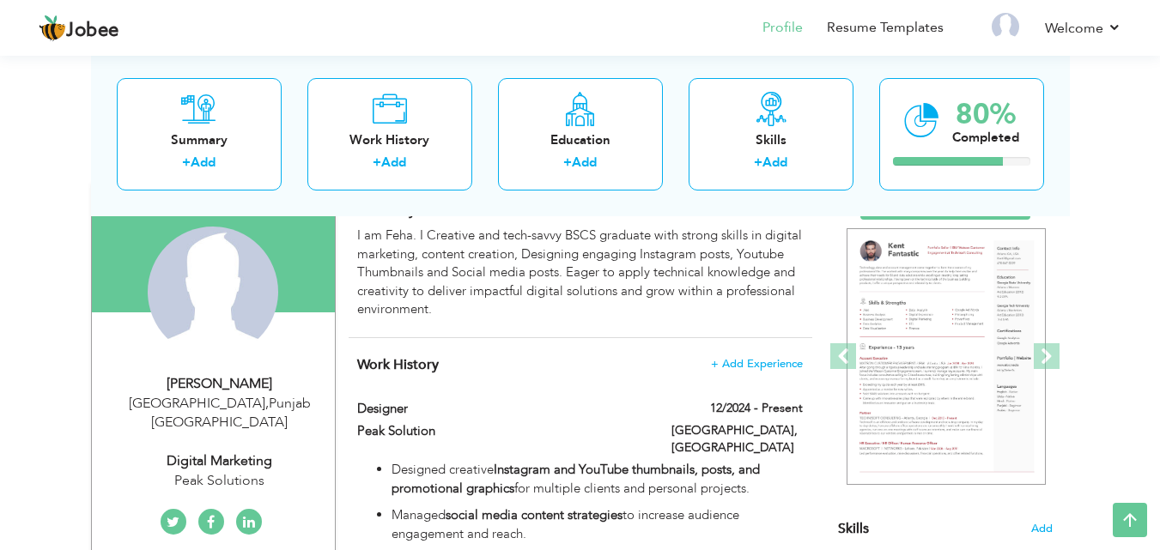
scroll to position [138, 0]
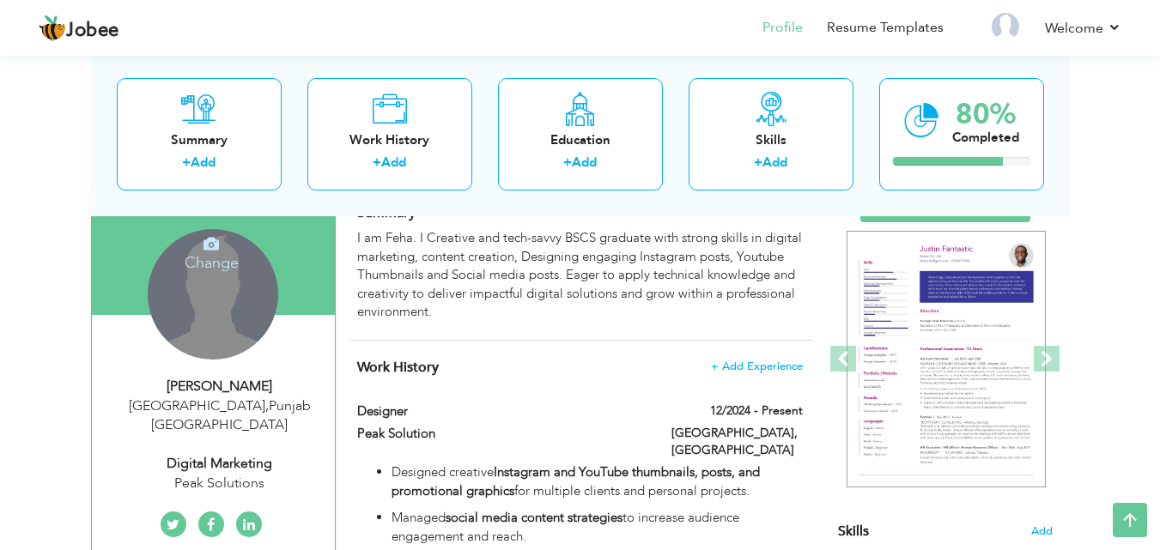
click at [205, 312] on div "Change Remove" at bounding box center [213, 294] width 130 height 130
click at [210, 248] on icon at bounding box center [210, 243] width 15 height 15
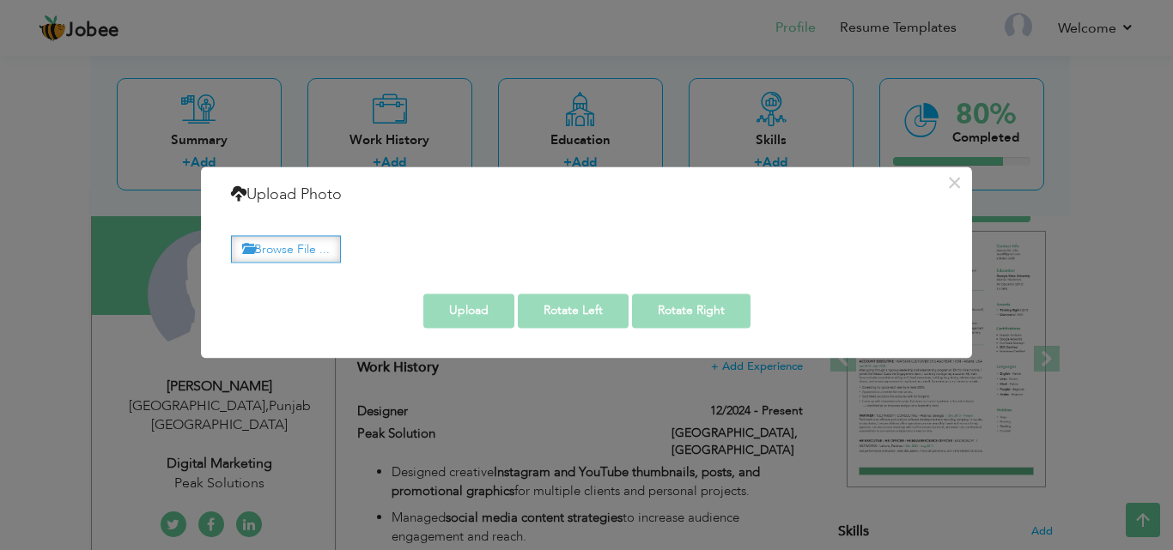
click at [319, 252] on label "Browse File ..." at bounding box center [286, 249] width 110 height 27
click at [0, 0] on input "Browse File ..." at bounding box center [0, 0] width 0 height 0
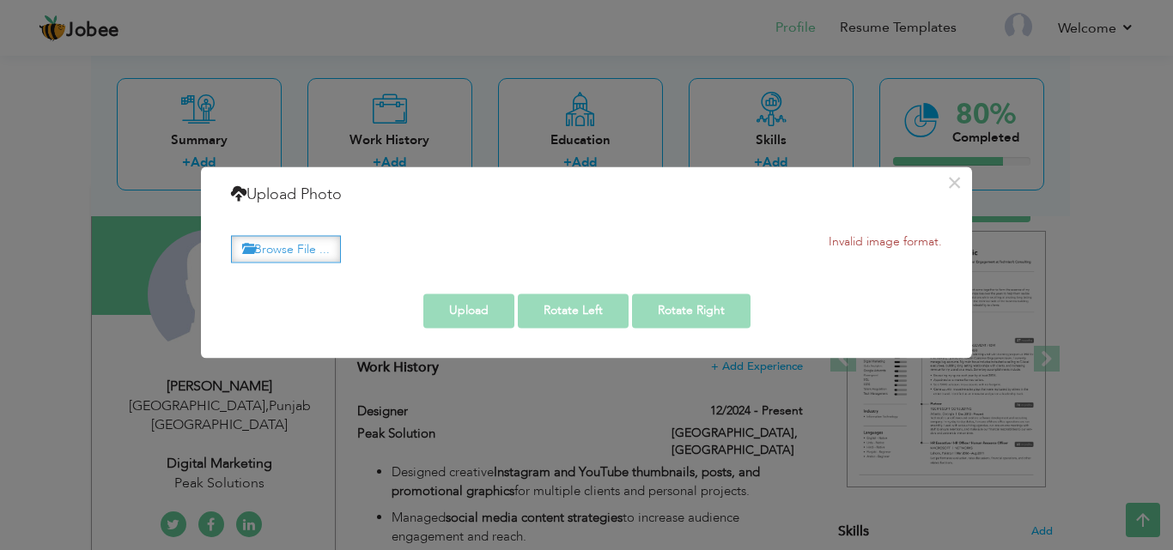
click at [292, 252] on label "Browse File ..." at bounding box center [286, 249] width 110 height 27
click at [0, 0] on input "Browse File ..." at bounding box center [0, 0] width 0 height 0
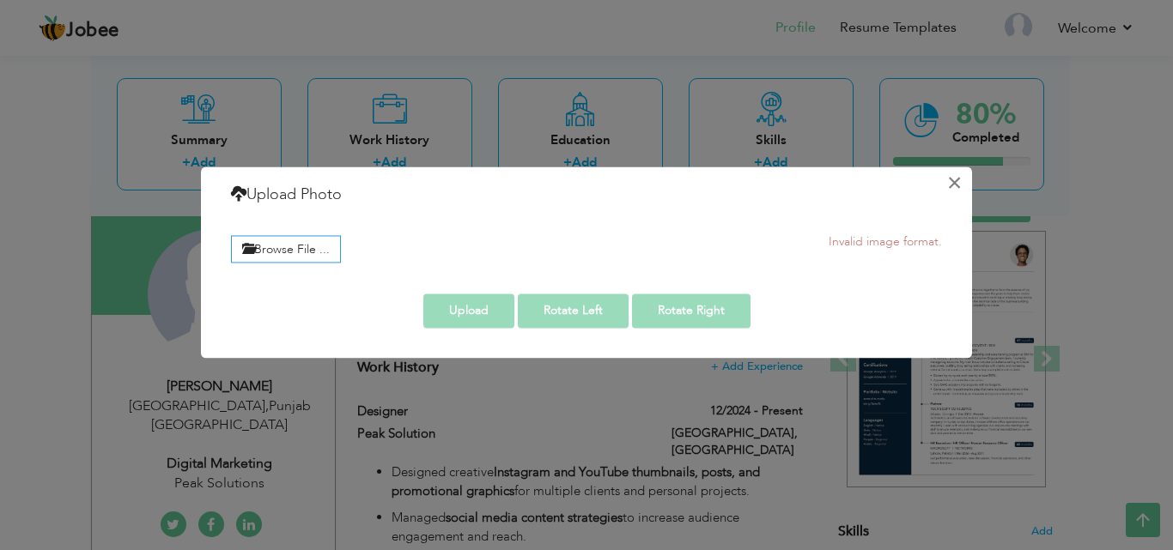
click at [945, 188] on button "×" at bounding box center [953, 182] width 27 height 27
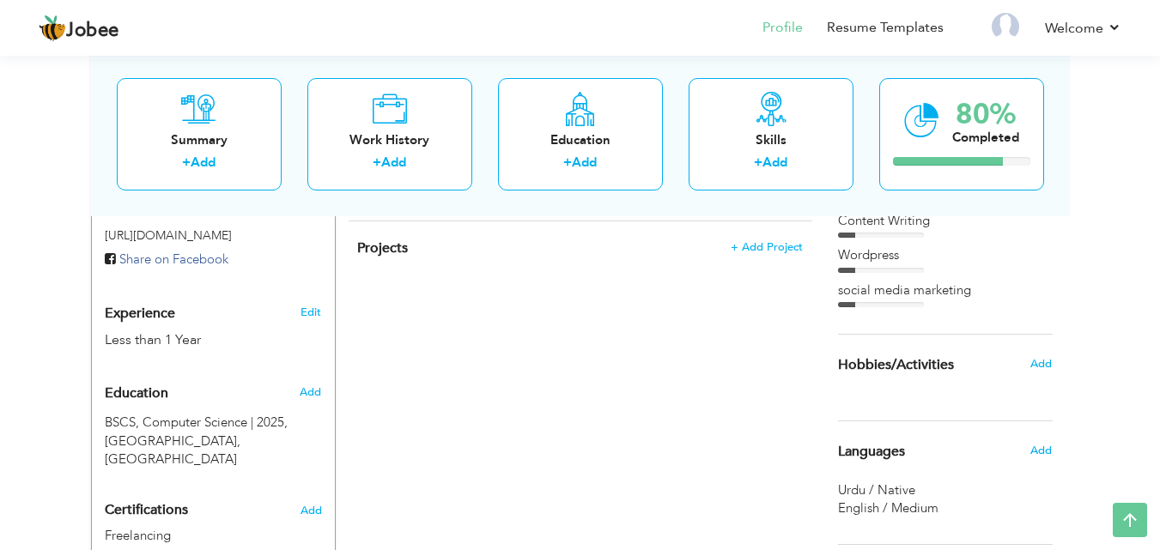
scroll to position [669, 0]
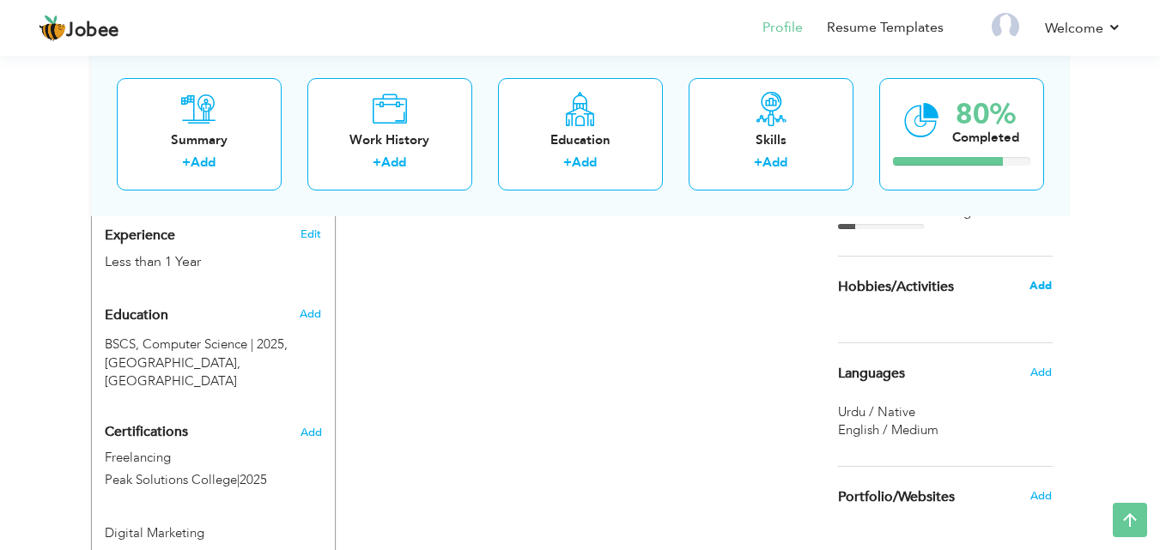
click at [1037, 288] on span "Add" at bounding box center [1040, 285] width 22 height 15
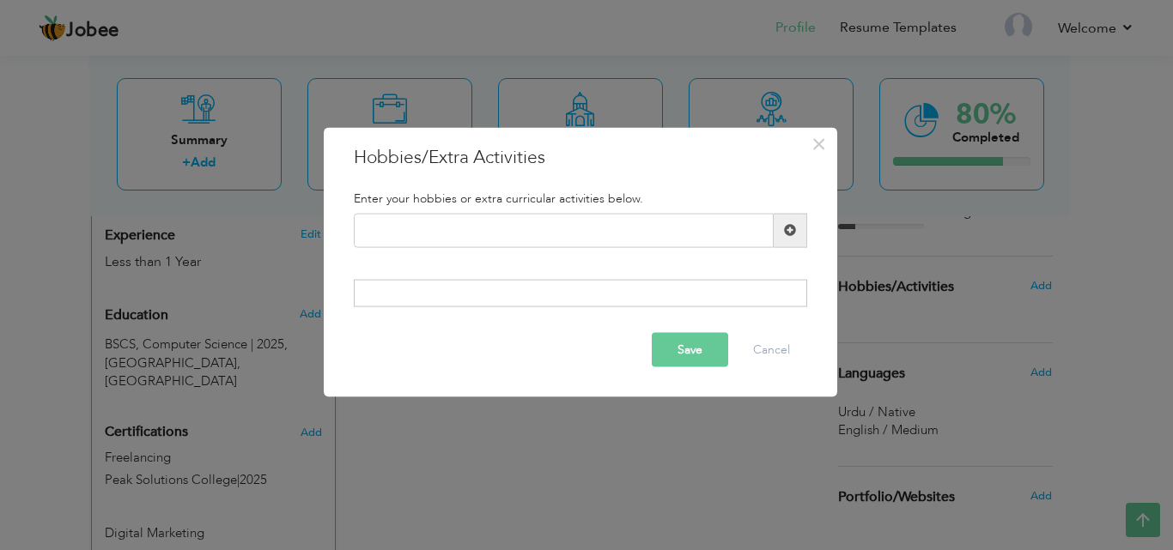
click at [1056, 225] on div "× Hobbies/Extra Activities Enter your hobbies or extra curricular activities be…" at bounding box center [586, 275] width 1173 height 550
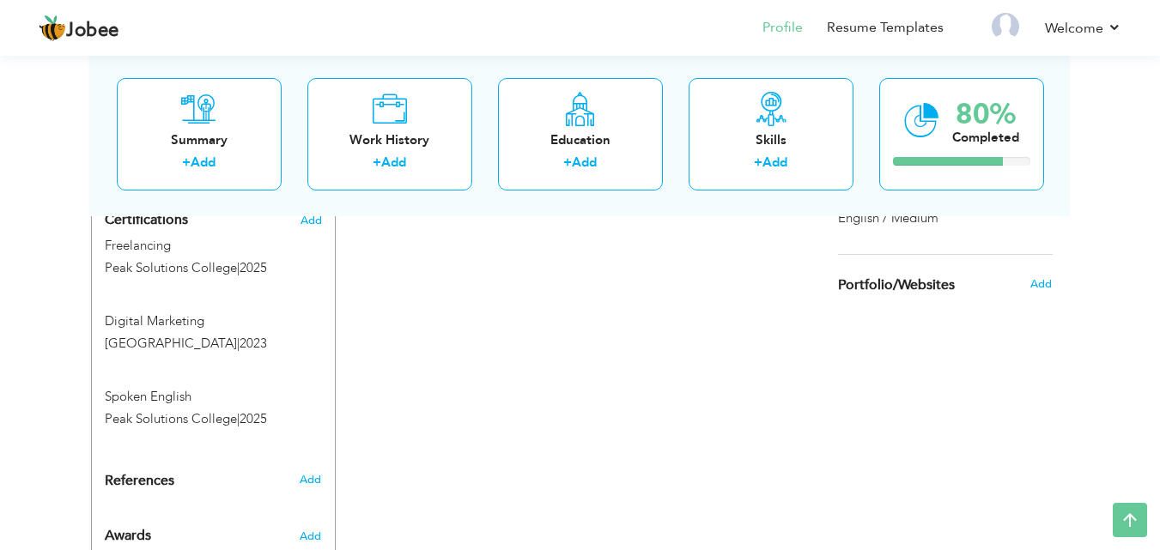
scroll to position [896, 0]
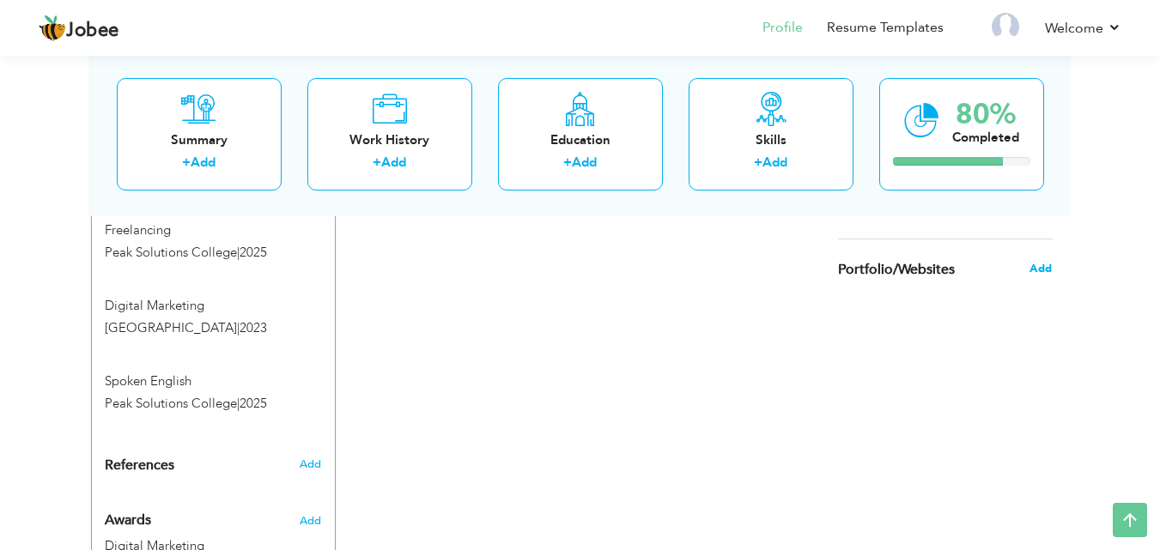
click at [1039, 271] on span "Add" at bounding box center [1040, 268] width 22 height 15
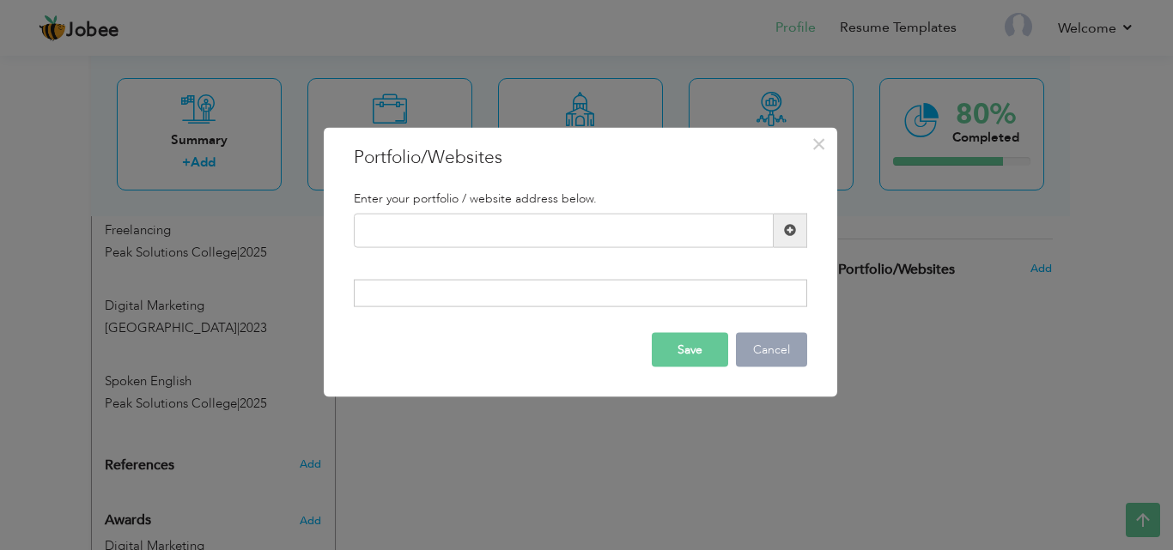
click at [774, 343] on button "Cancel" at bounding box center [771, 350] width 71 height 34
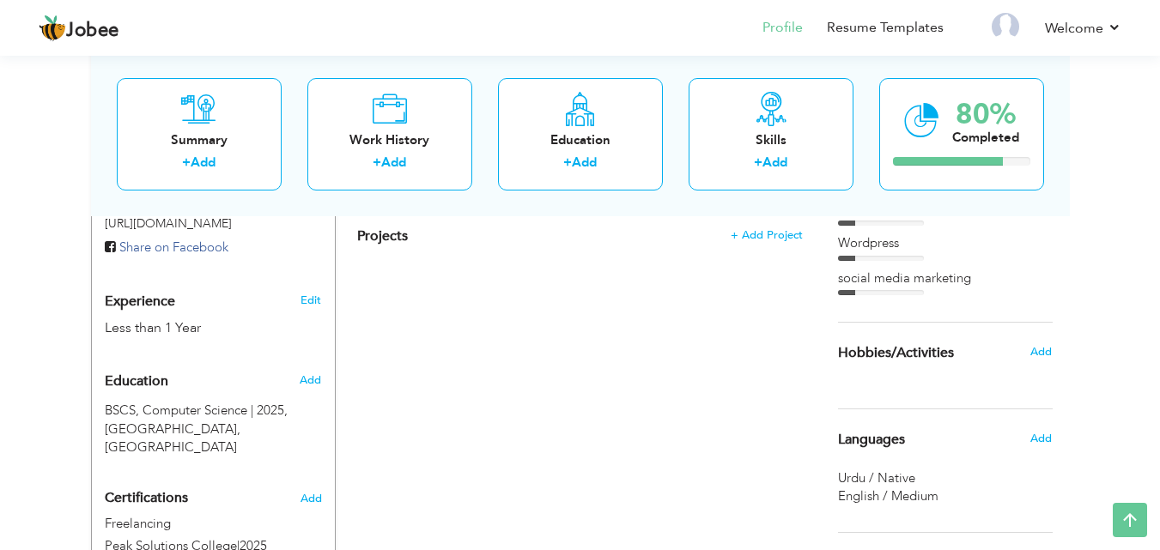
scroll to position [600, 0]
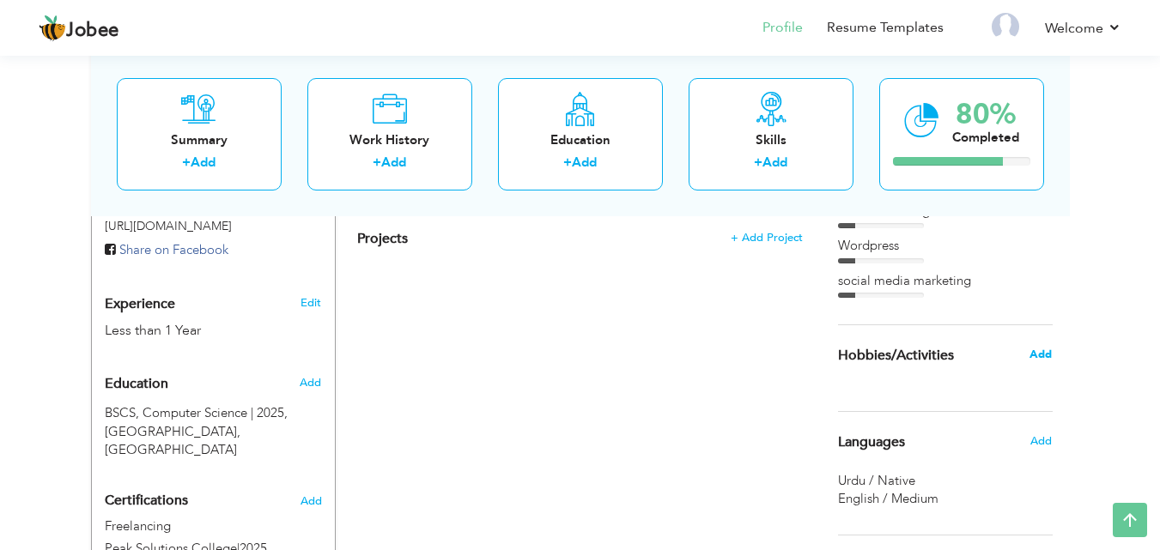
click at [1041, 352] on span "Add" at bounding box center [1040, 354] width 22 height 15
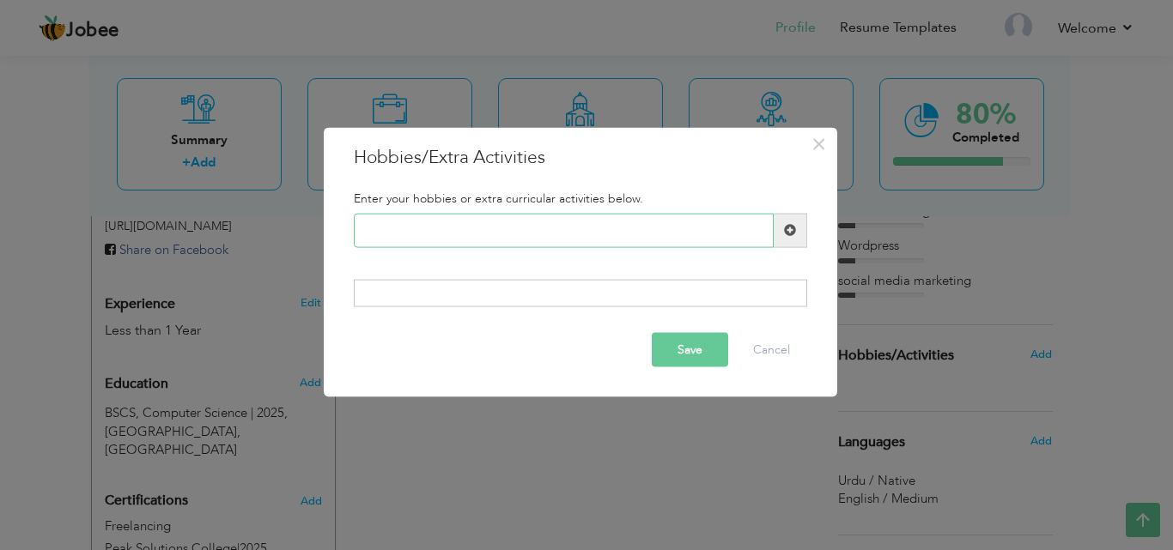
click at [661, 237] on input "text" at bounding box center [564, 230] width 420 height 34
type input "Book Reading"
click at [683, 346] on button "Save" at bounding box center [690, 350] width 76 height 34
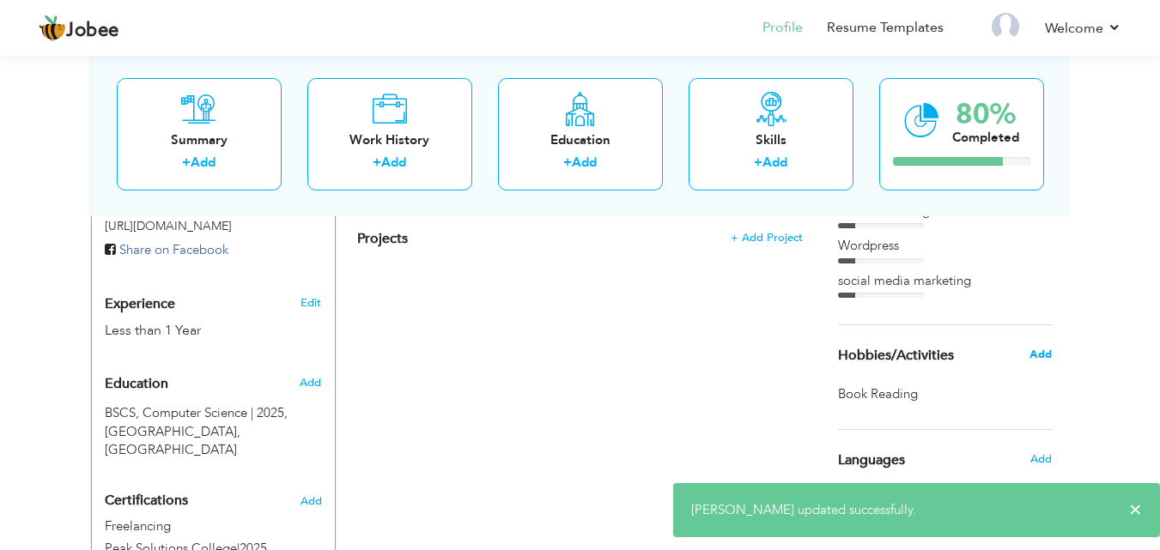
click at [1035, 354] on span "Add" at bounding box center [1040, 354] width 22 height 15
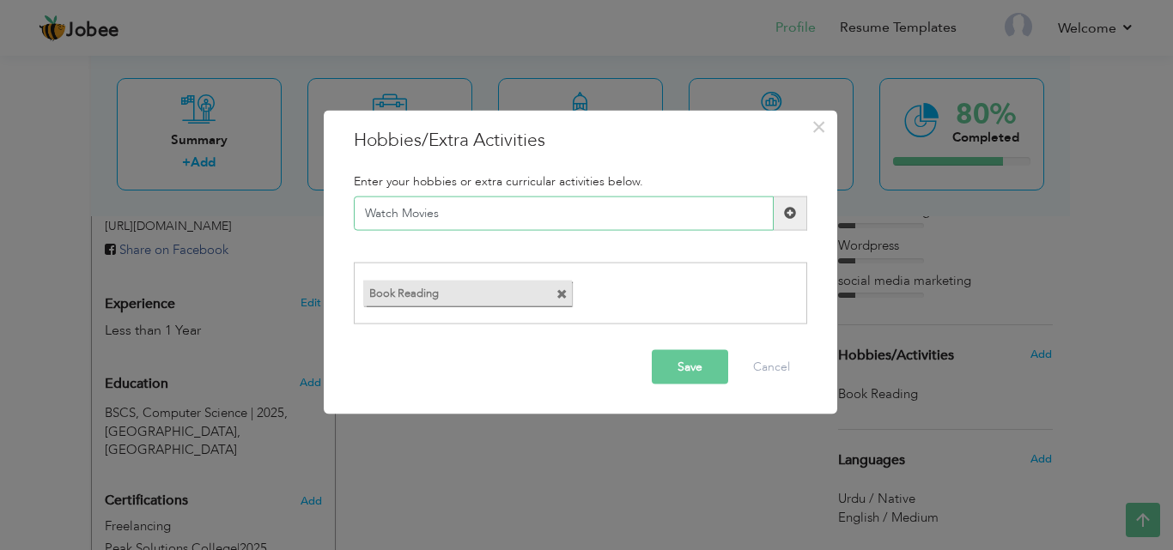
type input "Watch Movies"
click at [704, 377] on button "Save" at bounding box center [690, 367] width 76 height 34
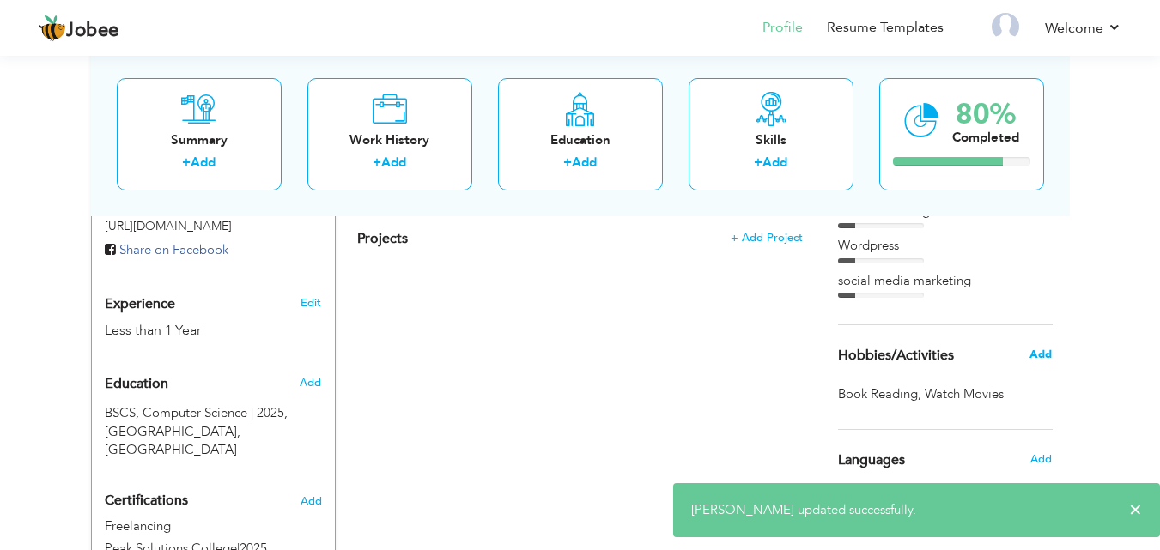
click at [1038, 355] on span "Add" at bounding box center [1040, 354] width 22 height 15
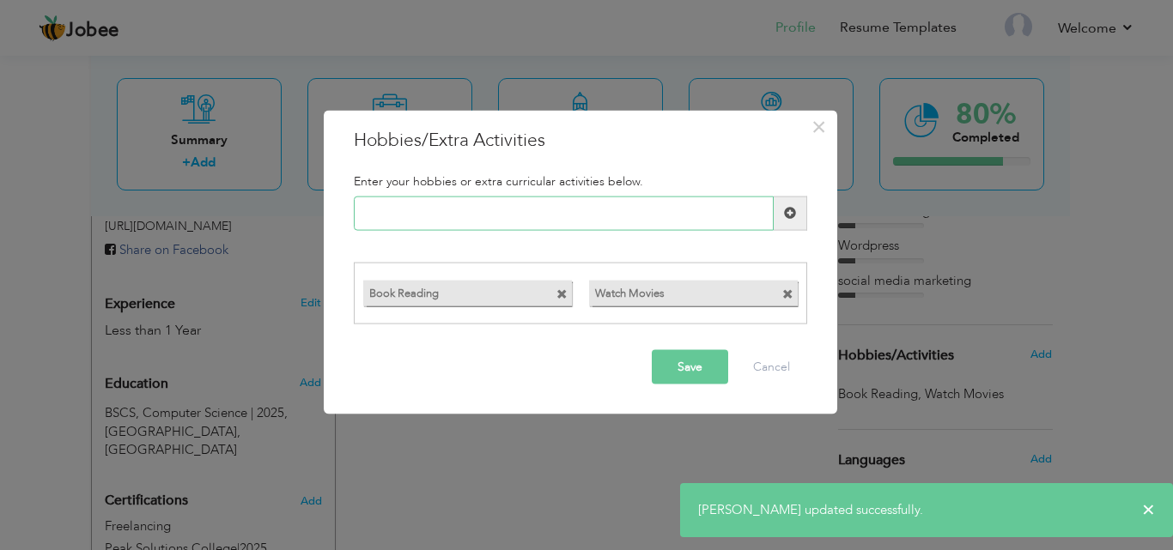
click at [543, 221] on input "text" at bounding box center [564, 213] width 420 height 34
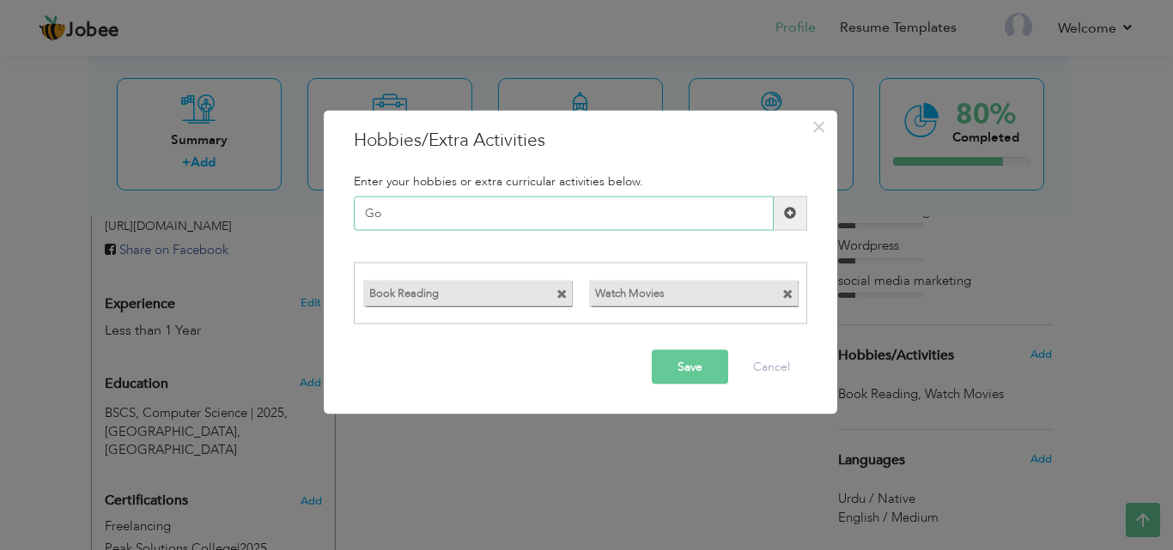
type input "G"
click at [636, 219] on input "text" at bounding box center [564, 213] width 420 height 34
type input "Blogging"
click at [673, 364] on button "Save" at bounding box center [690, 367] width 76 height 34
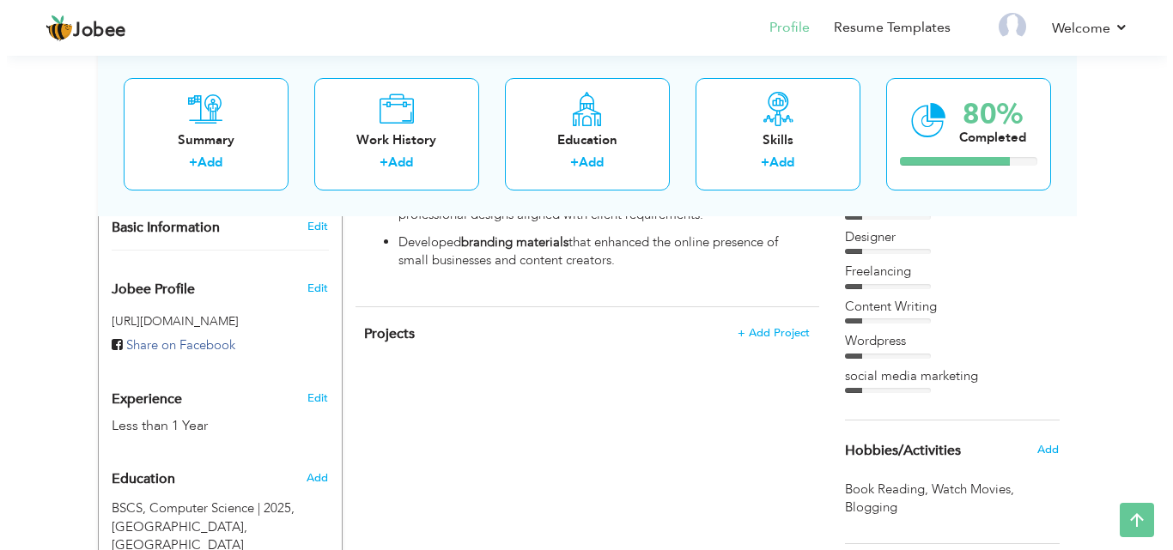
scroll to position [500, 0]
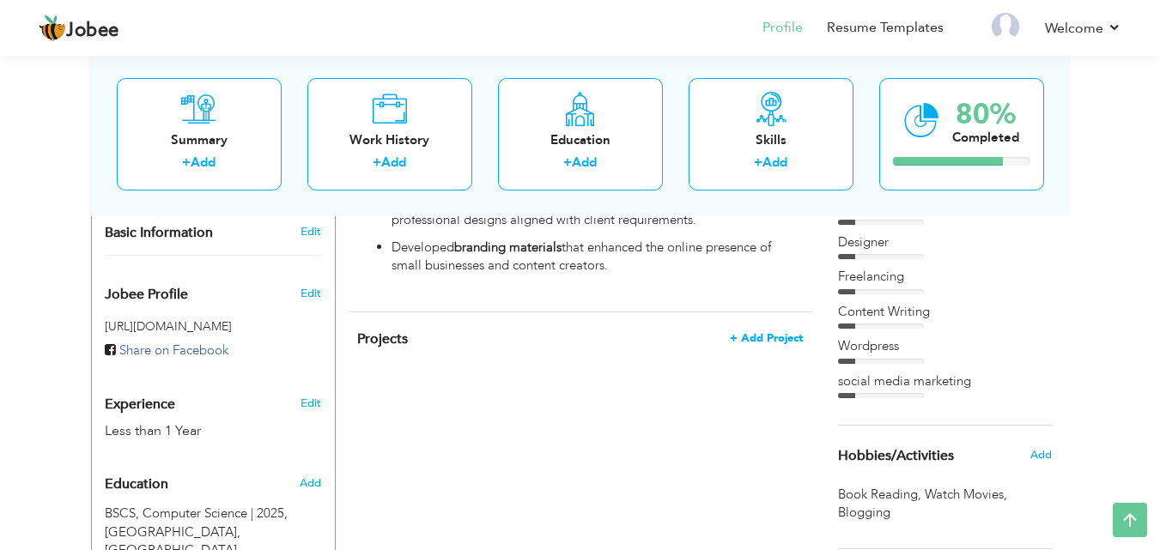
click at [745, 332] on span "+ Add Project" at bounding box center [766, 338] width 73 height 12
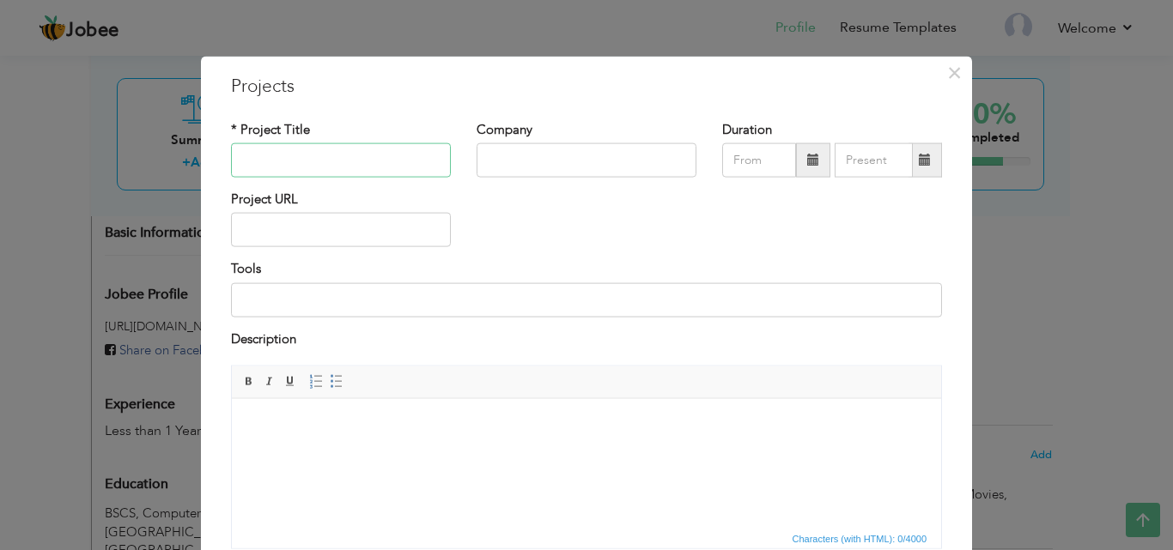
click at [387, 160] on input "text" at bounding box center [341, 160] width 220 height 34
type input "App Developement"
click at [494, 161] on input "text" at bounding box center [586, 160] width 220 height 34
type input "Lahore College for Women University"
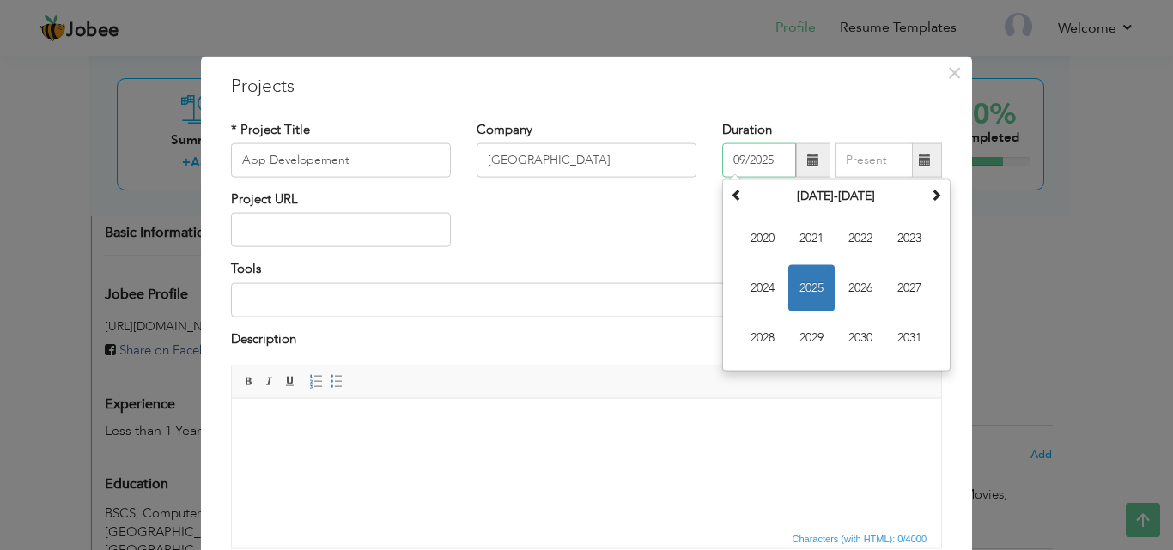
click at [754, 167] on input "09/2025" at bounding box center [759, 160] width 74 height 34
click at [768, 288] on span "2024" at bounding box center [762, 288] width 46 height 46
click at [738, 160] on input "09/2025" at bounding box center [759, 160] width 74 height 34
click at [779, 160] on input "01/2025" at bounding box center [759, 160] width 74 height 34
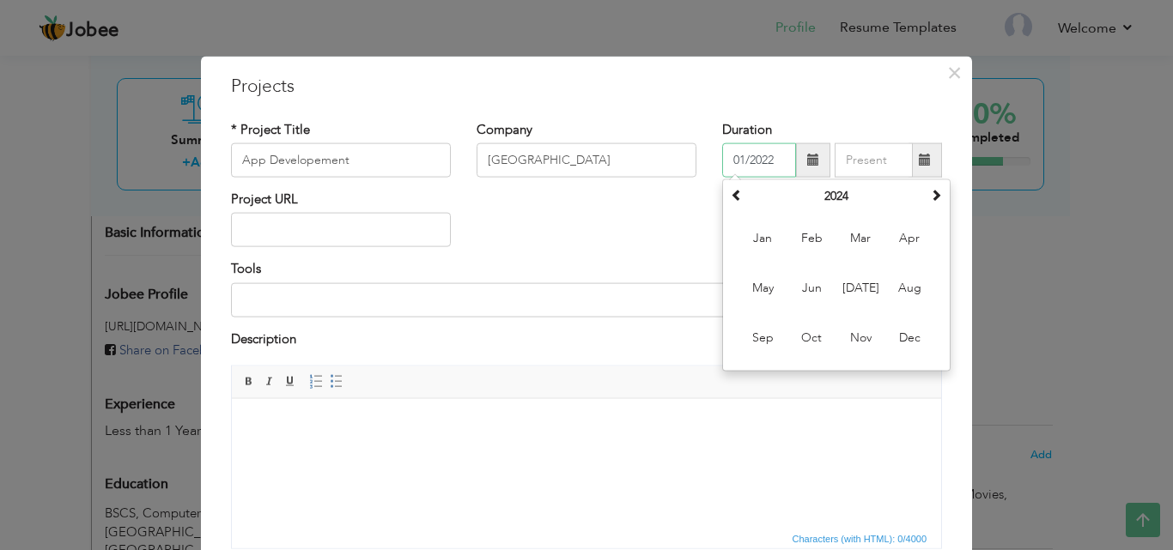
type input "01/2022"
click at [860, 166] on input "09/2025" at bounding box center [873, 160] width 78 height 34
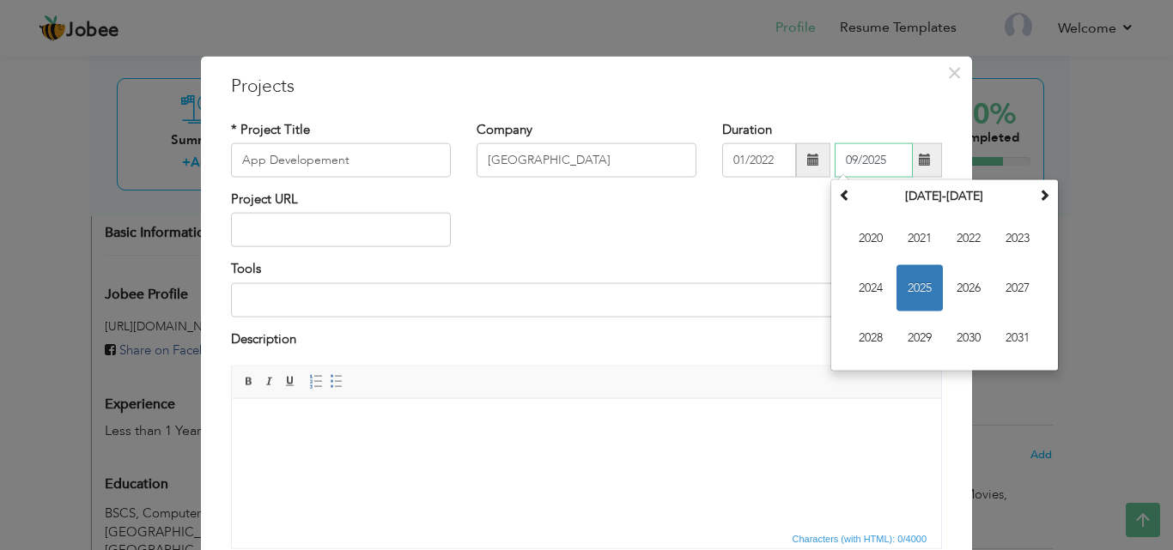
click at [913, 288] on span "2025" at bounding box center [919, 288] width 46 height 46
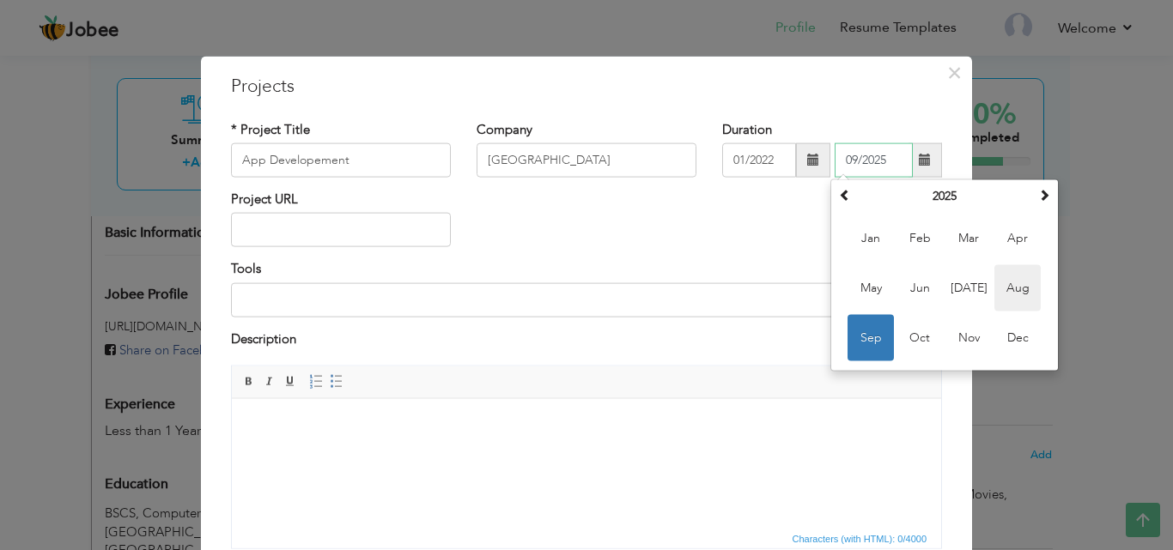
click at [998, 295] on span "Aug" at bounding box center [1017, 288] width 46 height 46
type input "08/2025"
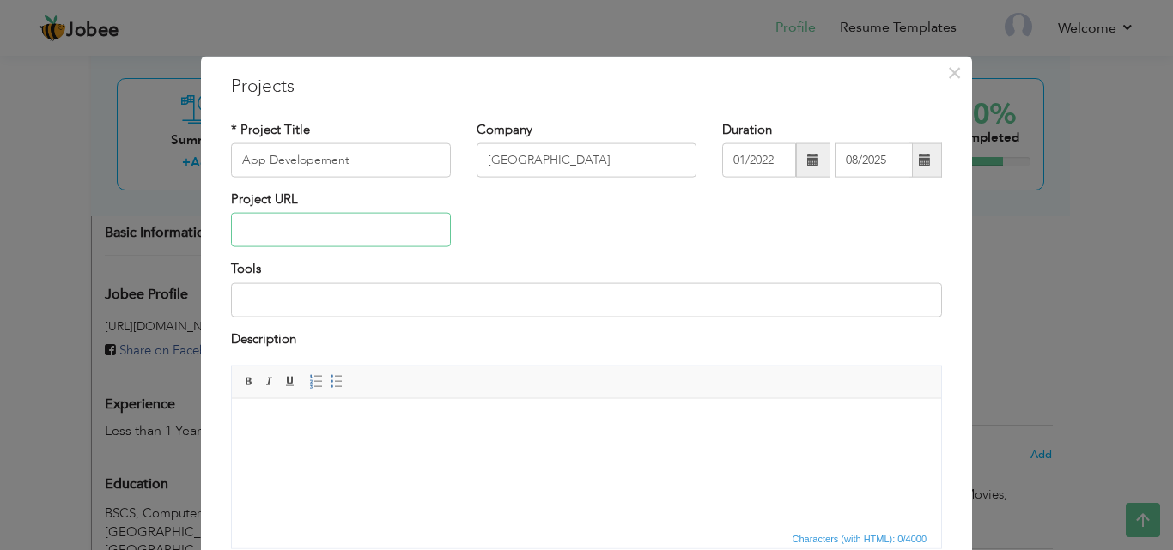
click at [407, 229] on input "text" at bounding box center [341, 230] width 220 height 34
click at [373, 300] on input at bounding box center [586, 299] width 711 height 34
click at [271, 300] on input "Python Flutter" at bounding box center [586, 299] width 711 height 34
click at [329, 300] on input "Python, Flutter" at bounding box center [586, 299] width 711 height 34
type input "Python, Flutter , Flask, React Native"
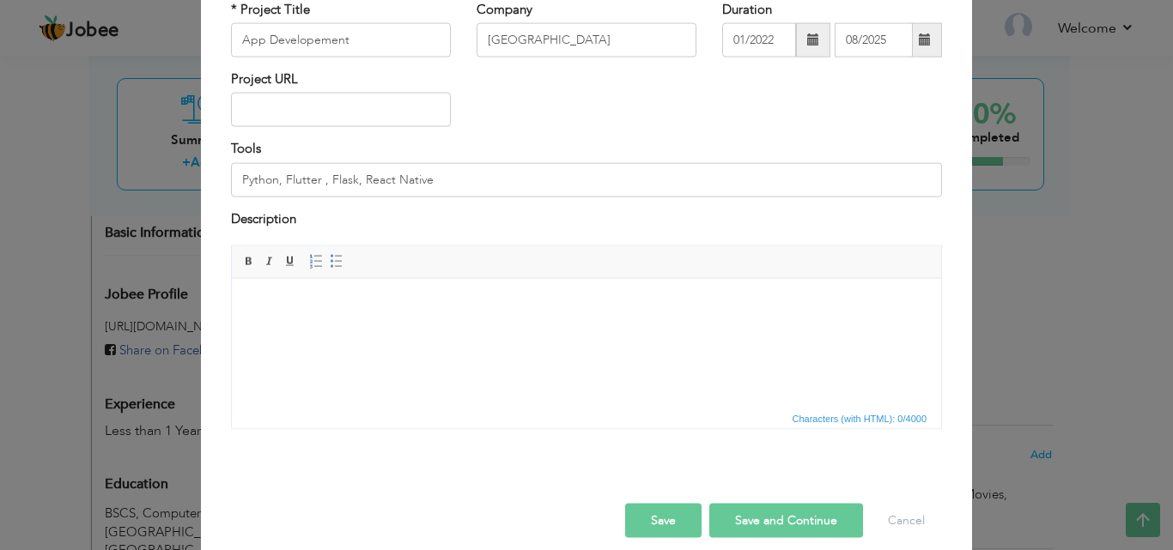
scroll to position [138, 0]
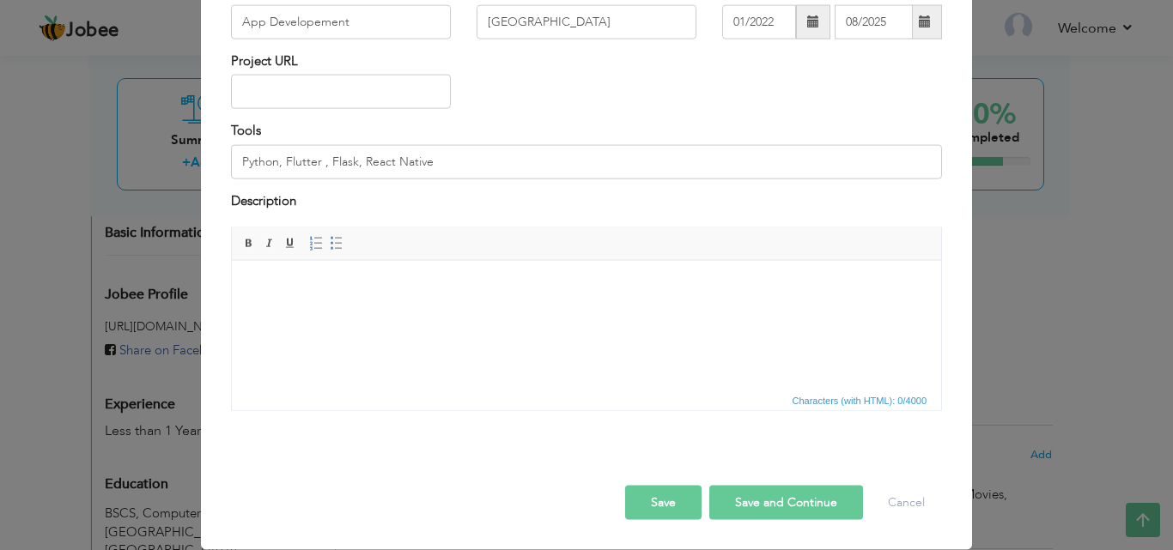
click at [495, 313] on html at bounding box center [586, 286] width 709 height 52
click at [530, 313] on html at bounding box center [586, 286] width 709 height 52
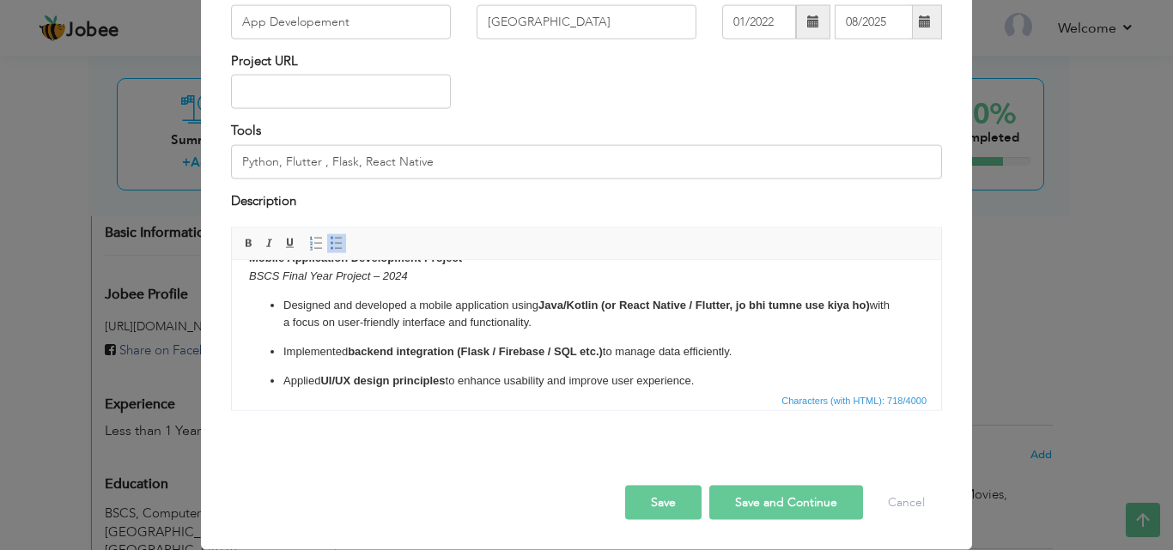
scroll to position [0, 0]
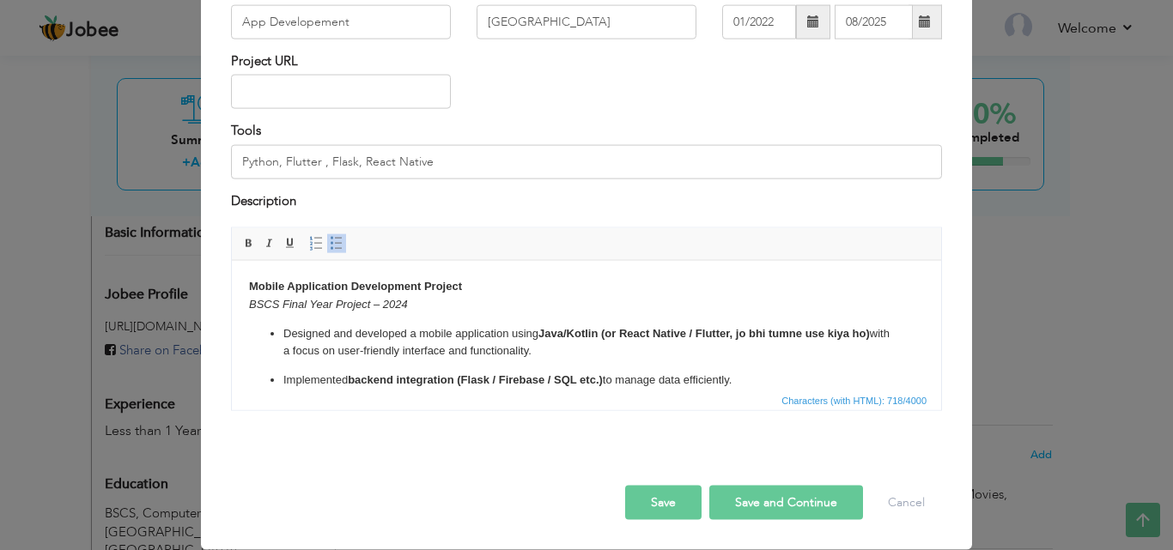
click at [602, 331] on strong "Java/Kotlin (or React Native / Flutter, jo bhi tumne use kiya ho)" at bounding box center [703, 332] width 331 height 13
drag, startPoint x: 560, startPoint y: 333, endPoint x: 537, endPoint y: 334, distance: 23.2
click at [537, 334] on p "Designed and developed a mobile application using java (or React Native / Flutt…" at bounding box center [586, 343] width 606 height 36
click at [627, 319] on body "Mobile Application Development Project BSCS Final Year Project – 2024 Designed …" at bounding box center [586, 376] width 675 height 198
click at [839, 331] on p "Designed and developed a mobile application using java (or React Native / Flutt…" at bounding box center [586, 343] width 606 height 36
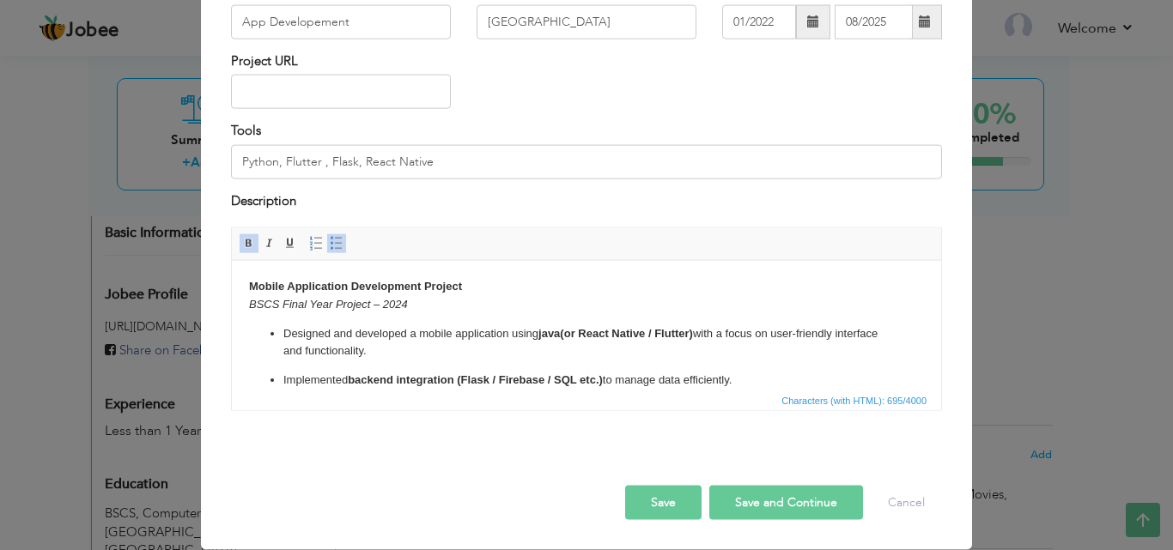
click at [855, 383] on p "Implemented backend integration (Flask / Firebase / SQL etc.) to manage data ef…" at bounding box center [586, 380] width 606 height 18
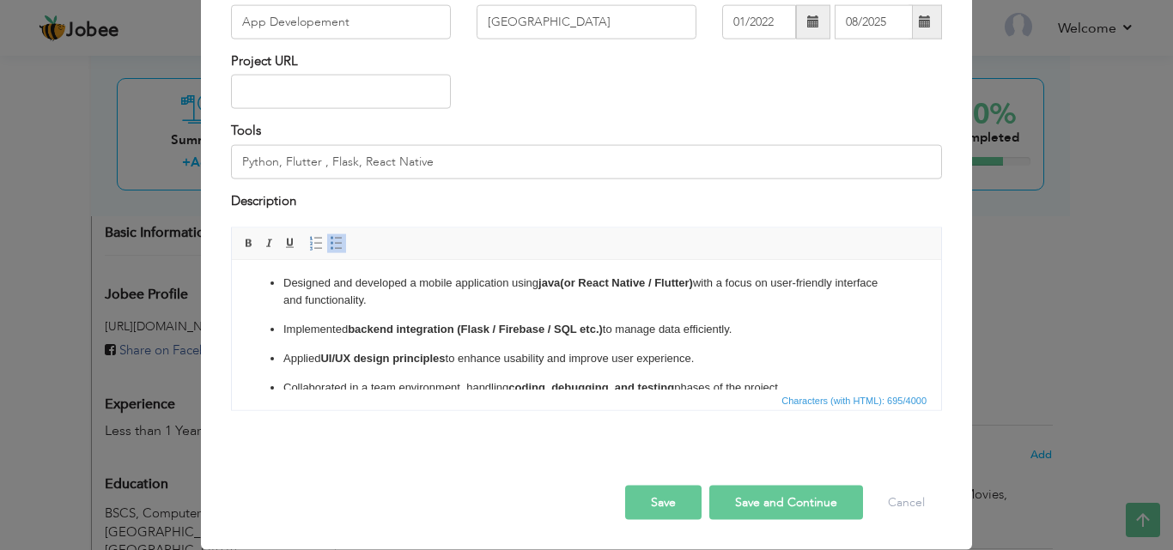
scroll to position [45, 0]
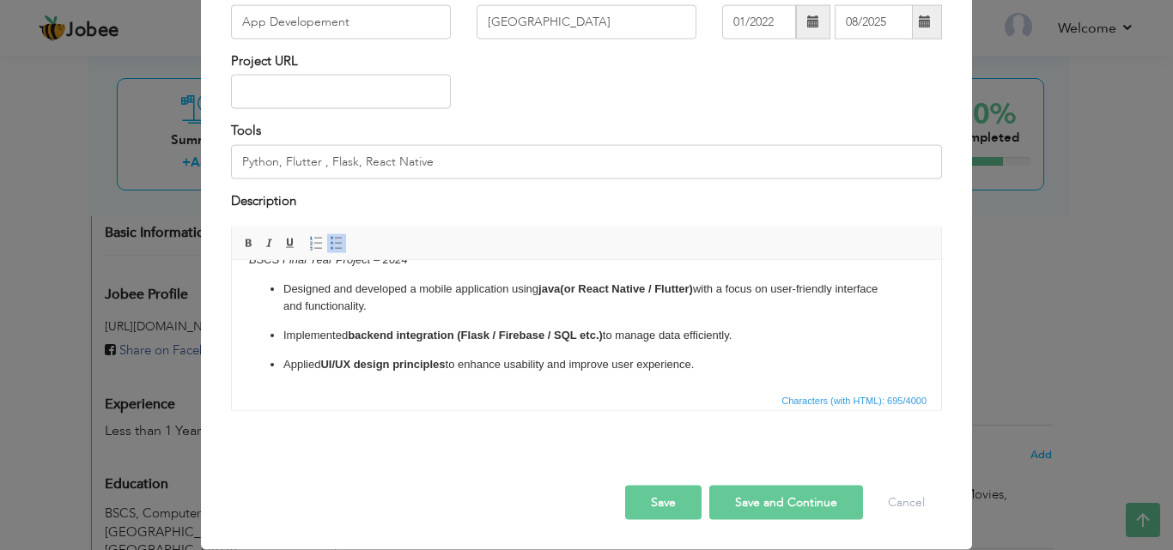
click at [549, 339] on strong "backend integration (Flask / Firebase / SQL etc.)" at bounding box center [475, 334] width 255 height 13
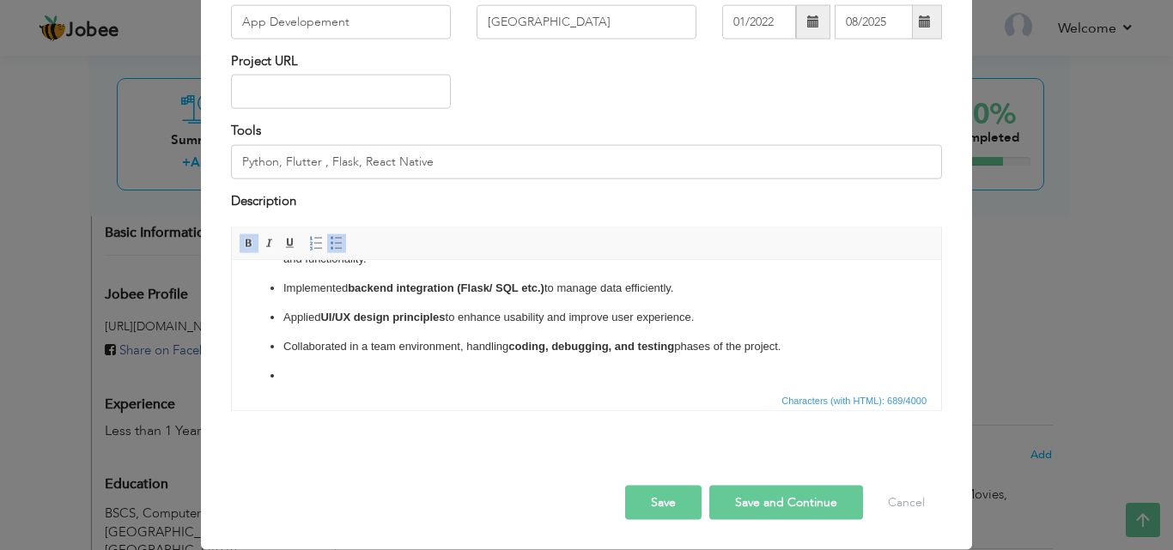
scroll to position [104, 0]
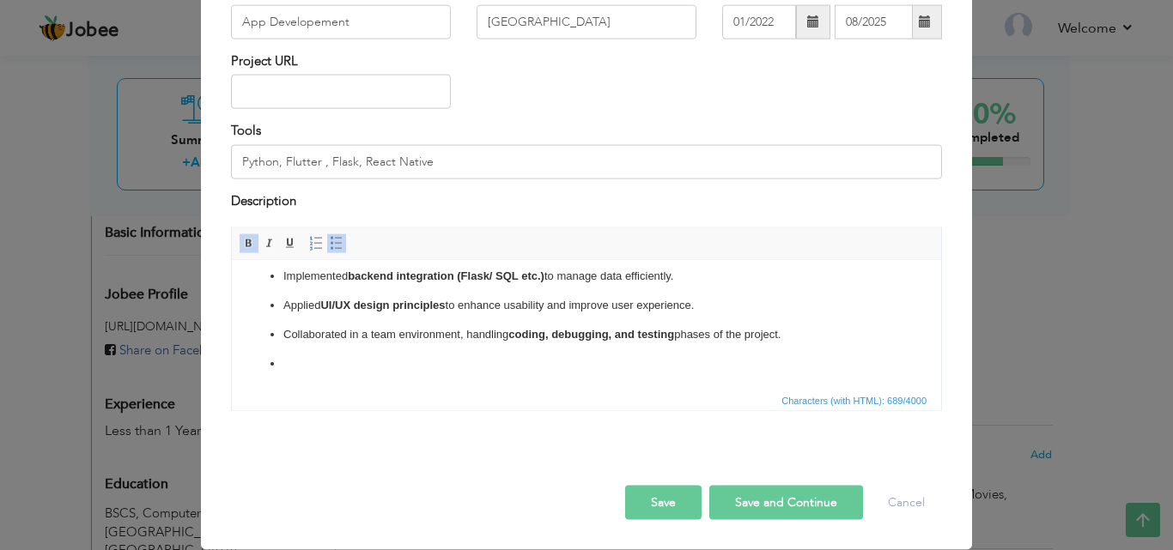
click at [288, 367] on p at bounding box center [586, 364] width 606 height 18
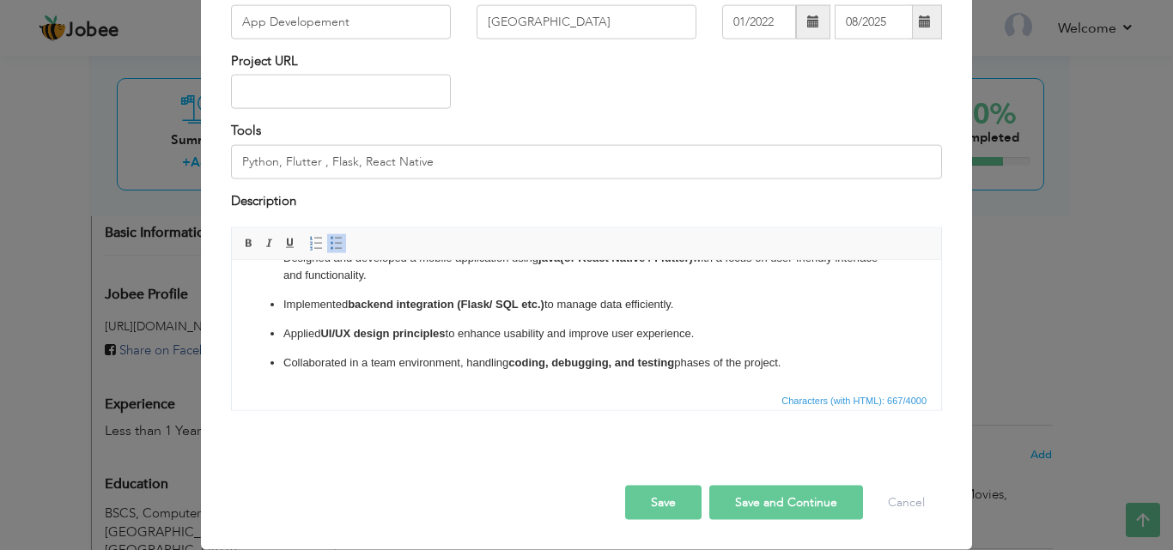
click at [644, 497] on button "Save" at bounding box center [663, 503] width 76 height 34
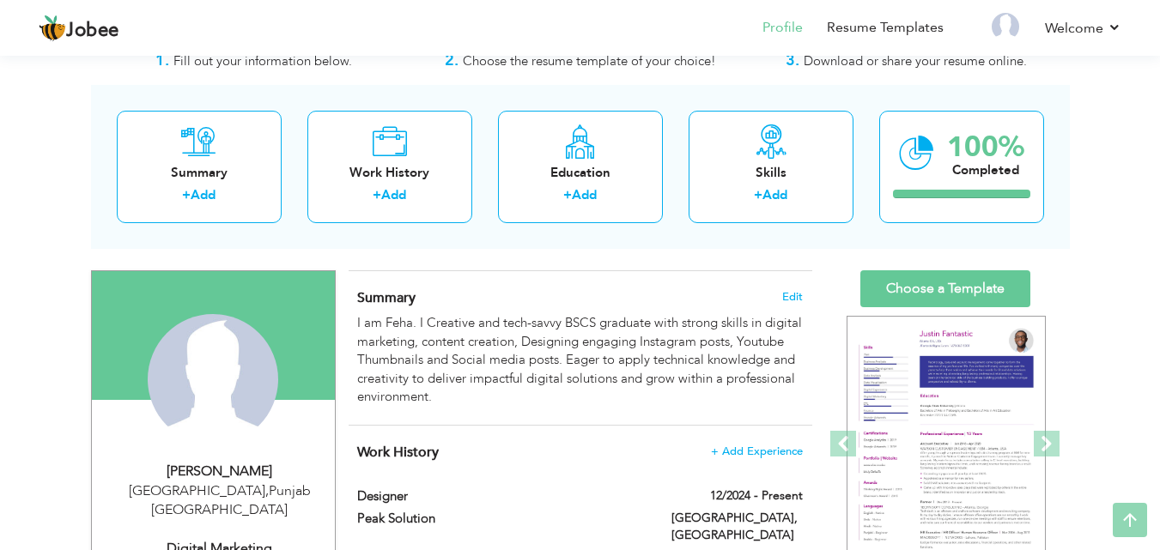
scroll to position [0, 0]
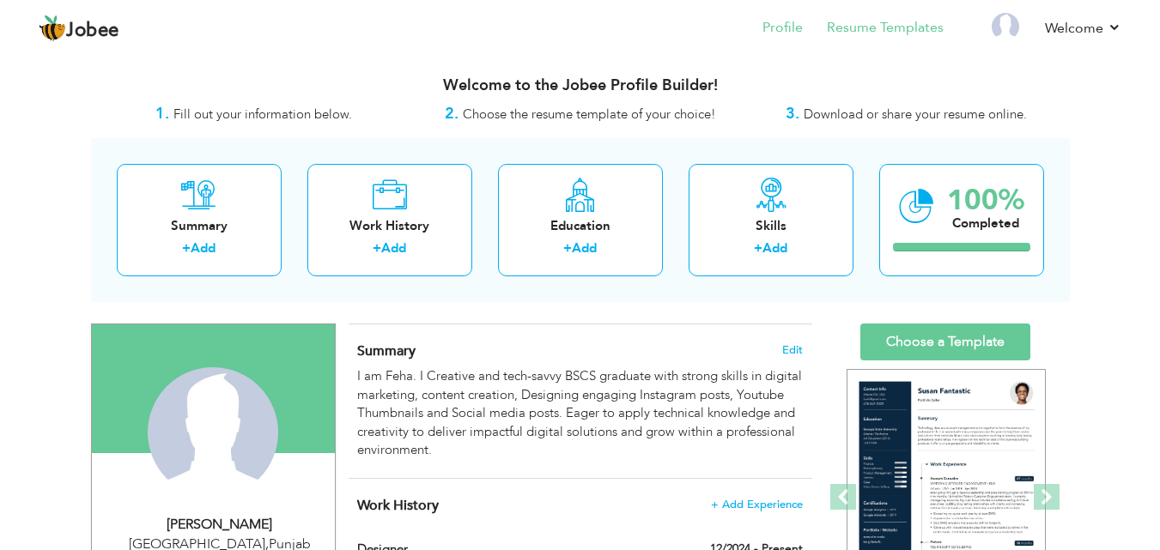
click at [849, 16] on li "Resume Templates" at bounding box center [873, 29] width 141 height 46
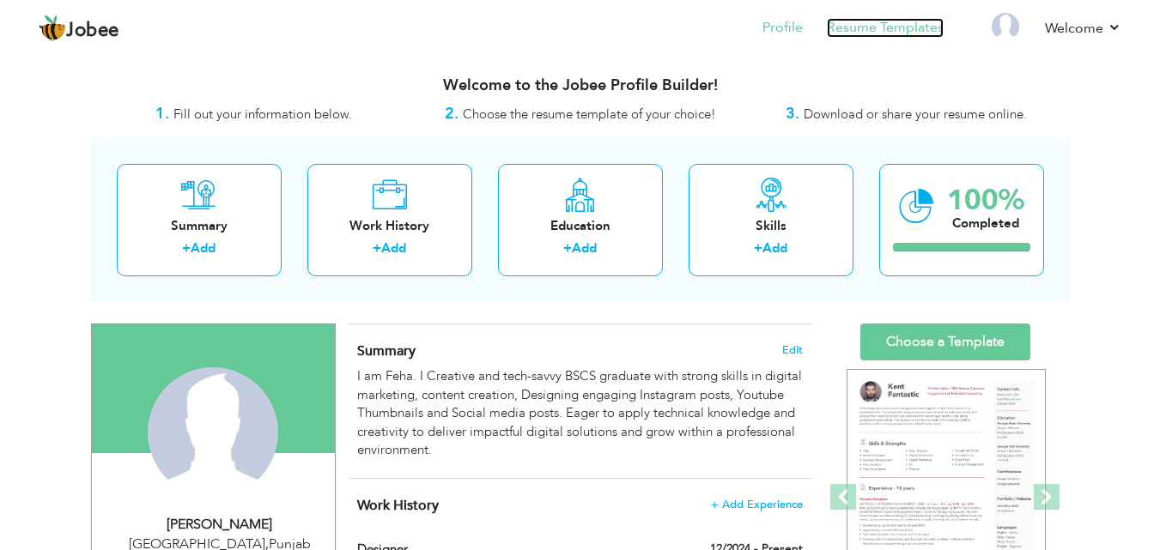
click at [853, 25] on link "Resume Templates" at bounding box center [885, 28] width 117 height 20
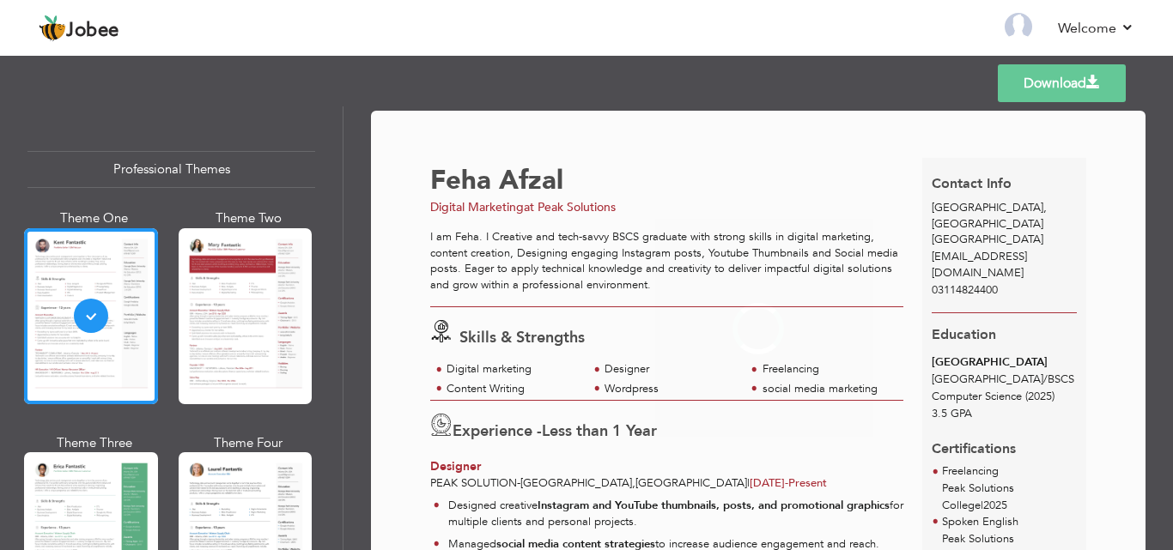
click at [240, 280] on div at bounding box center [246, 316] width 134 height 176
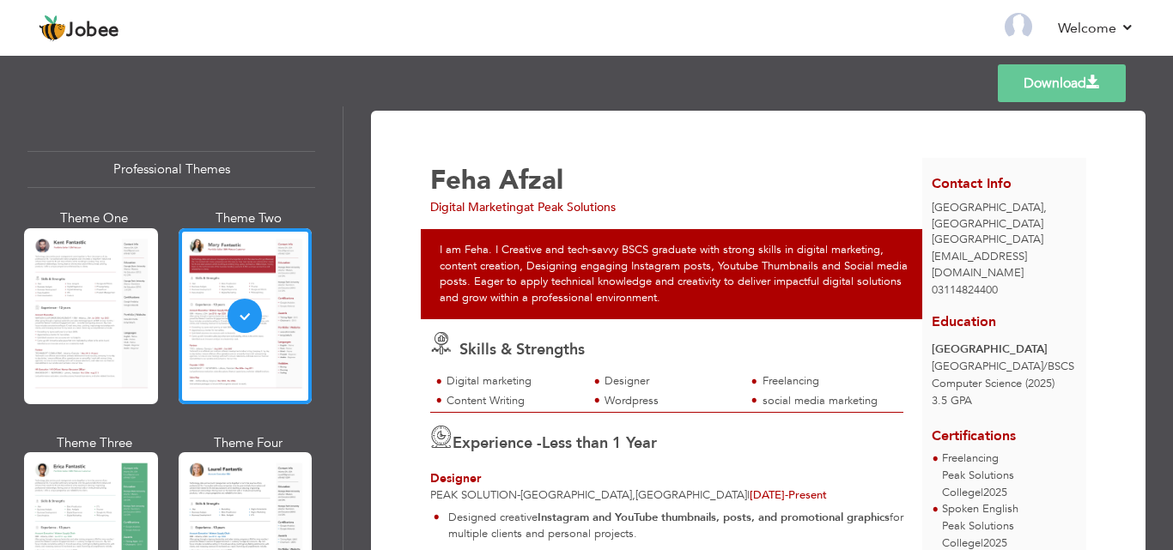
click at [1068, 90] on link "Download" at bounding box center [1062, 83] width 128 height 38
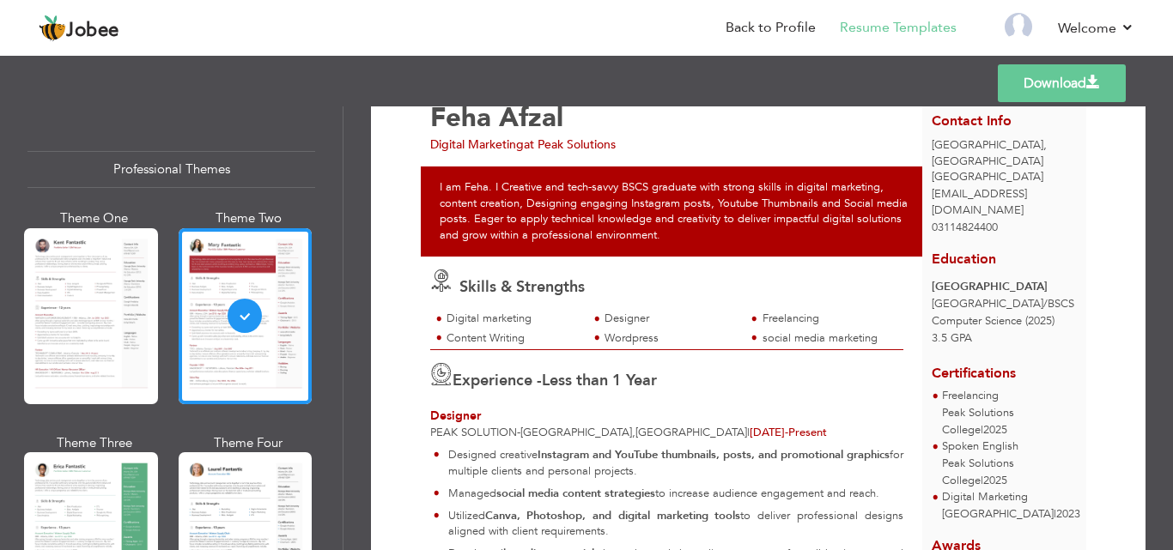
scroll to position [58, 0]
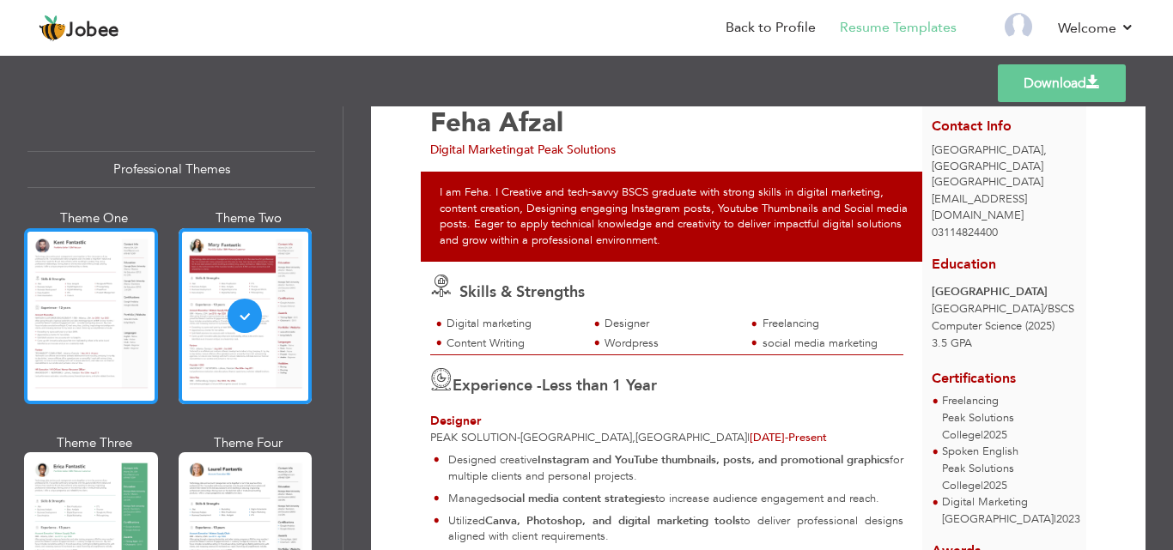
click at [67, 332] on div at bounding box center [91, 316] width 134 height 176
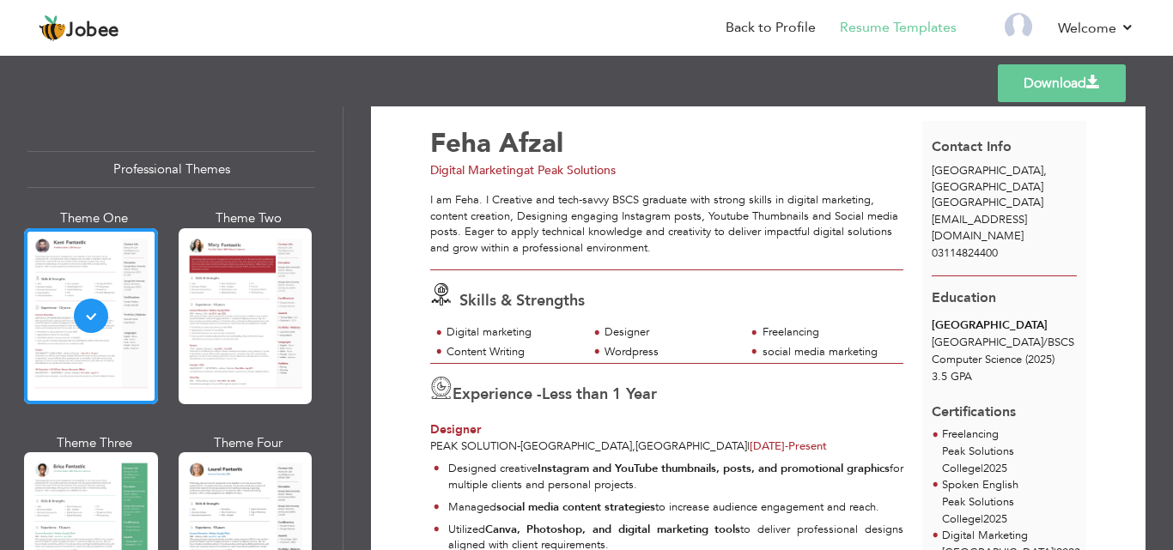
scroll to position [0, 0]
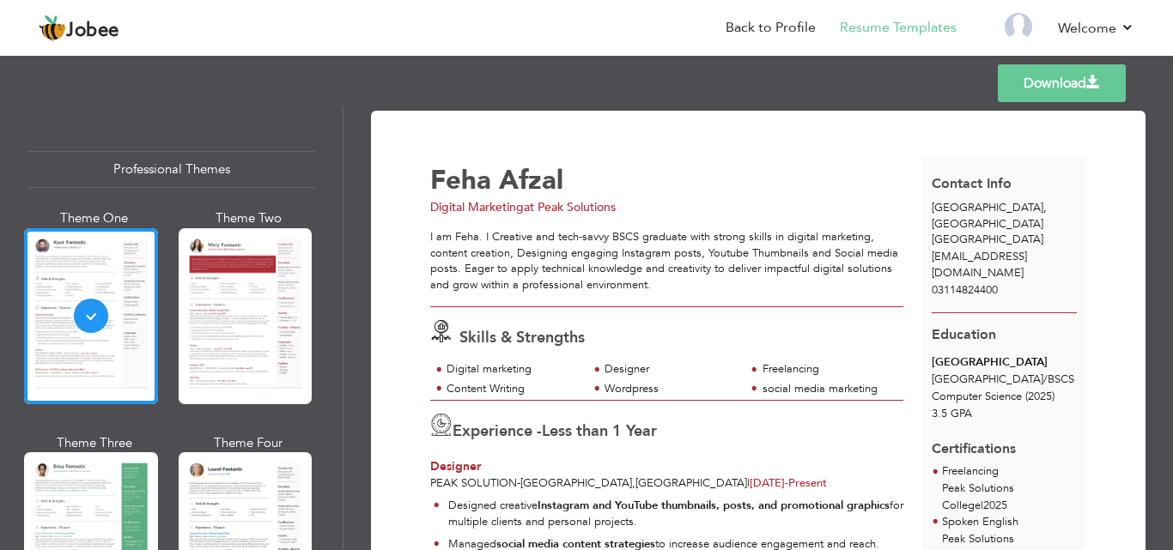
click at [1087, 82] on span at bounding box center [1093, 83] width 14 height 14
click at [634, 18] on nav "Back to Profile Resume Templates Resume Templates Cover Letters About My Resume…" at bounding box center [586, 29] width 1095 height 46
click at [800, 33] on link "Back to Profile" at bounding box center [770, 28] width 90 height 20
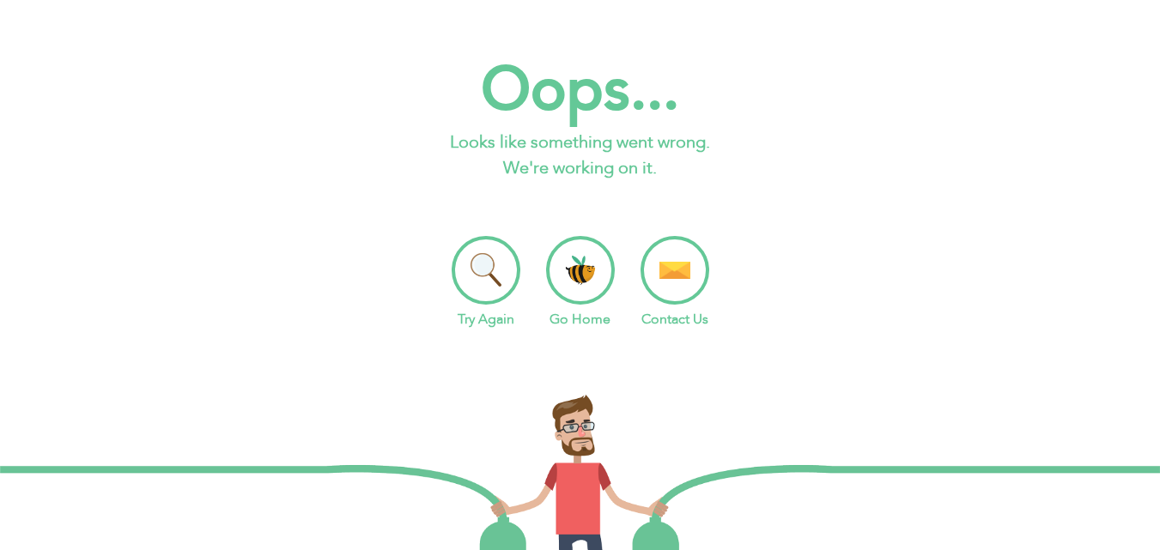
click at [855, 89] on h2 "Oops..." at bounding box center [580, 91] width 1160 height 78
